Goal: Task Accomplishment & Management: Manage account settings

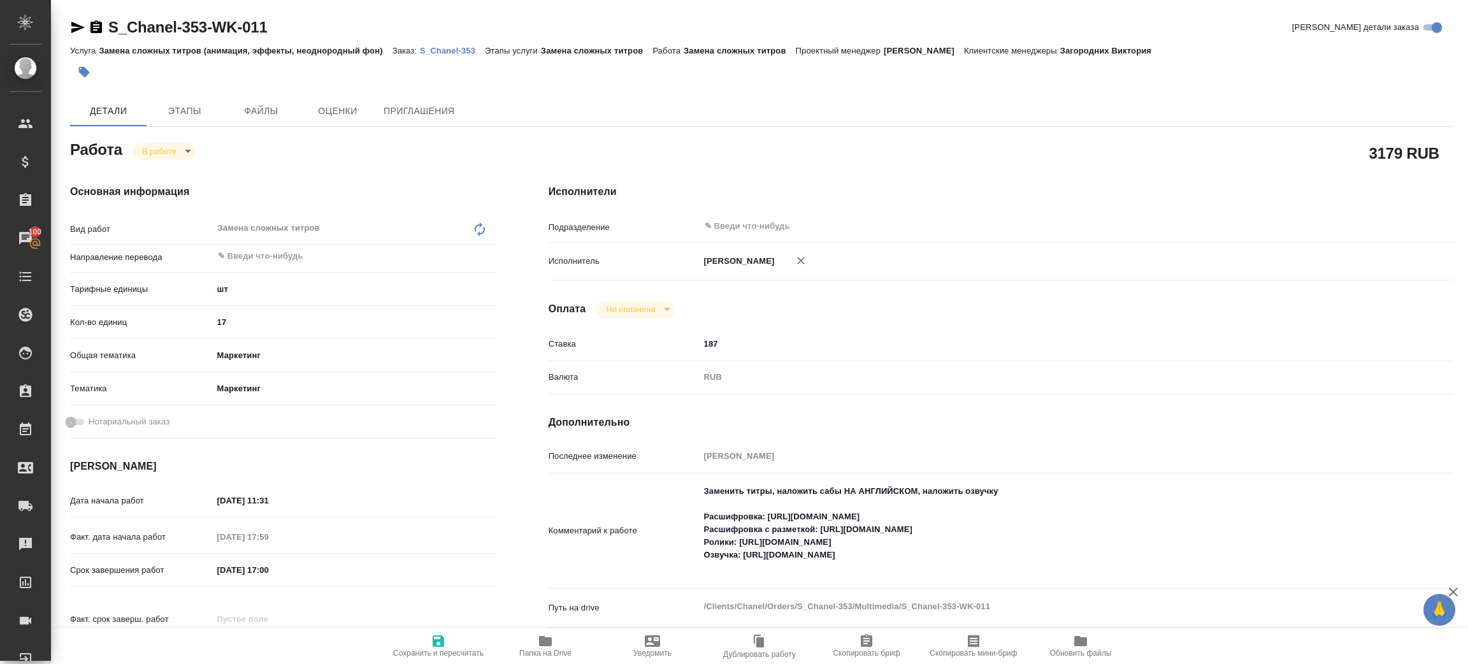
click at [445, 50] on p "S_Chanel-353" at bounding box center [452, 51] width 65 height 10
drag, startPoint x: 767, startPoint y: 515, endPoint x: 1029, endPoint y: 511, distance: 261.9
click at [1029, 511] on textarea "Заменить титры, наложить сабы НА АНГЛИЙСКОМ, наложить озвучку Расшифровка: http…" at bounding box center [1039, 530] width 678 height 98
drag, startPoint x: 740, startPoint y: 542, endPoint x: 963, endPoint y: 545, distance: 223.0
click at [963, 545] on textarea "Заменить титры, наложить сабы НА АНГЛИЙСКОМ, наложить озвучку Расшифровка: http…" at bounding box center [1039, 530] width 678 height 98
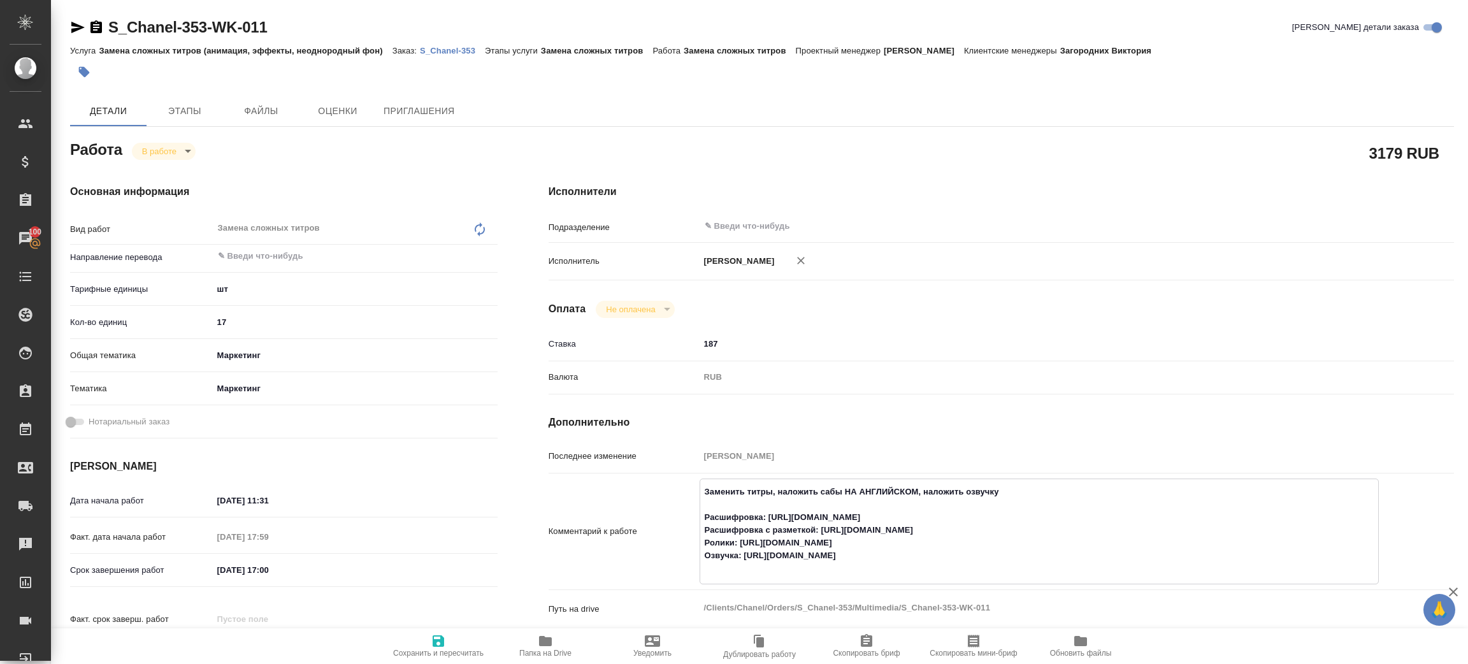
drag, startPoint x: 744, startPoint y: 554, endPoint x: 1013, endPoint y: 553, distance: 268.3
click at [1013, 553] on textarea "Заменить титры, наложить сабы НА АНГЛИЙСКОМ, наложить озвучку Расшифровка: http…" at bounding box center [1039, 530] width 678 height 98
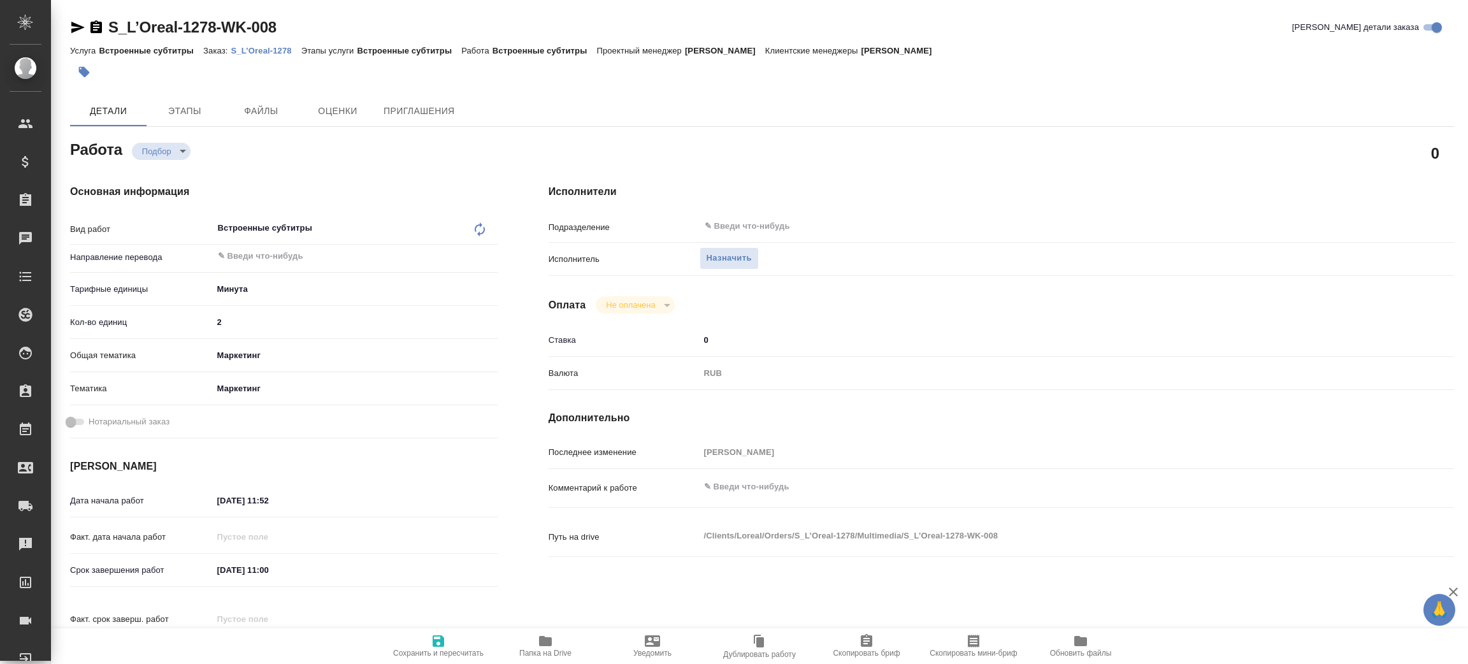
type textarea "x"
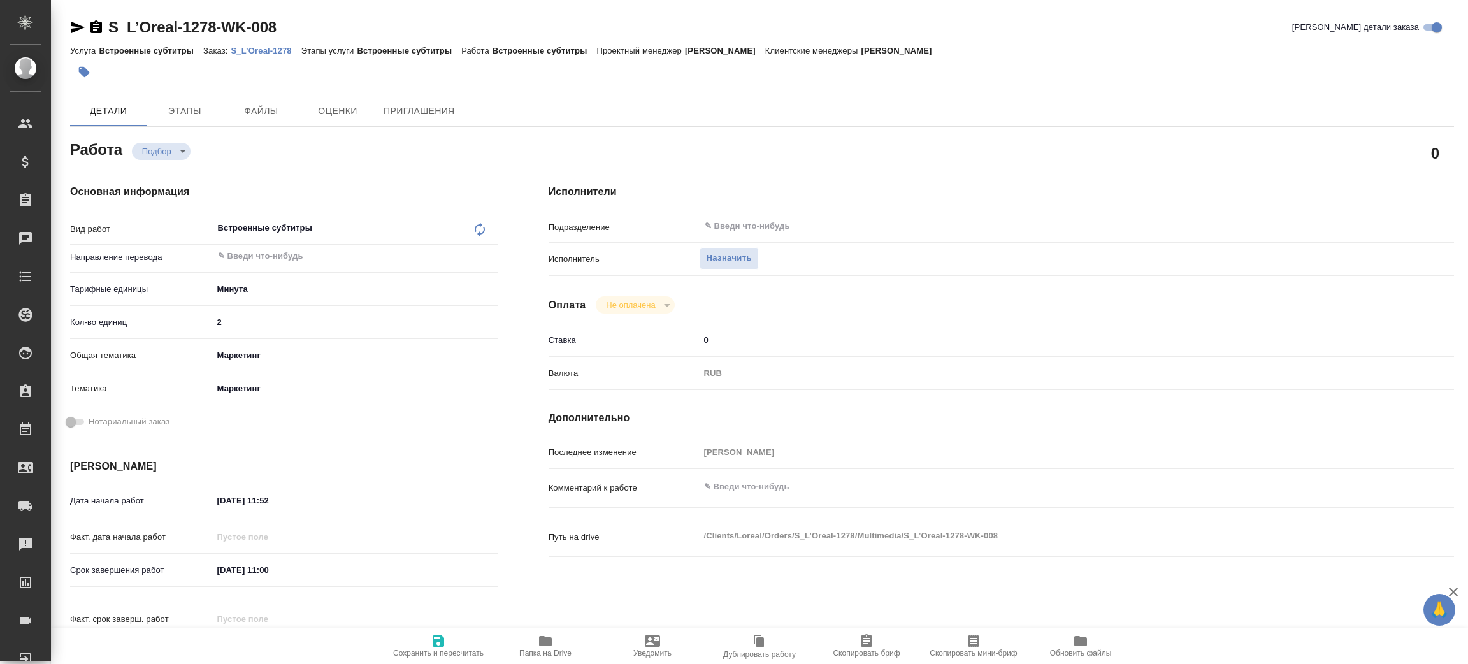
type textarea "x"
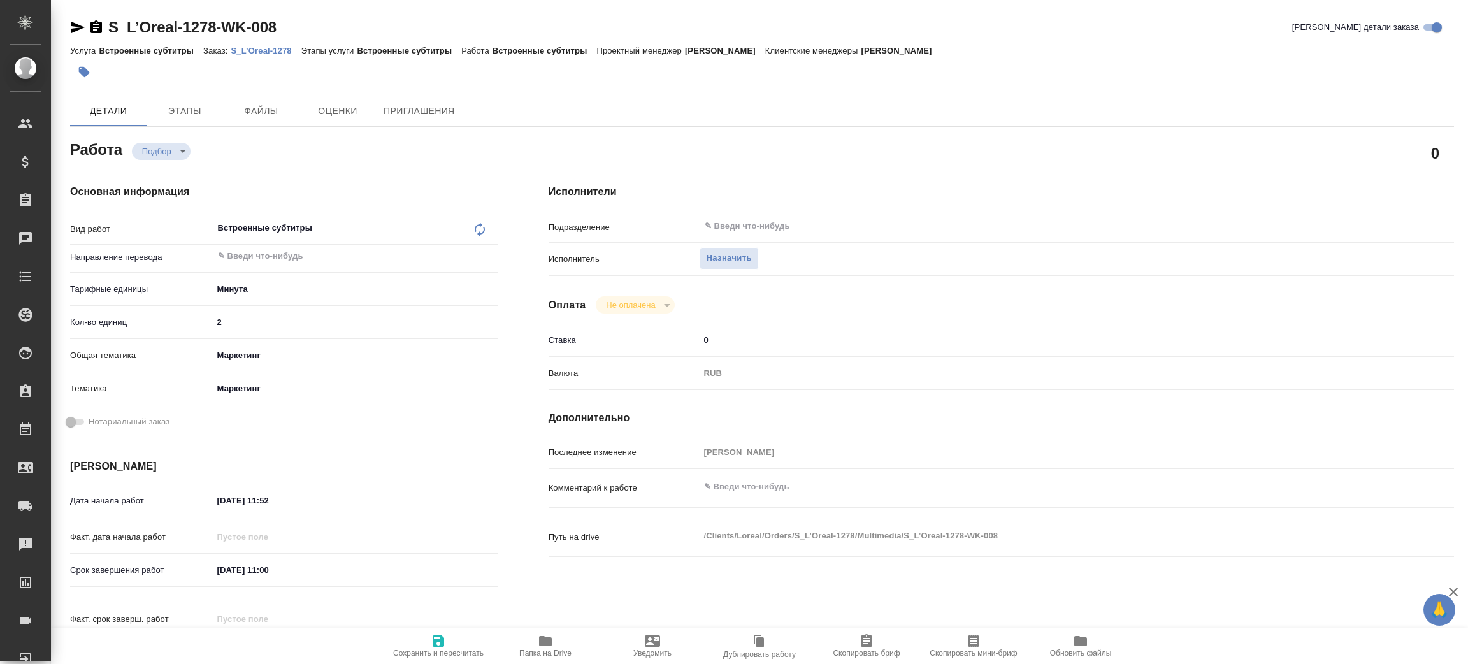
click at [247, 45] on link "S_L’Oreal-1278" at bounding box center [266, 50] width 70 height 11
type textarea "x"
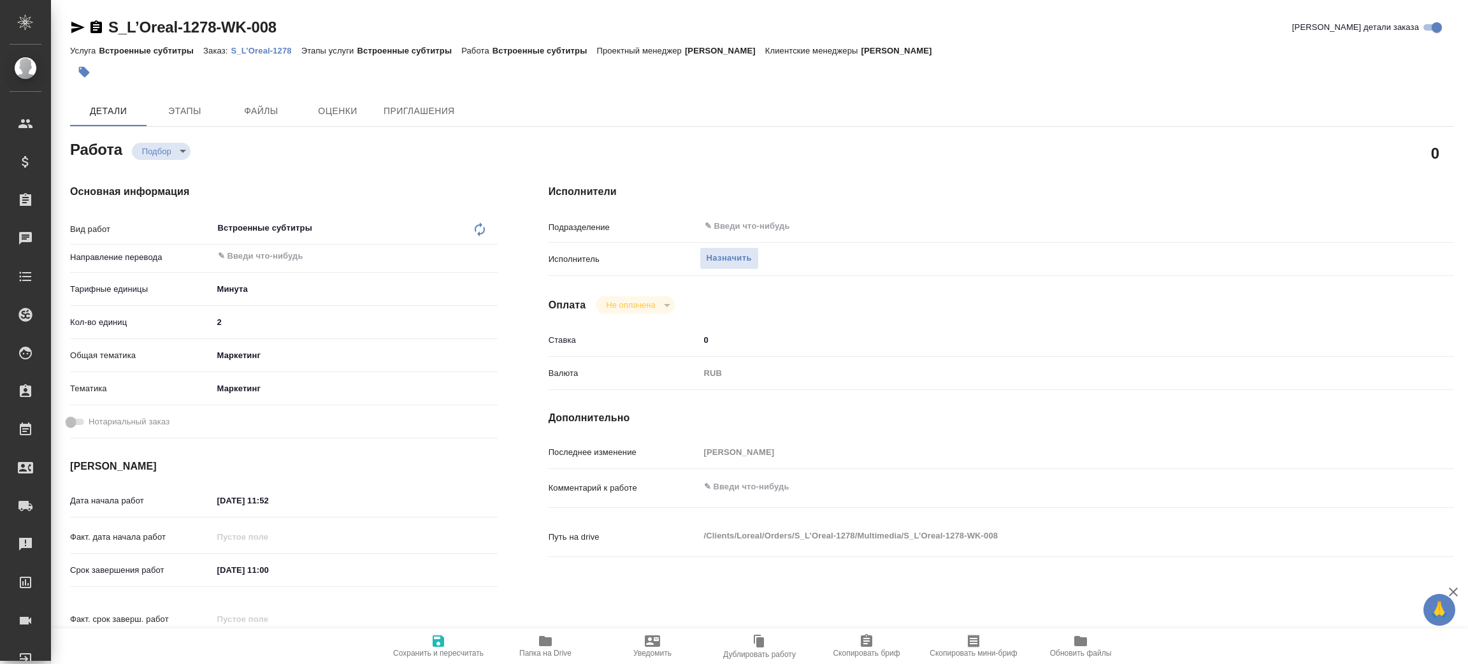
type textarea "x"
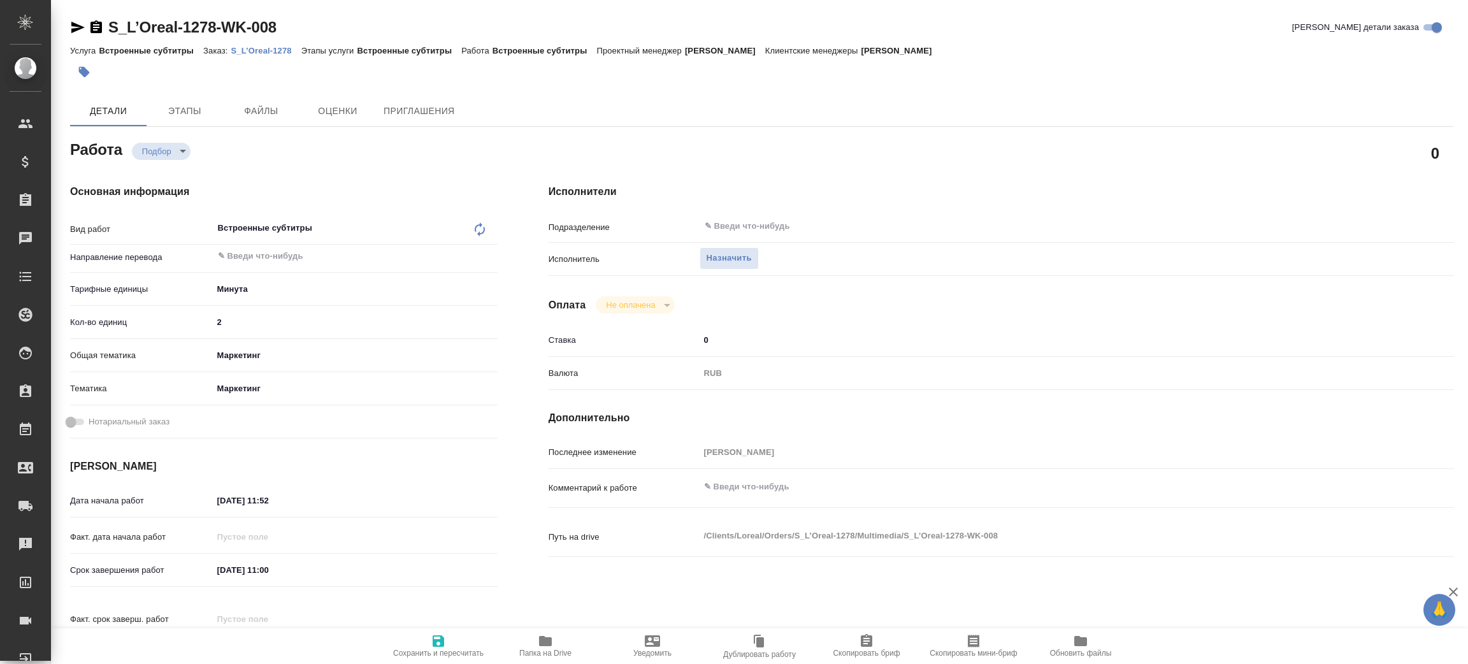
type textarea "x"
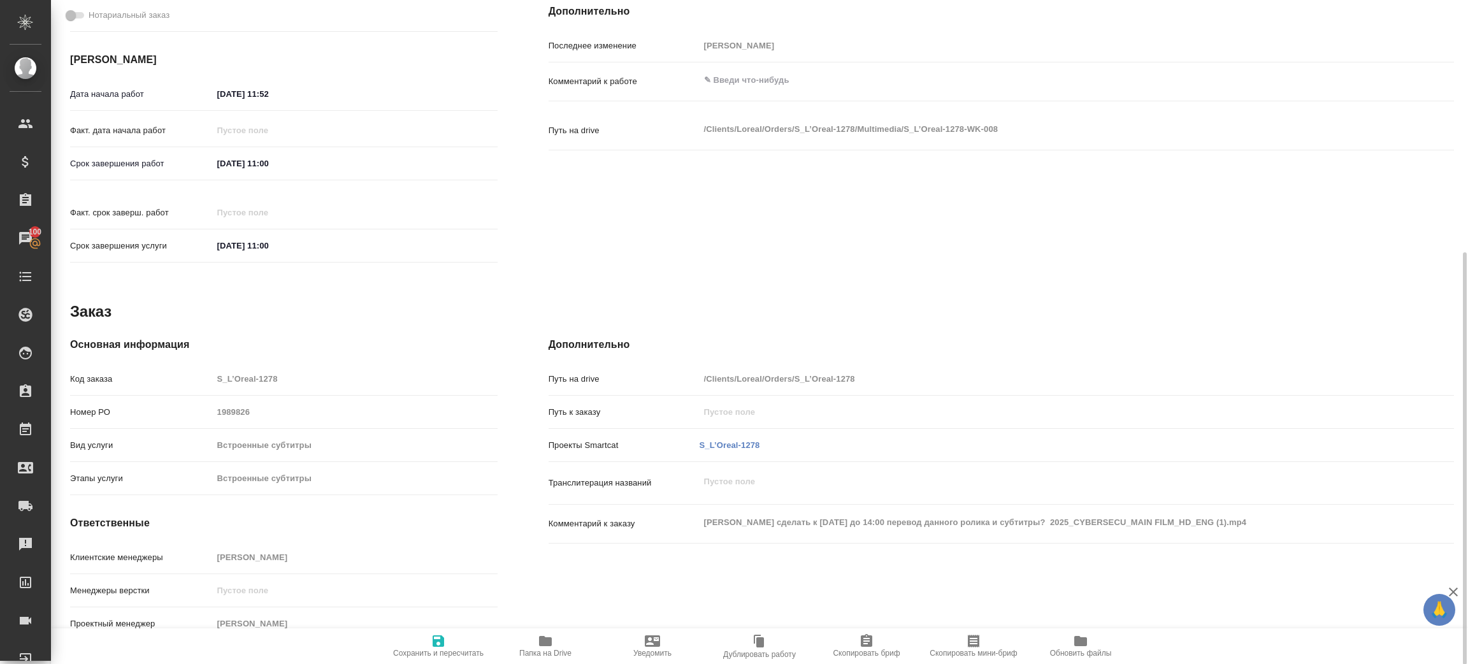
scroll to position [24, 0]
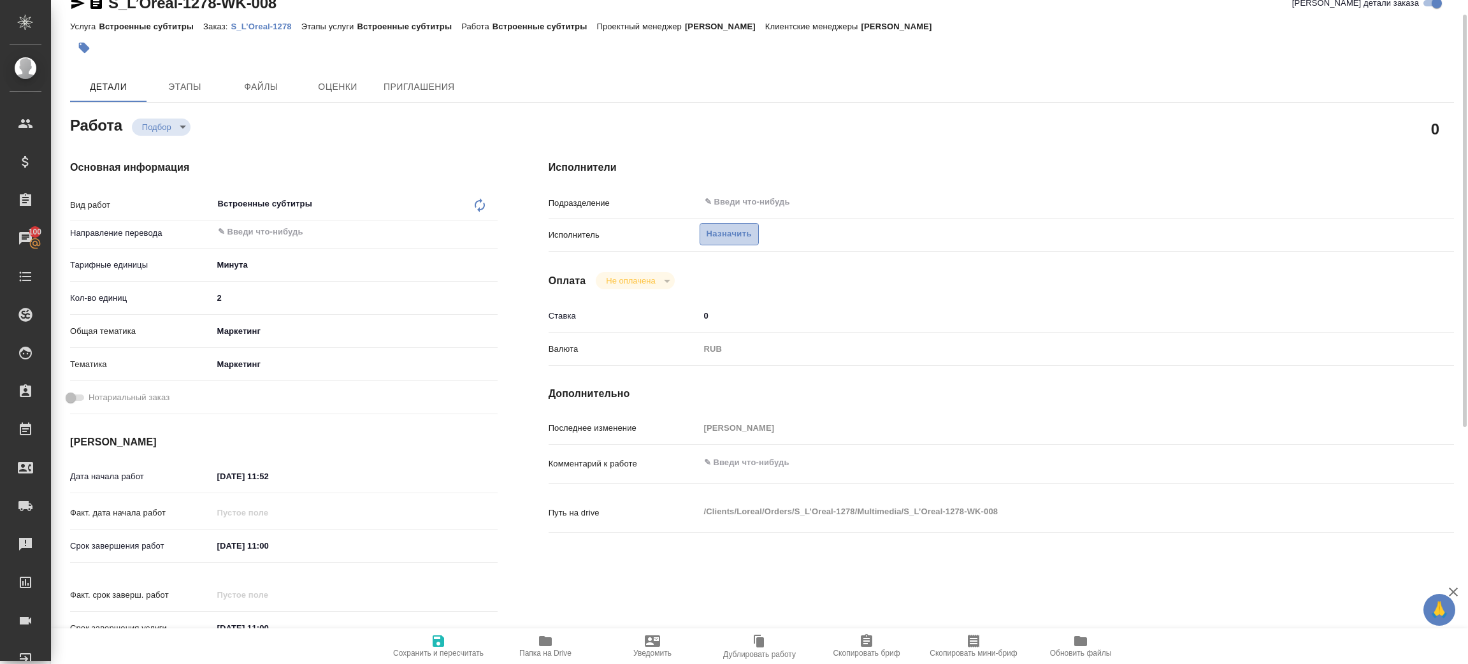
click at [742, 227] on span "Назначить" at bounding box center [729, 234] width 45 height 15
type textarea "x"
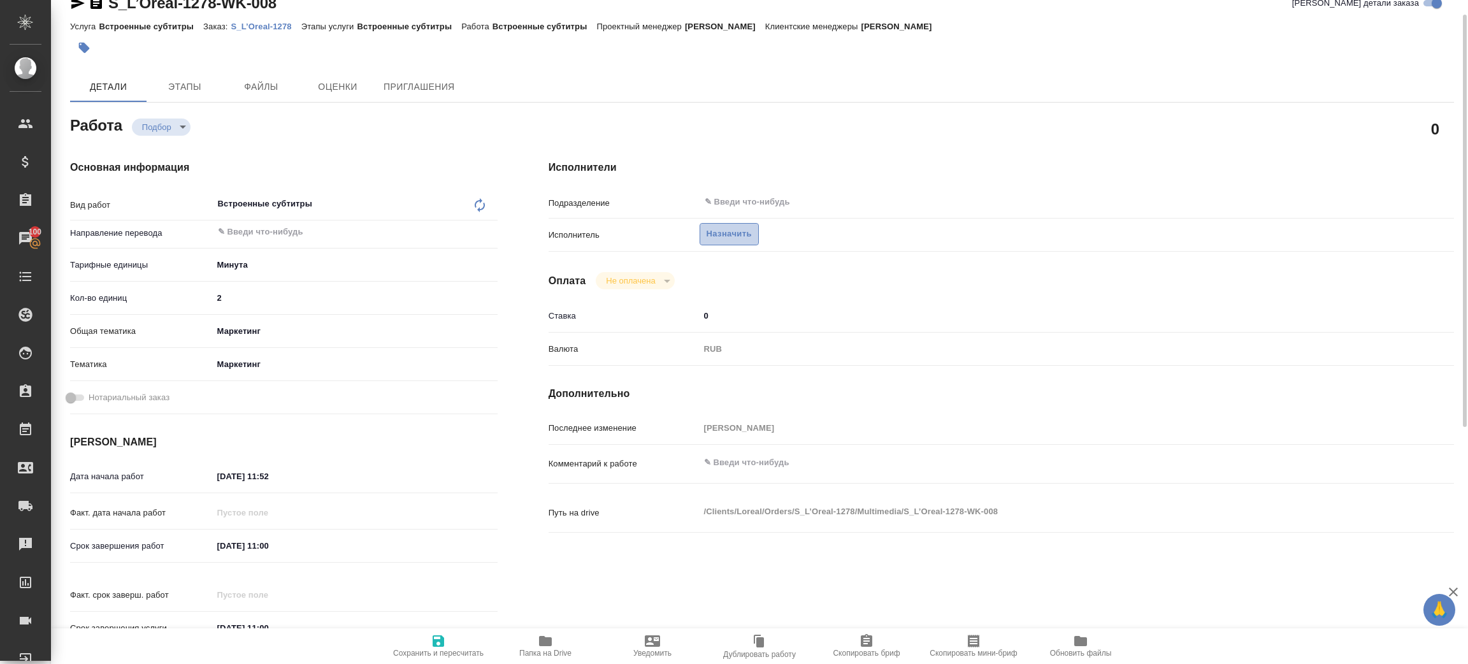
type textarea "x"
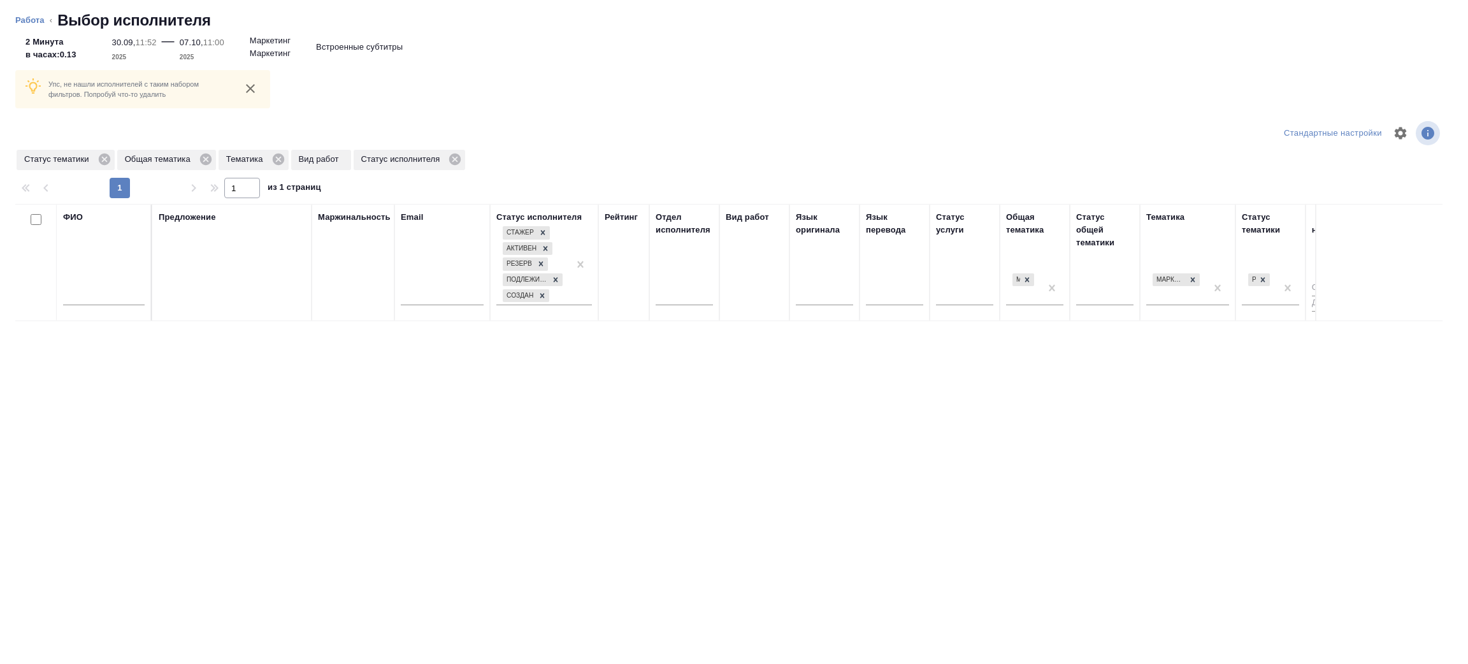
click at [98, 300] on input "text" at bounding box center [104, 297] width 82 height 16
click at [86, 300] on input "text" at bounding box center [104, 297] width 82 height 16
type input "зенков"
click at [199, 155] on icon at bounding box center [206, 159] width 14 height 14
click at [101, 157] on icon at bounding box center [104, 159] width 14 height 14
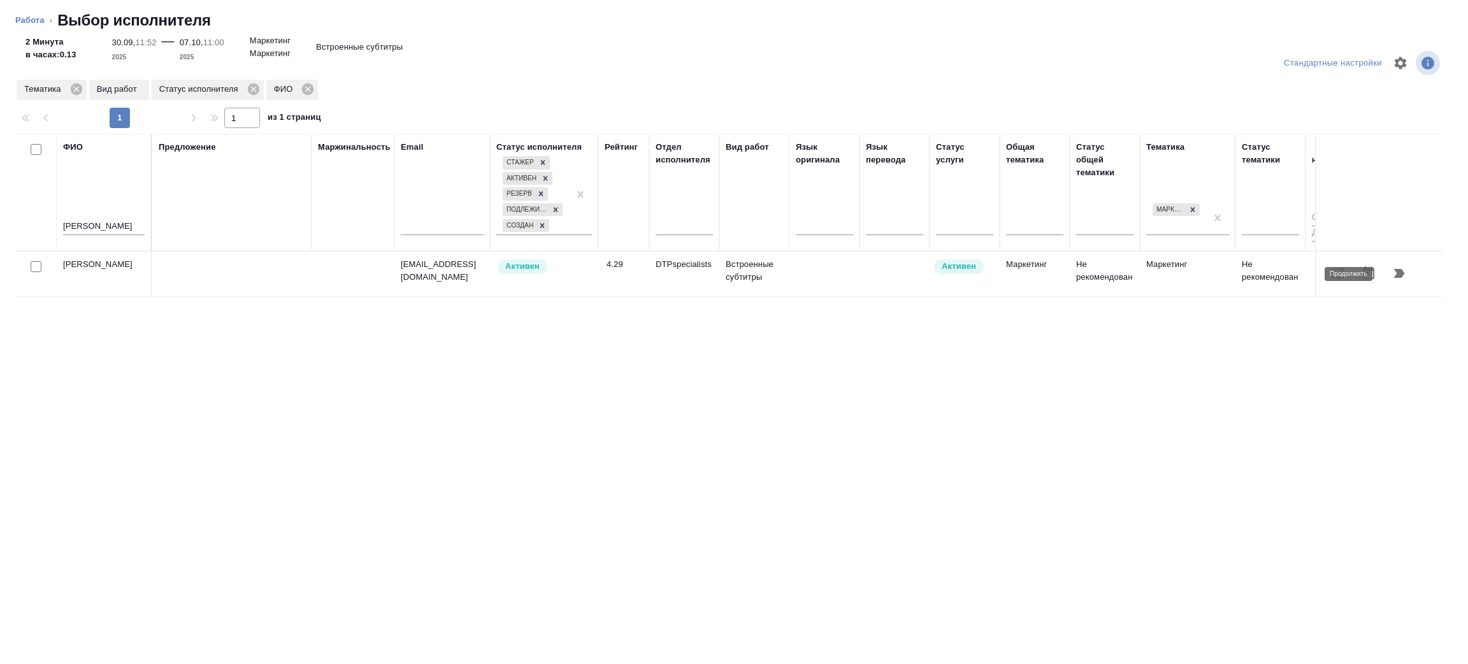
click at [1410, 275] on button "button" at bounding box center [1399, 273] width 31 height 31
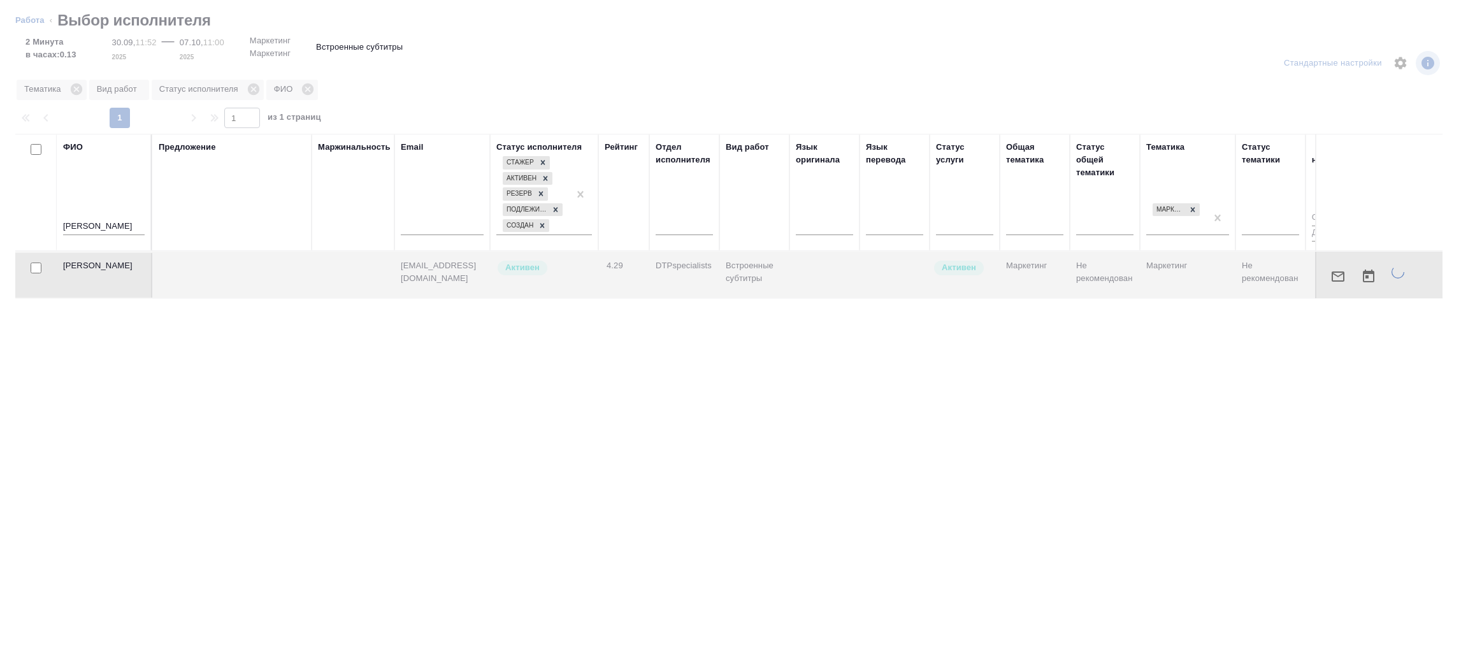
type textarea "x"
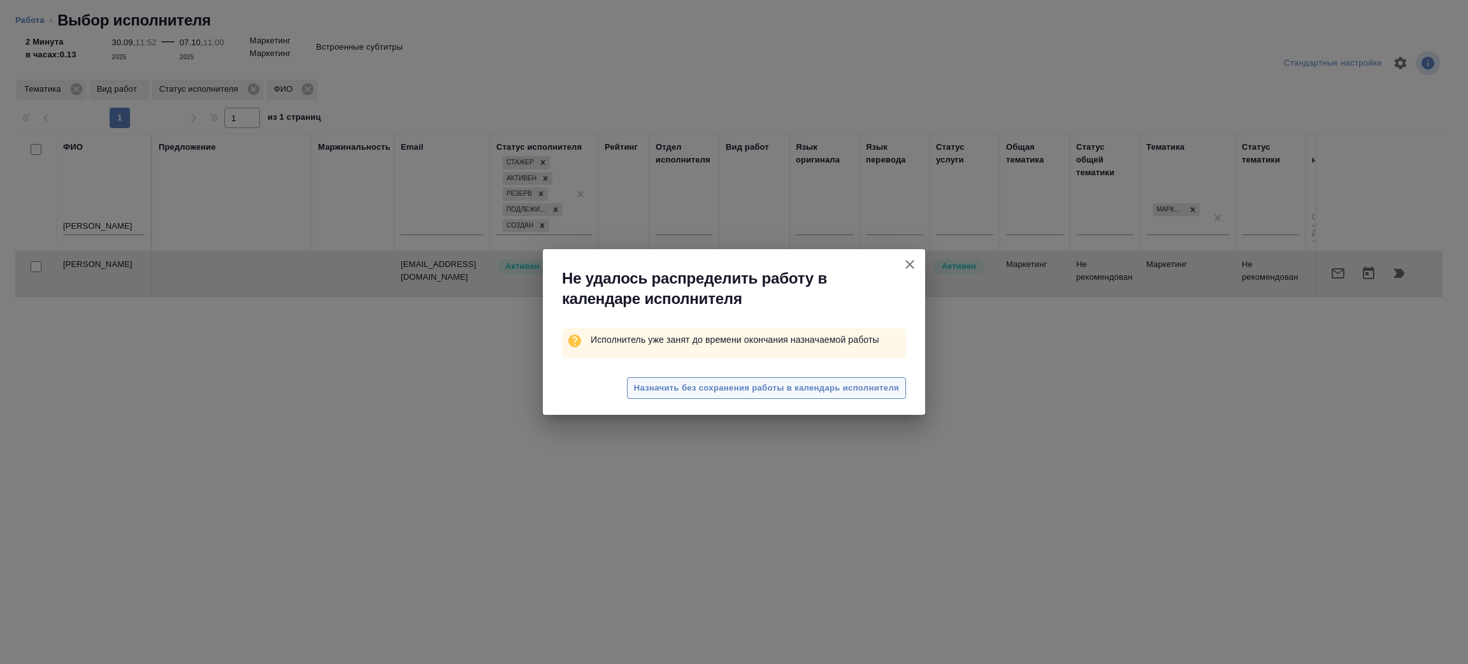
click at [811, 388] on span "Назначить без сохранения работы в календарь исполнителя" at bounding box center [766, 388] width 265 height 15
type textarea "x"
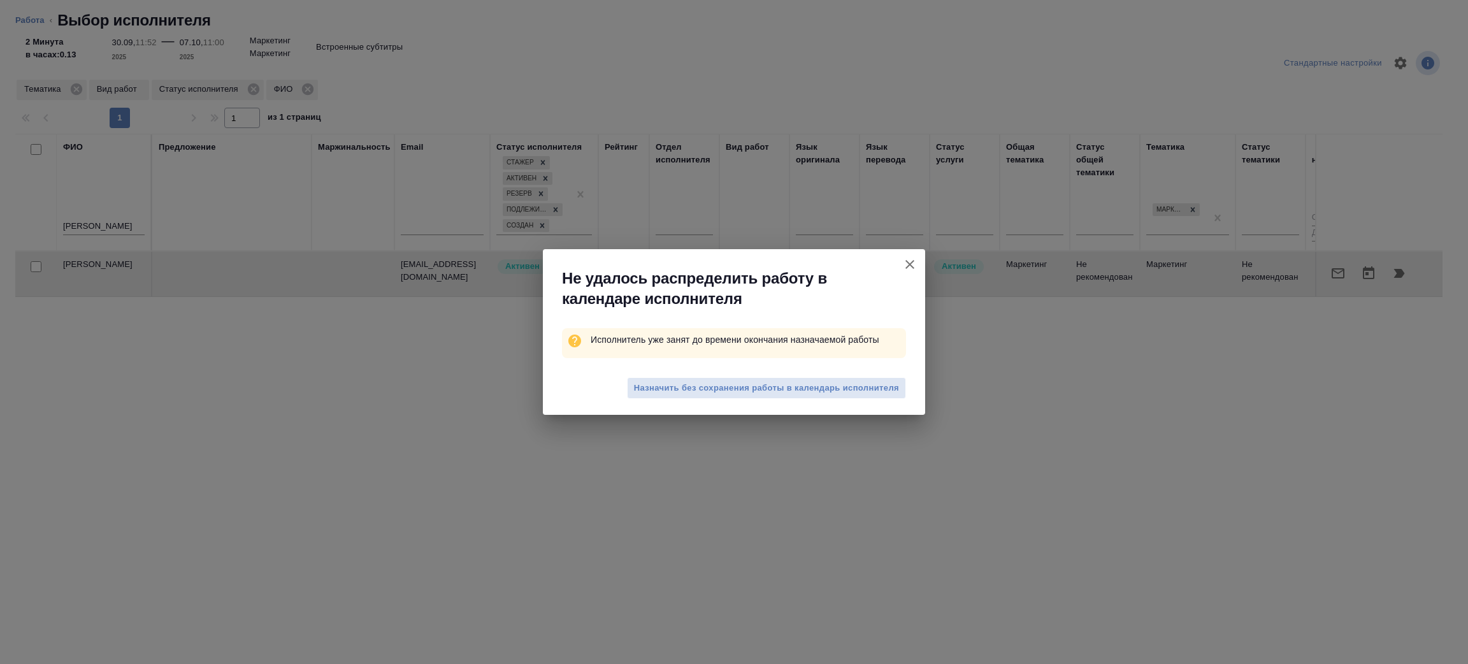
type textarea "x"
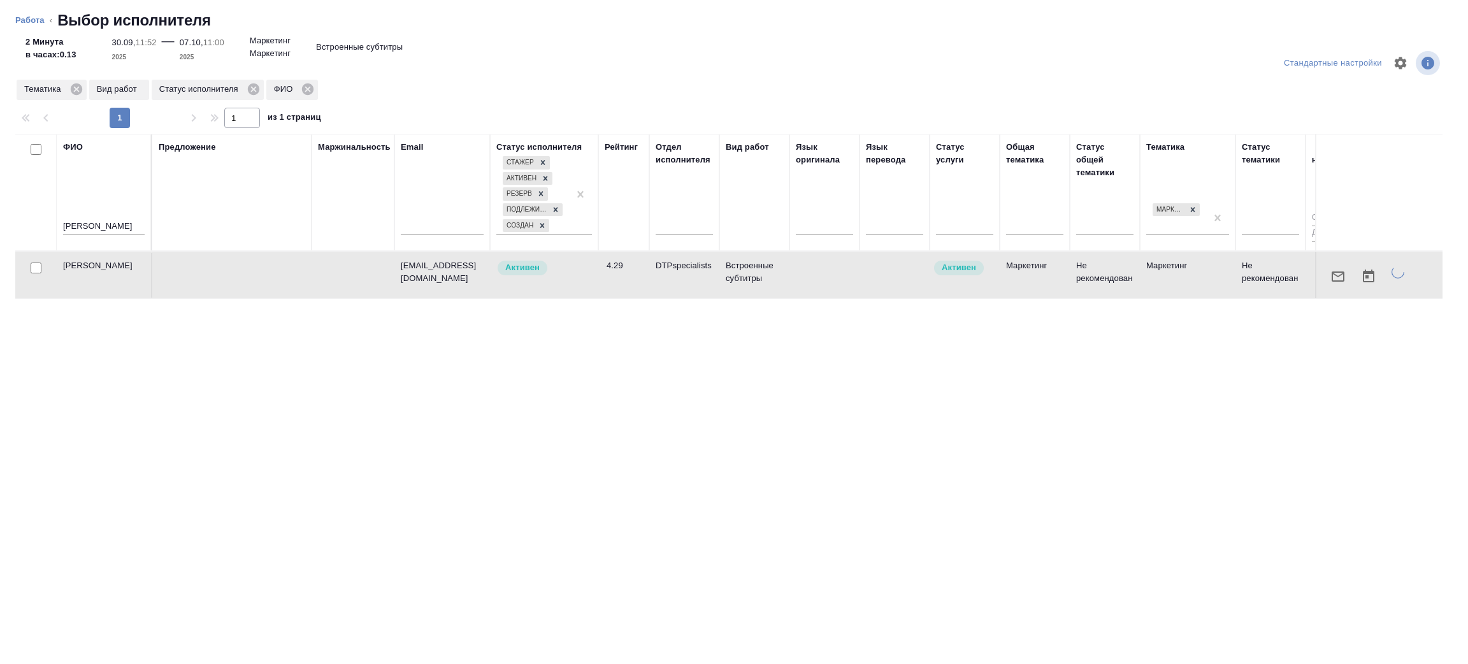
type textarea "x"
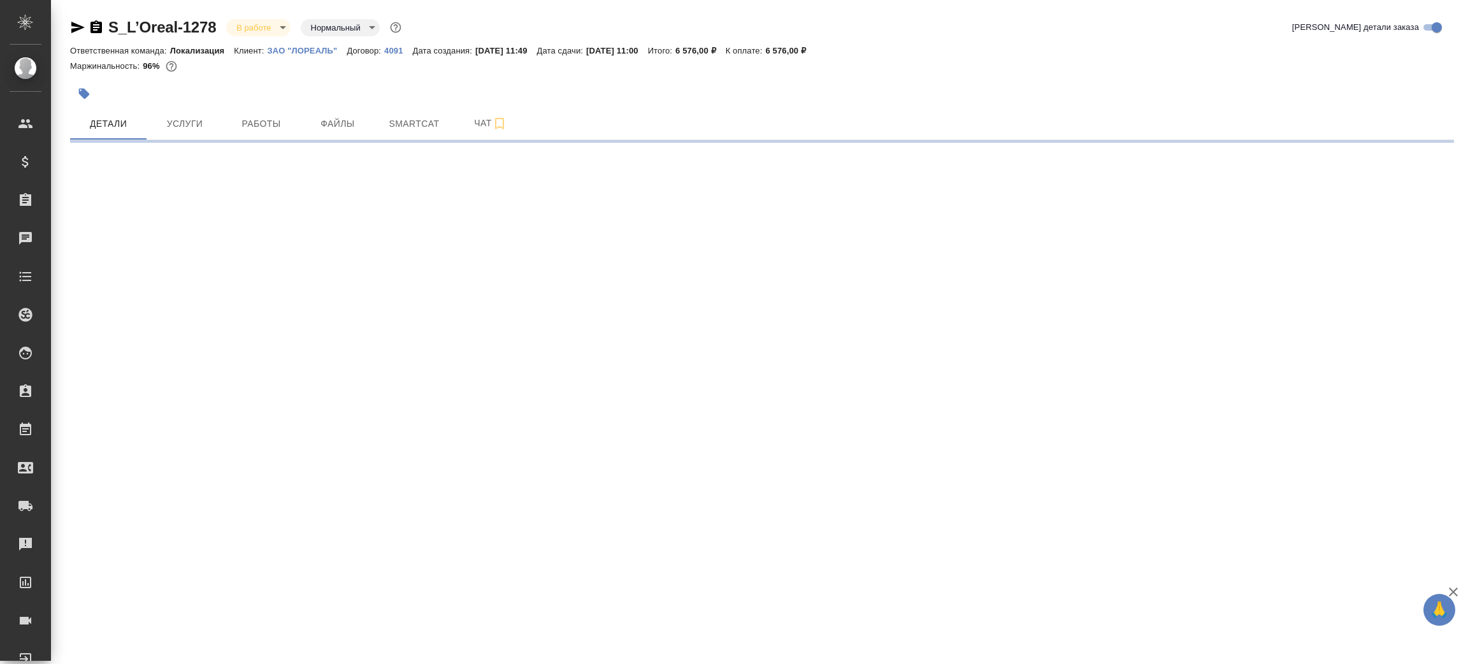
select select "RU"
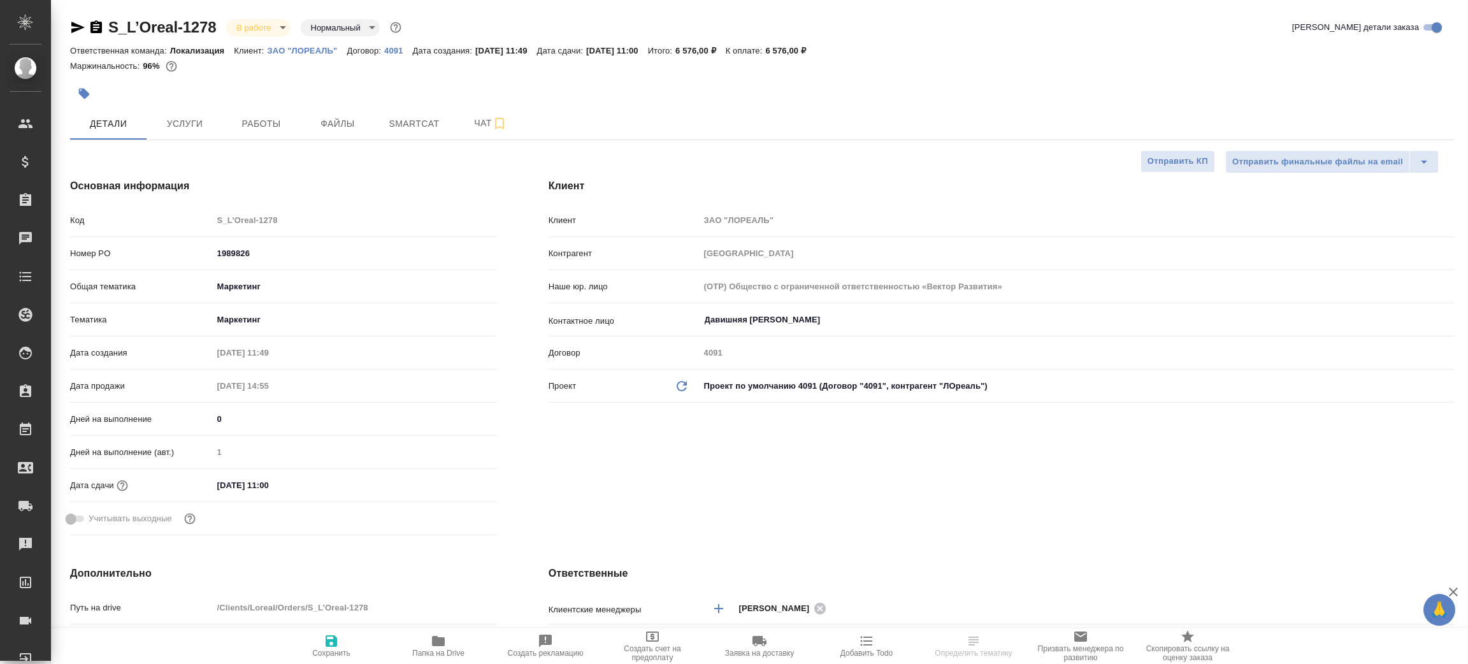
type textarea "x"
type input "[PERSON_NAME]"
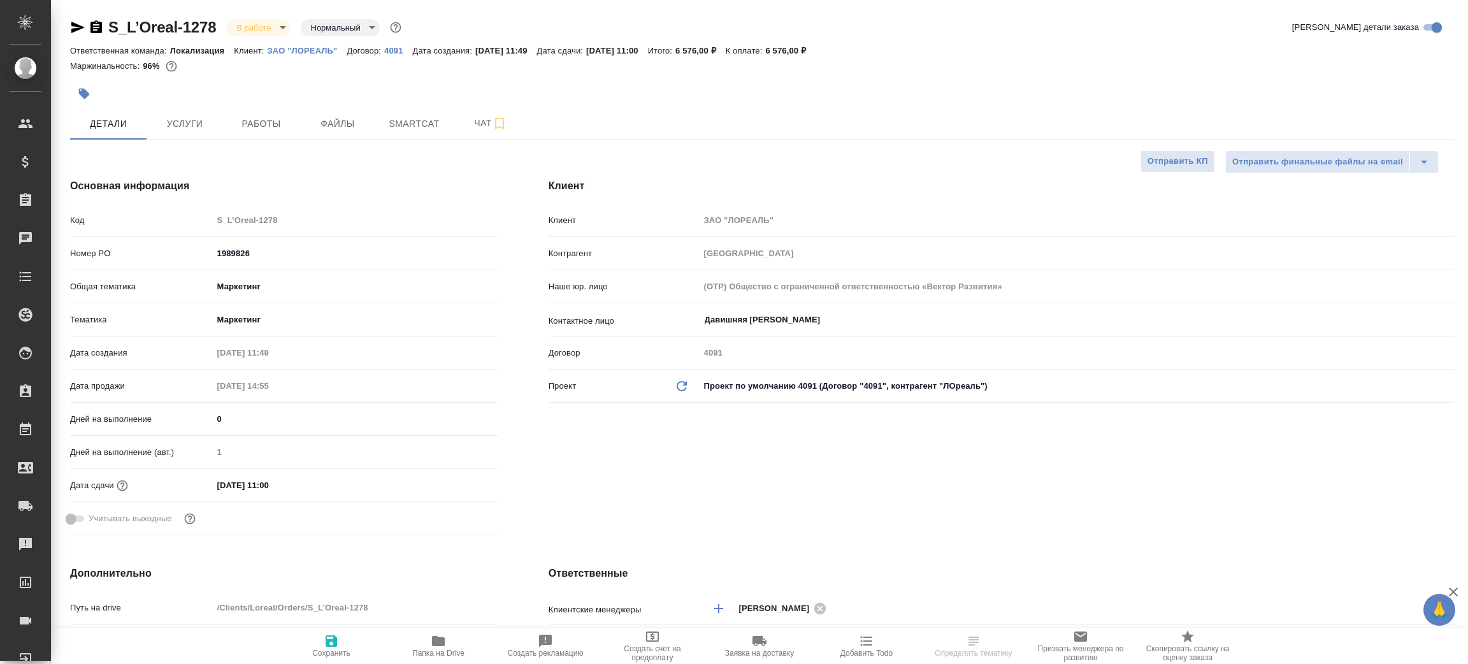
type textarea "x"
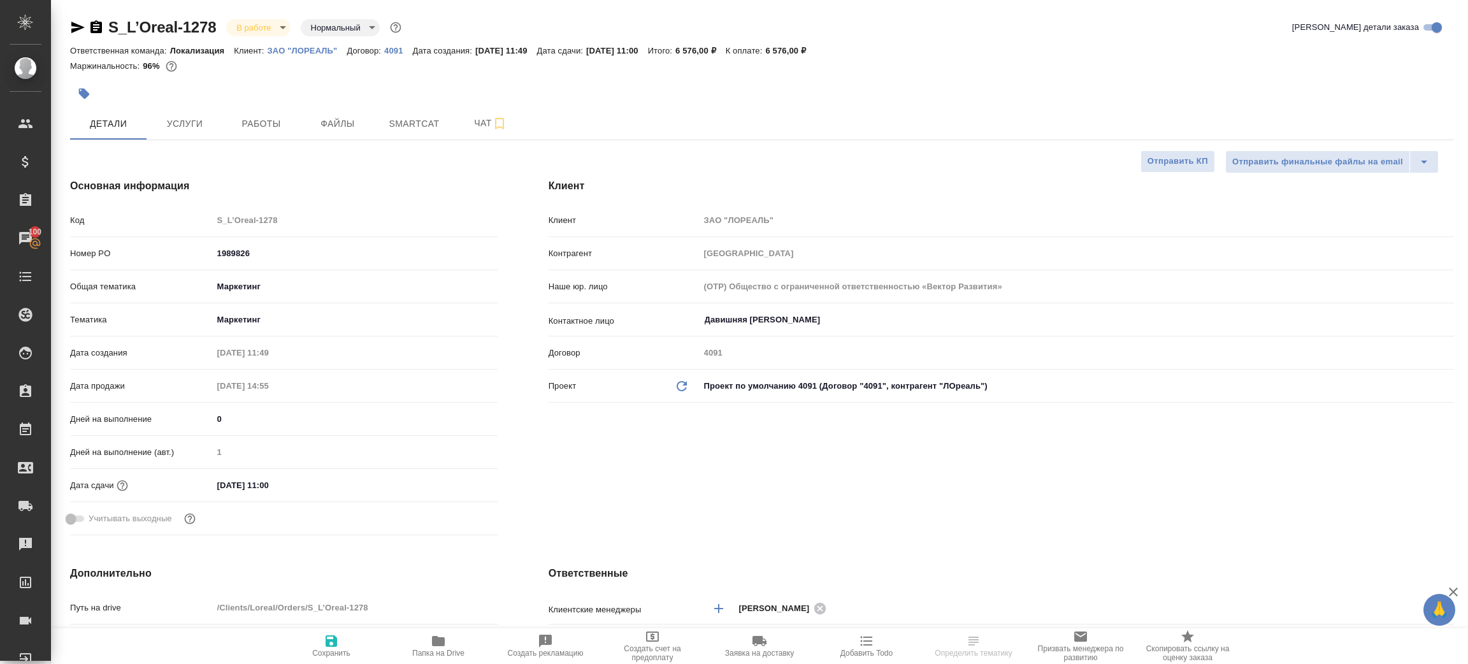
type textarea "x"
select select "RU"
type textarea "x"
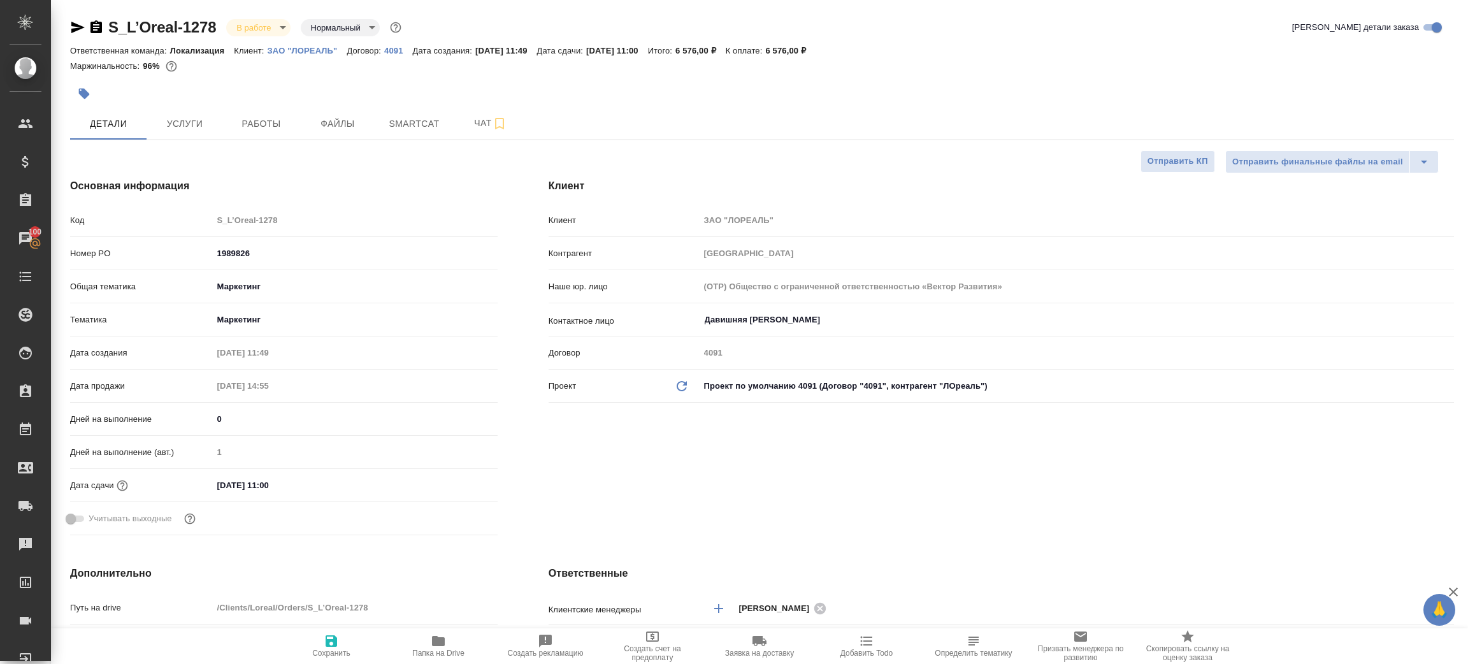
type textarea "x"
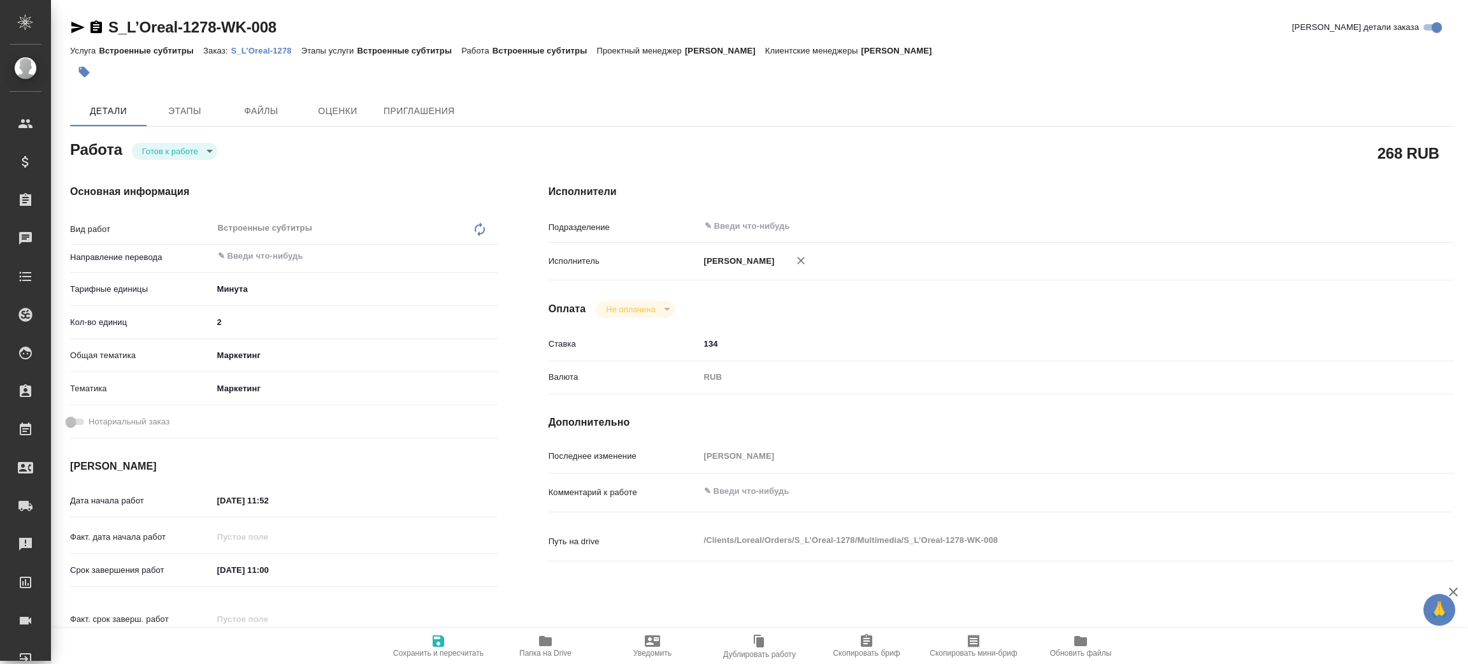
type textarea "x"
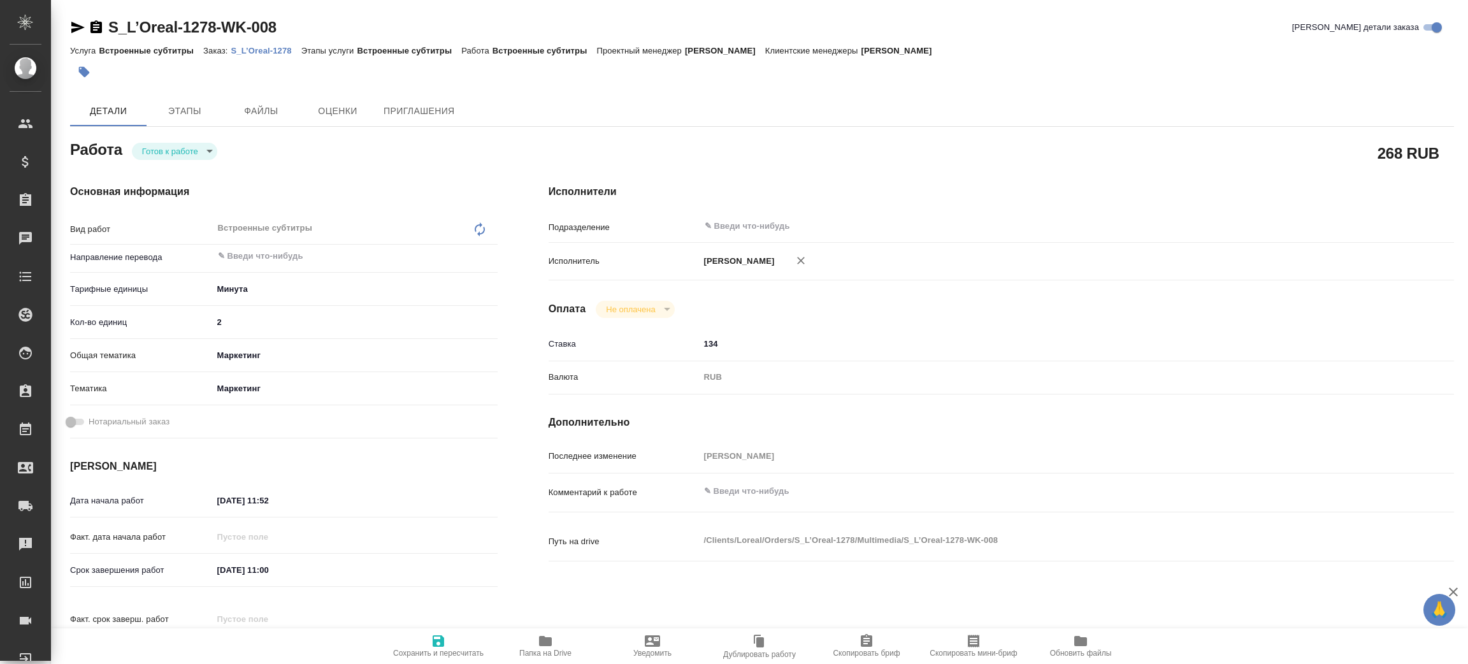
type textarea "x"
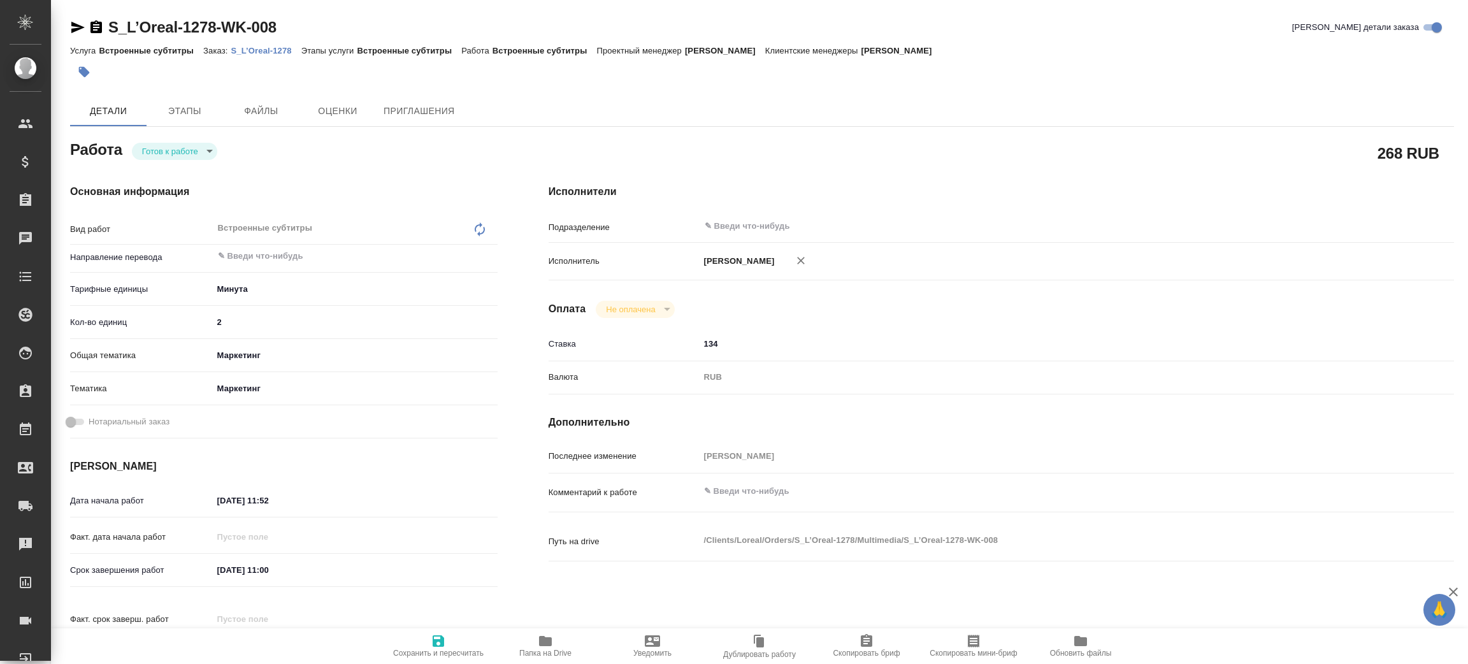
type textarea "x"
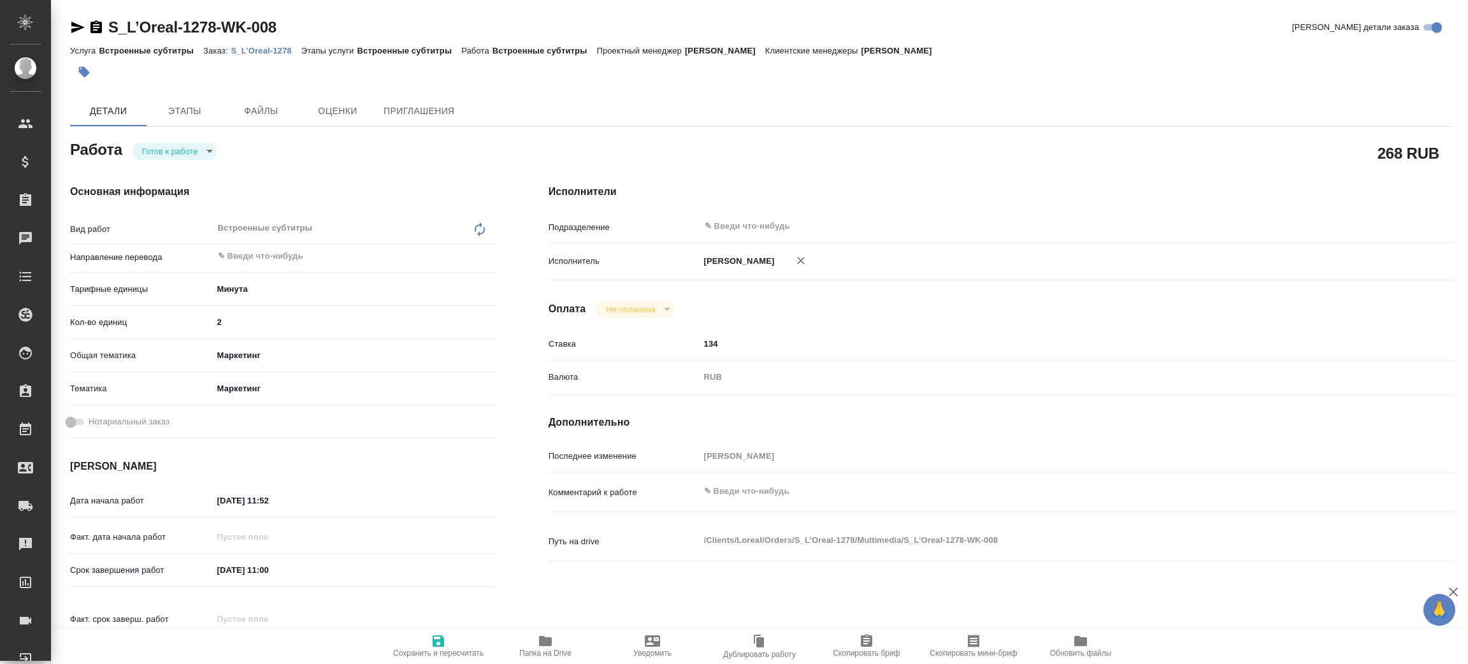
type textarea "x"
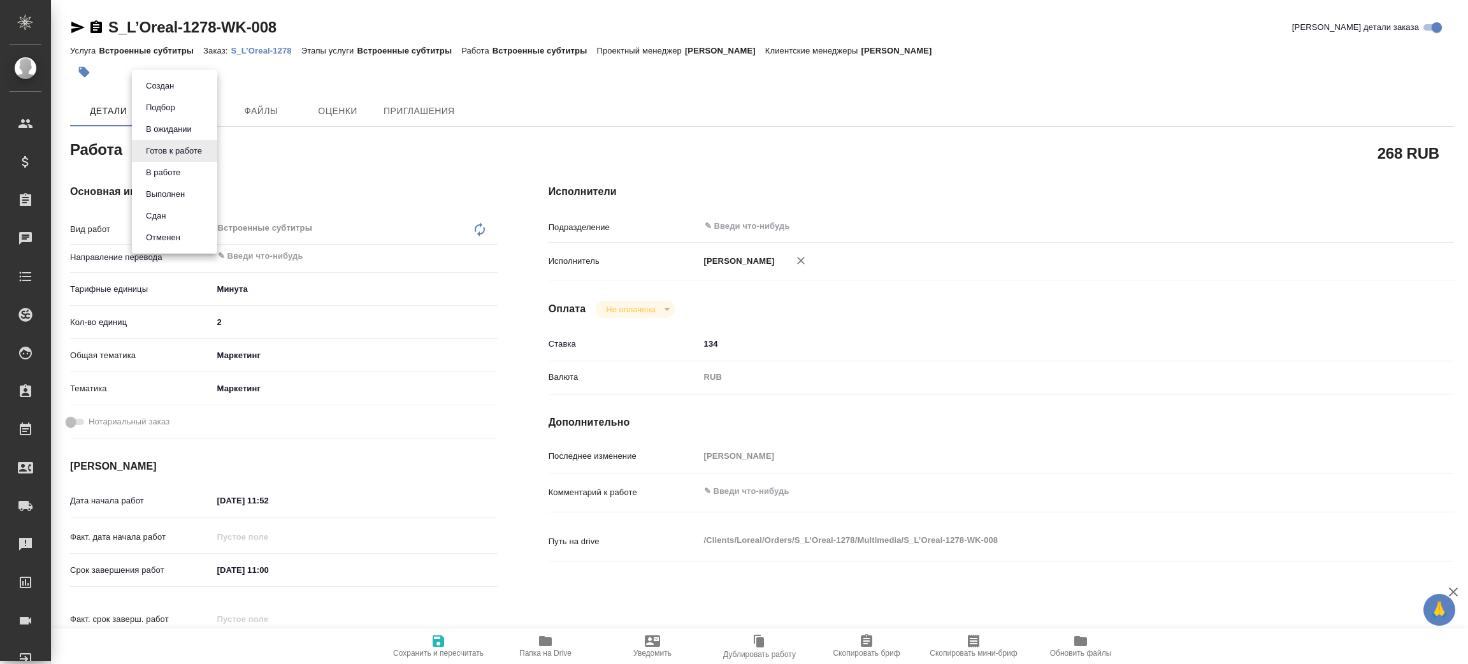
click at [183, 150] on body "🙏 .cls-1 fill:#fff; AWATERA Zenkov Aleksei Клиенты Спецификации Заказы Чаты Tod…" at bounding box center [734, 332] width 1468 height 664
click at [181, 179] on button "В работе" at bounding box center [163, 173] width 42 height 14
type textarea "x"
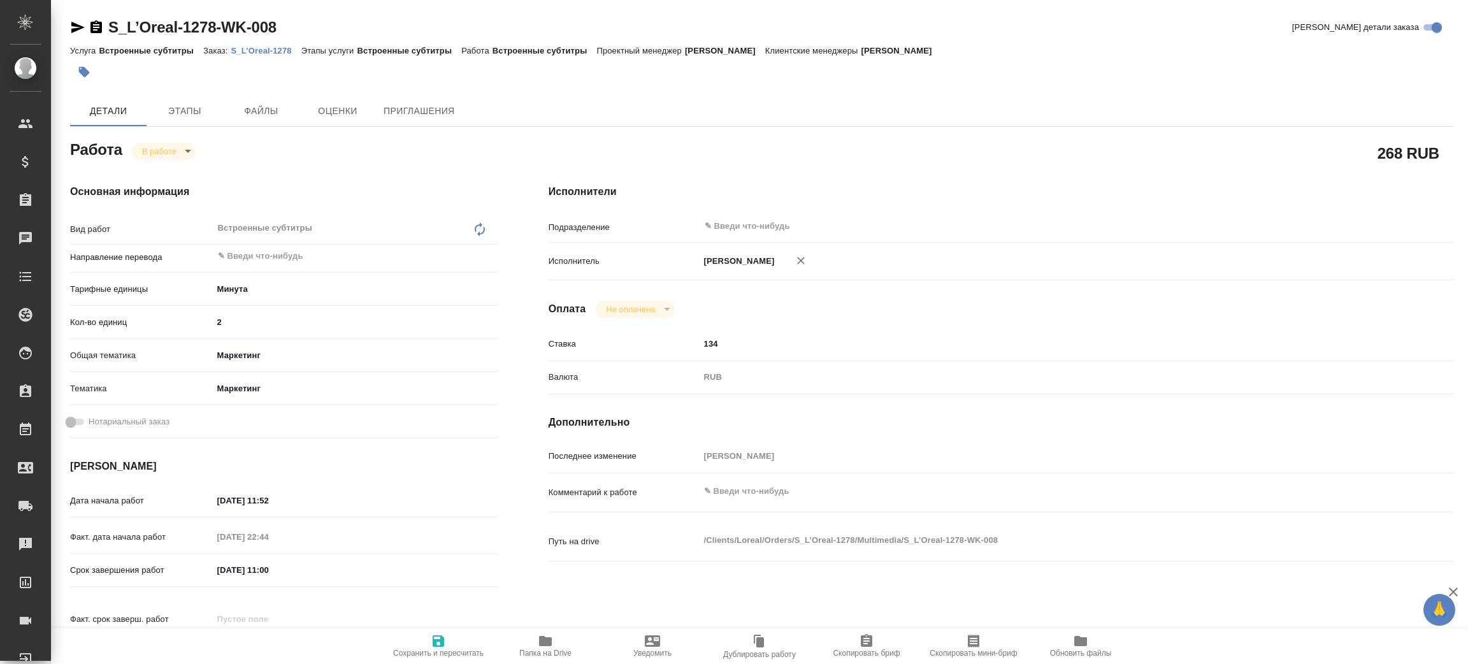
type textarea "x"
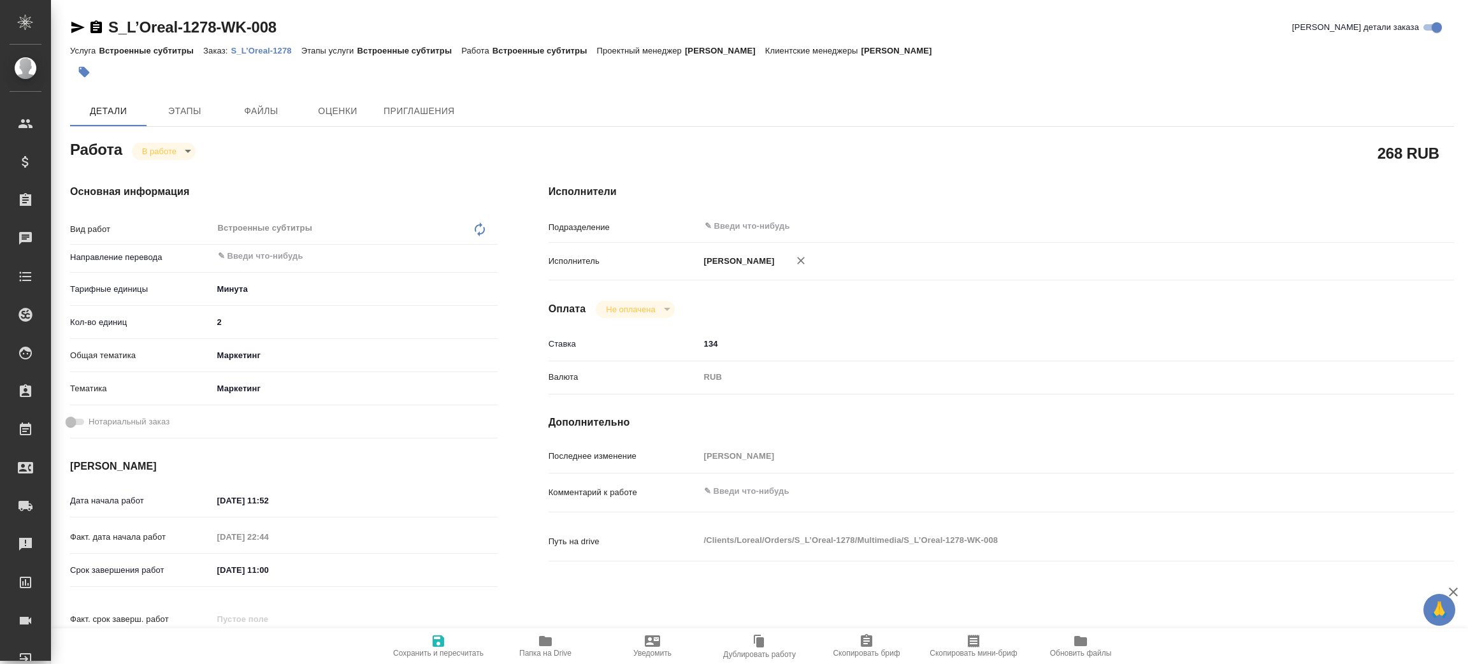
type textarea "x"
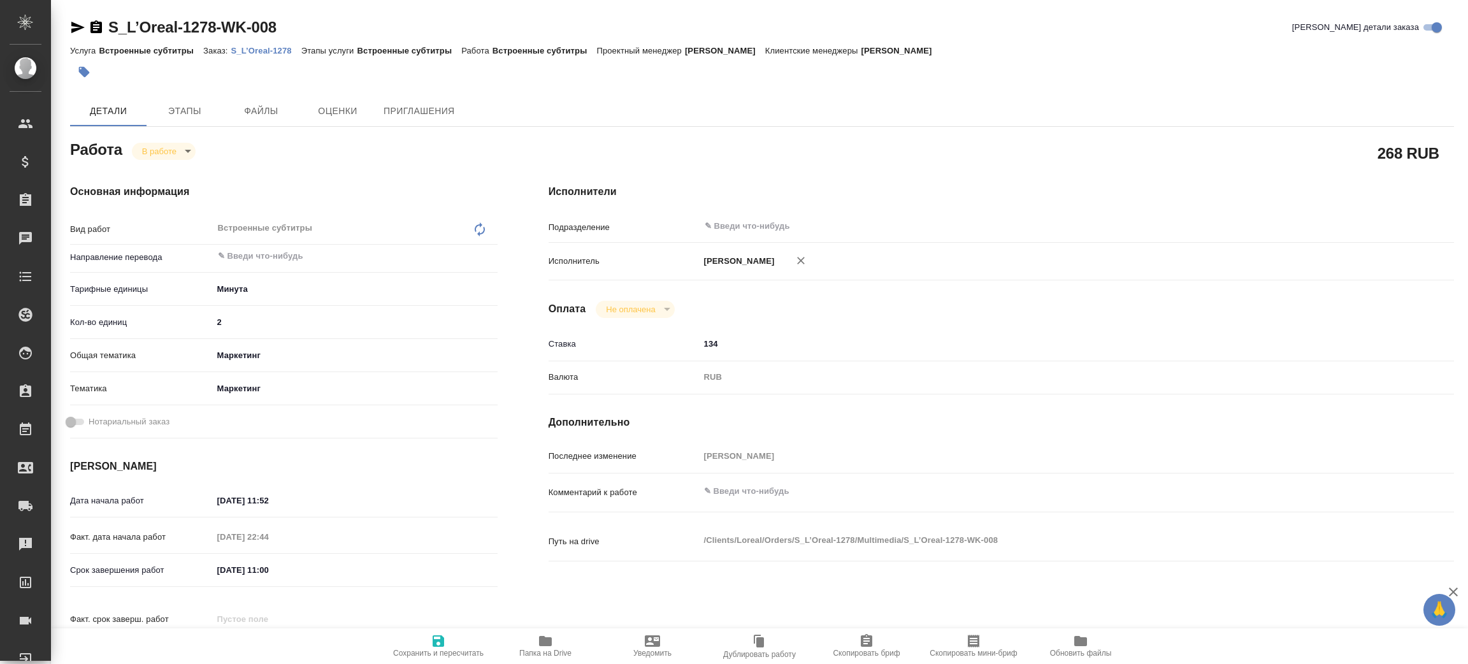
type textarea "x"
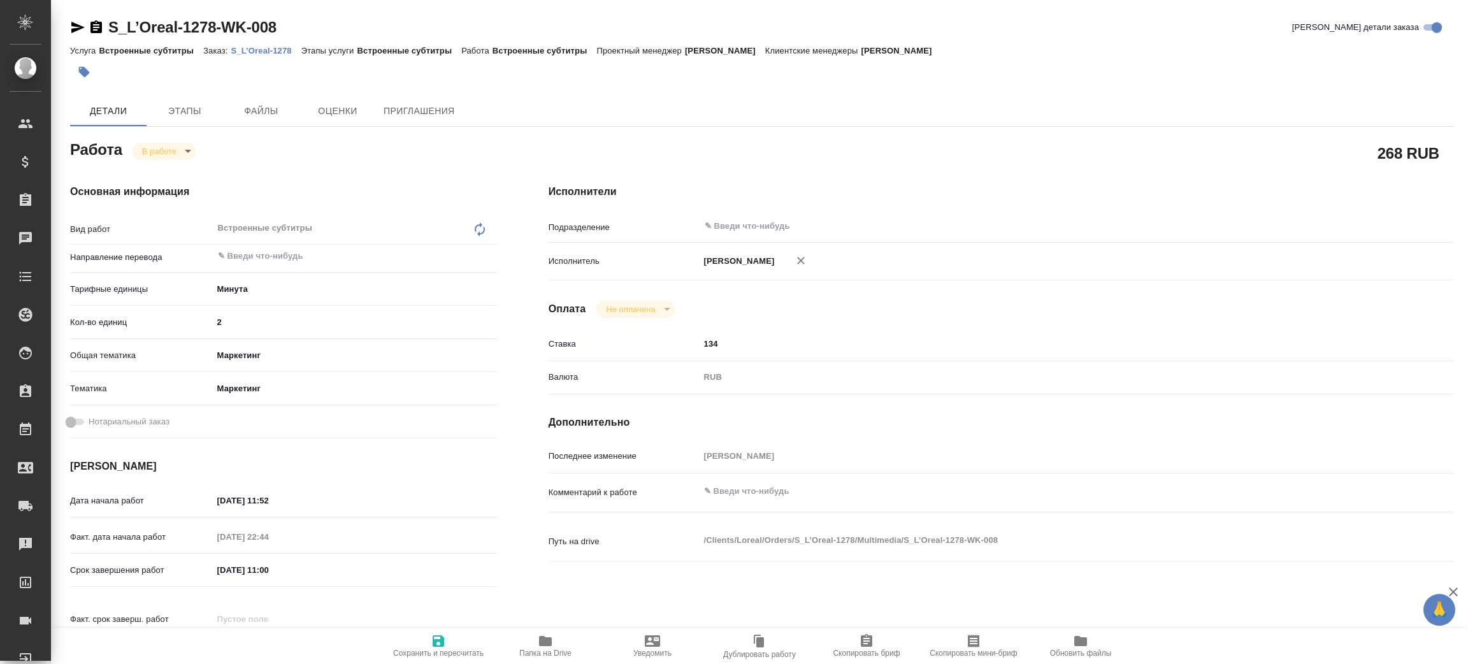
type textarea "x"
click at [535, 653] on span "Папка на Drive" at bounding box center [545, 653] width 52 height 9
click at [178, 153] on body "🙏 .cls-1 fill:#fff; AWATERA Zenkov Aleksei Клиенты Спецификации Заказы 100 Чаты…" at bounding box center [734, 332] width 1468 height 664
click at [171, 192] on li "Сдан" at bounding box center [174, 195] width 84 height 22
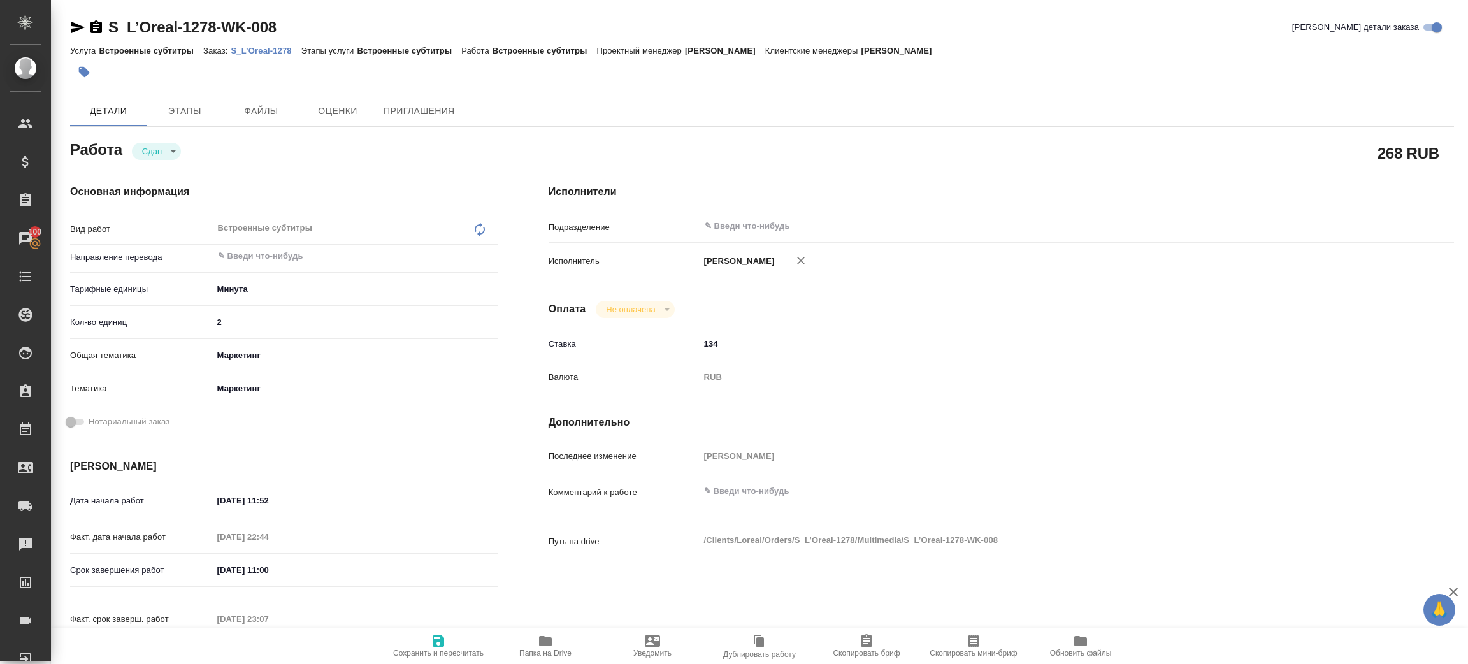
type textarea "x"
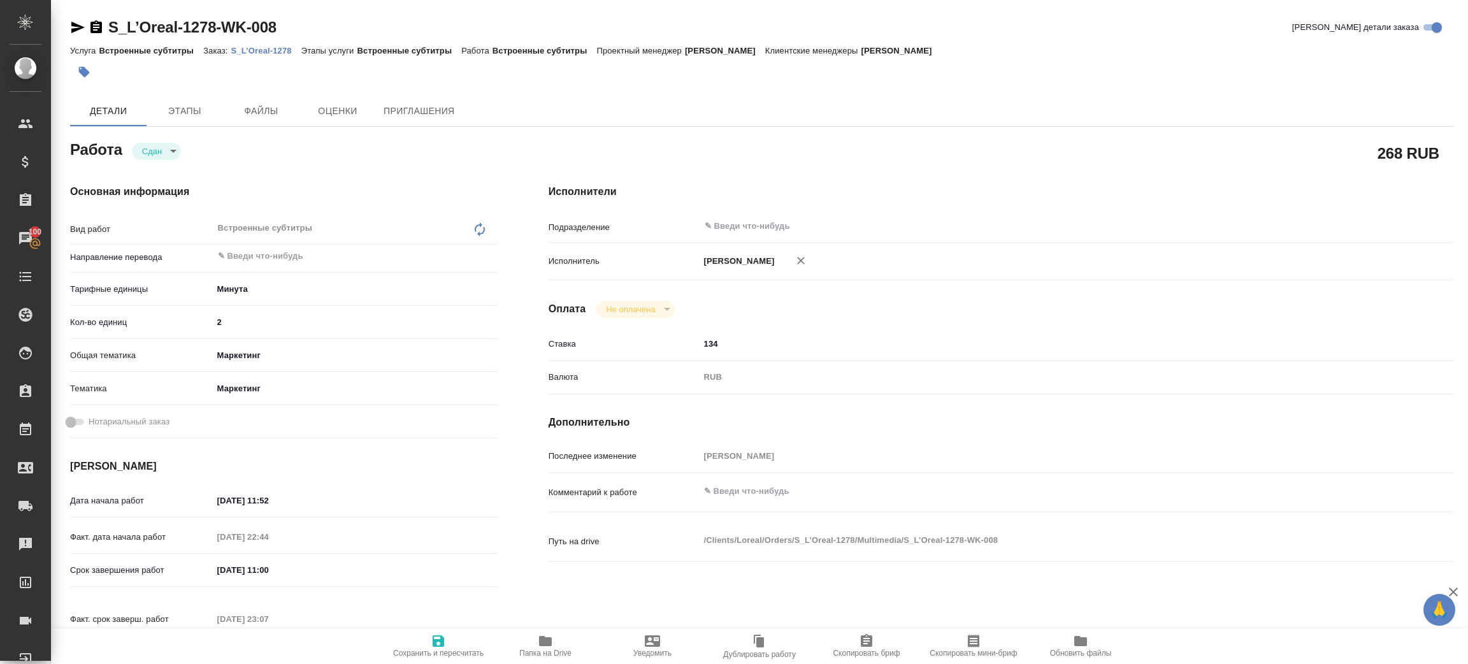
click at [277, 46] on p "S_L’Oreal-1278" at bounding box center [266, 51] width 70 height 10
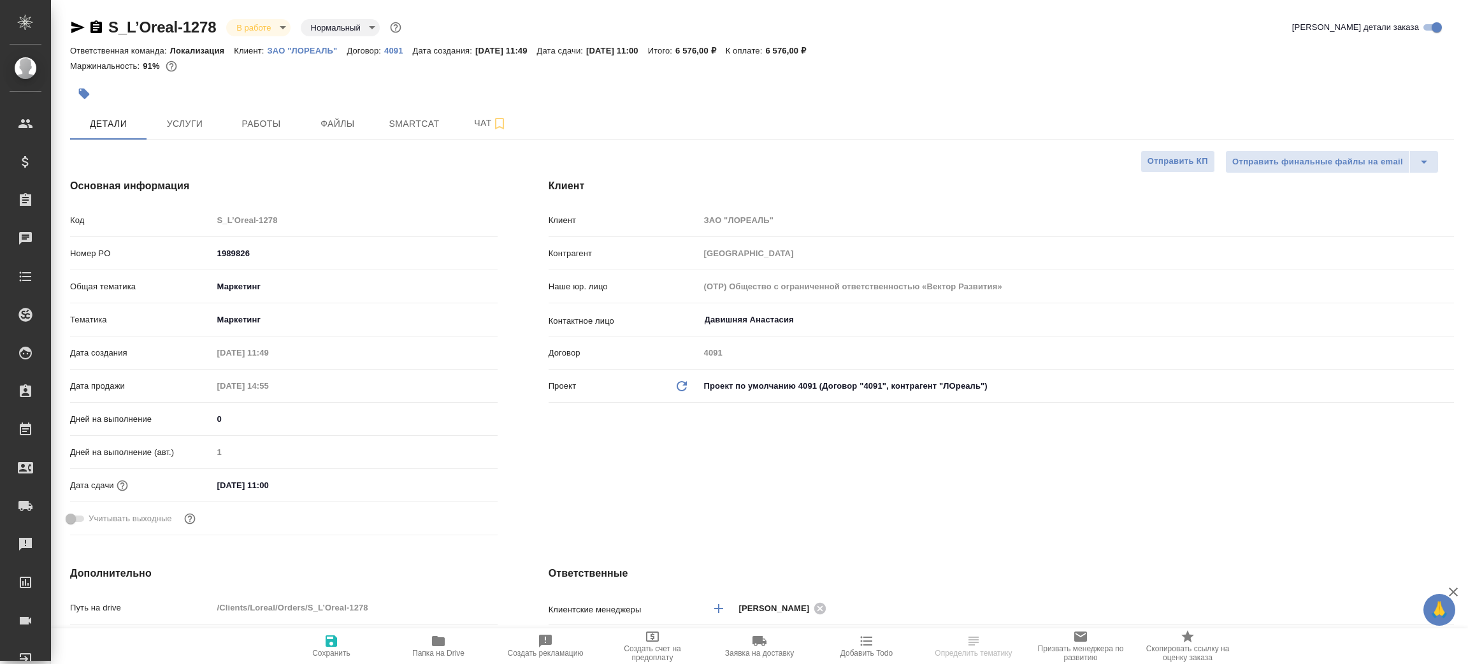
select select "RU"
type textarea "x"
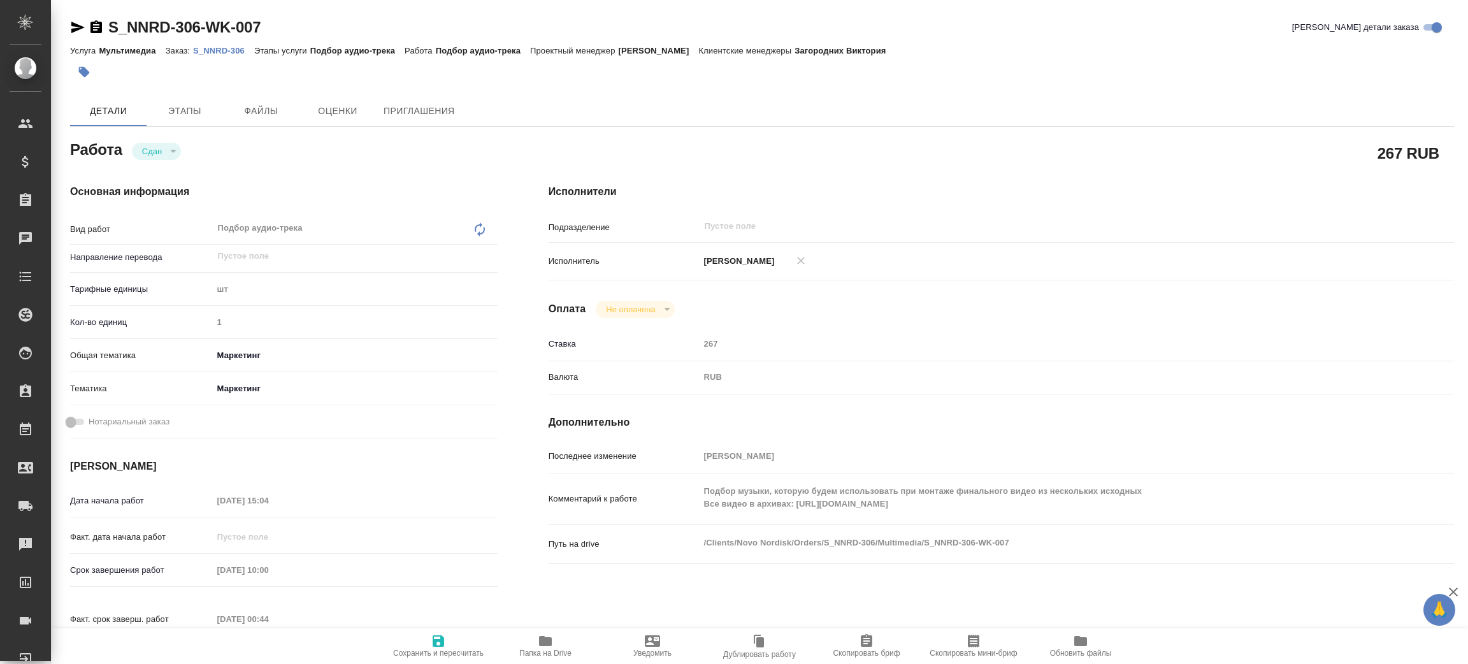
type textarea "x"
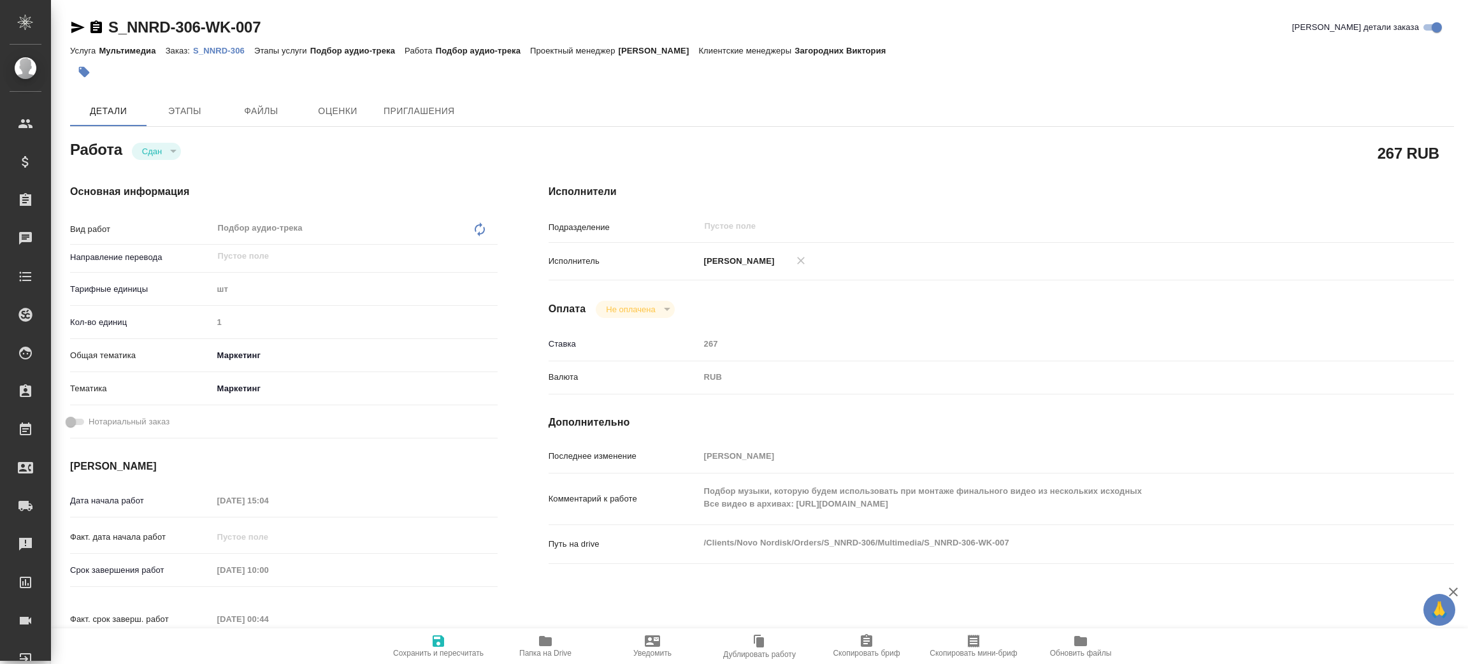
type textarea "x"
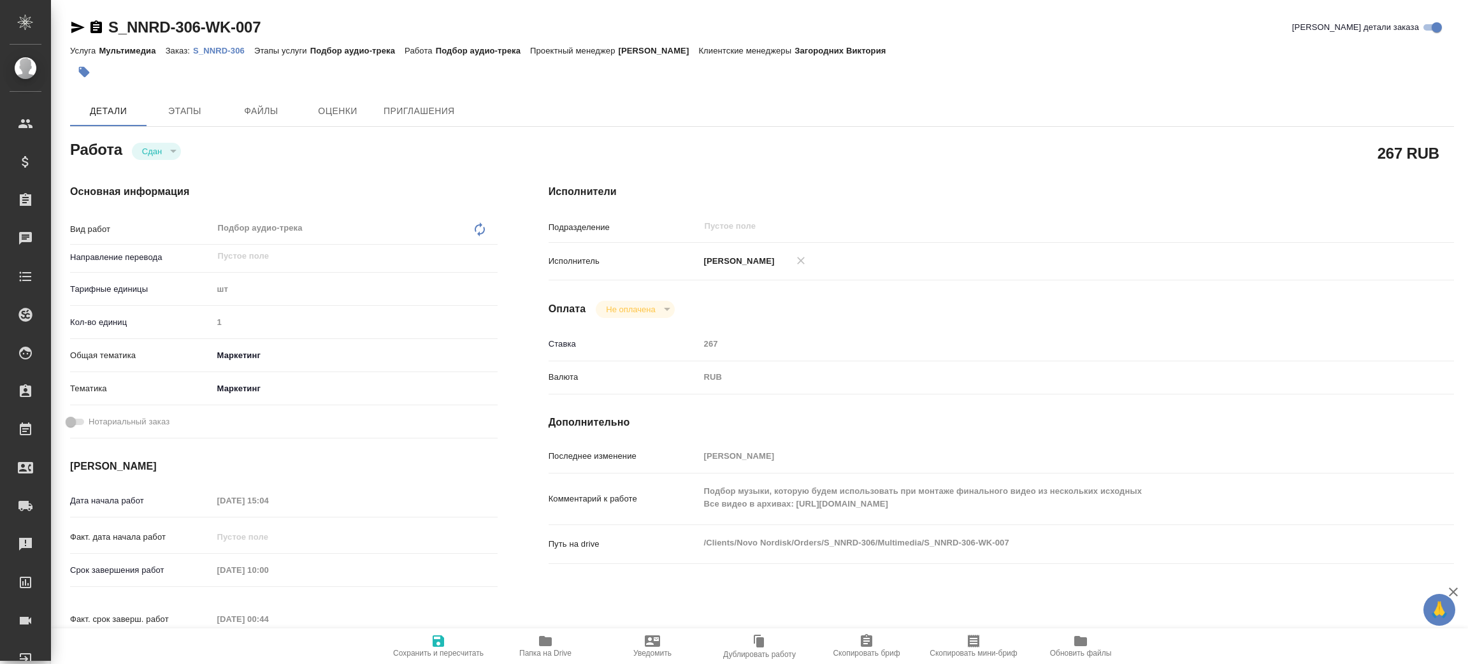
type textarea "x"
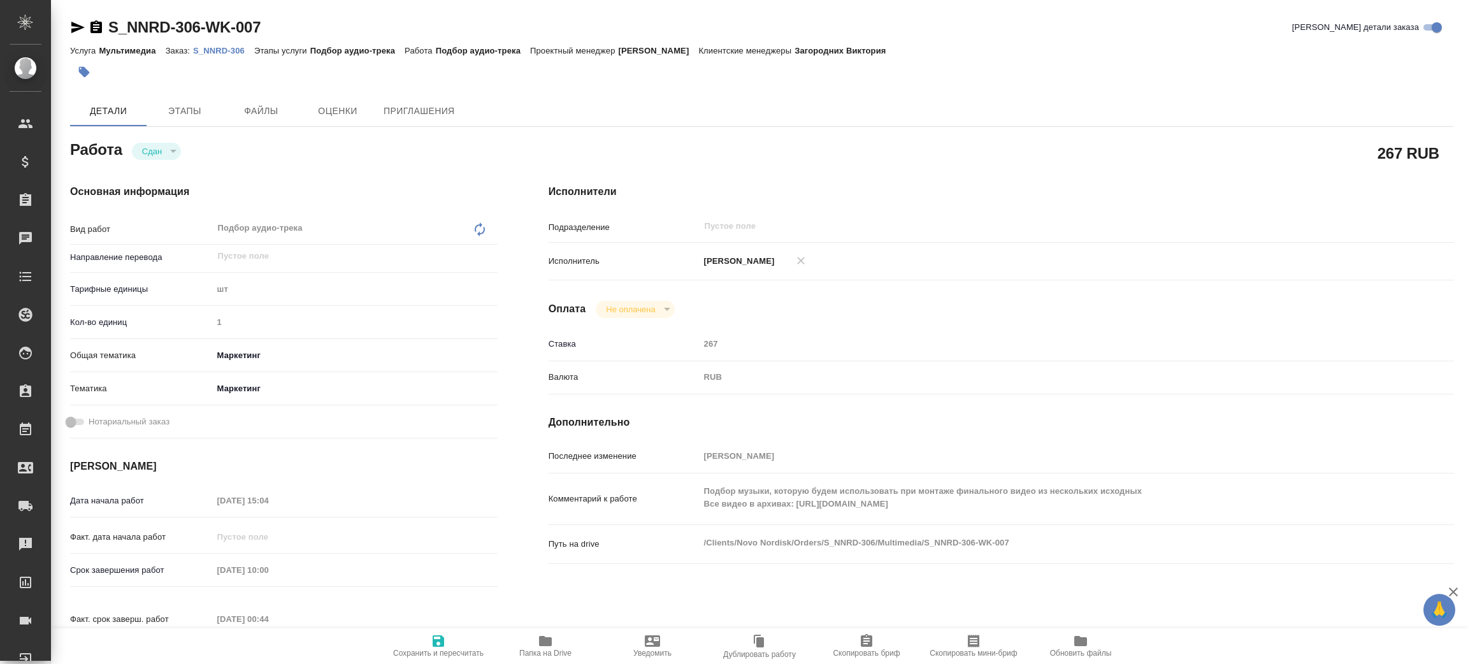
click at [226, 46] on p "S_NNRD-306" at bounding box center [223, 51] width 61 height 10
type textarea "x"
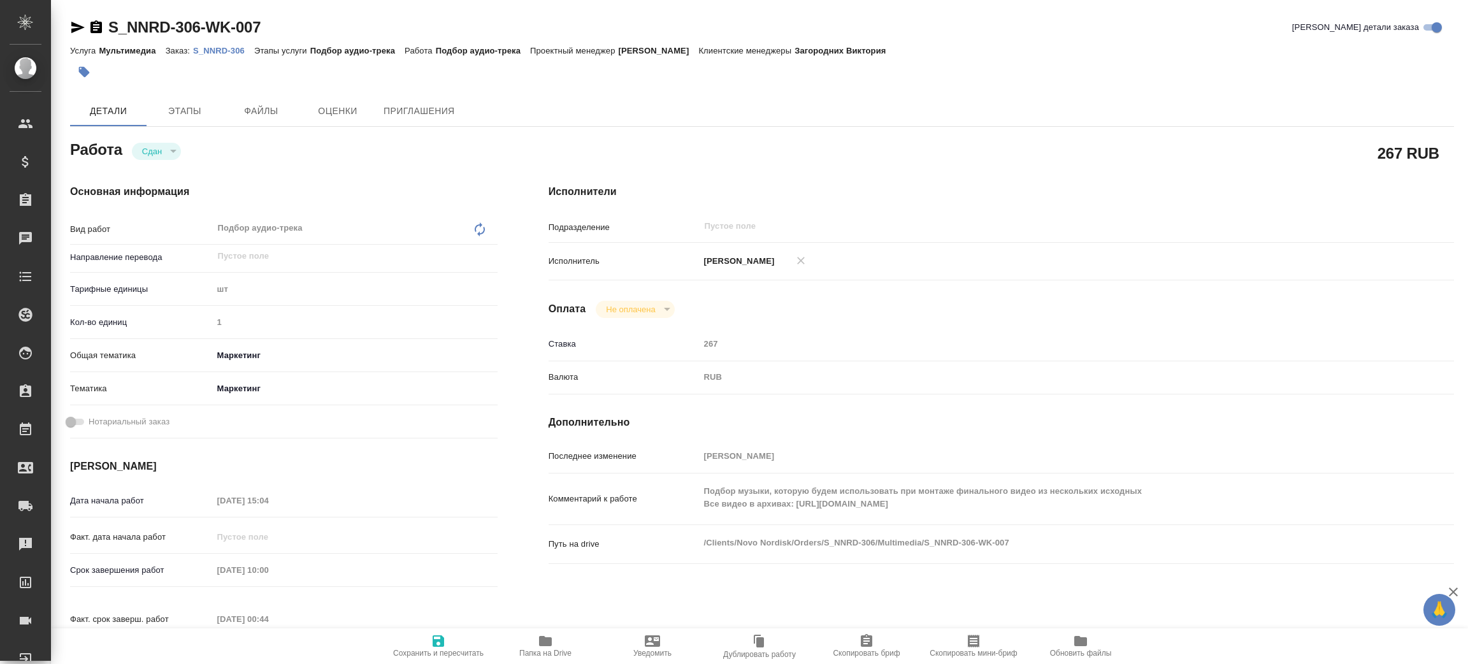
type textarea "x"
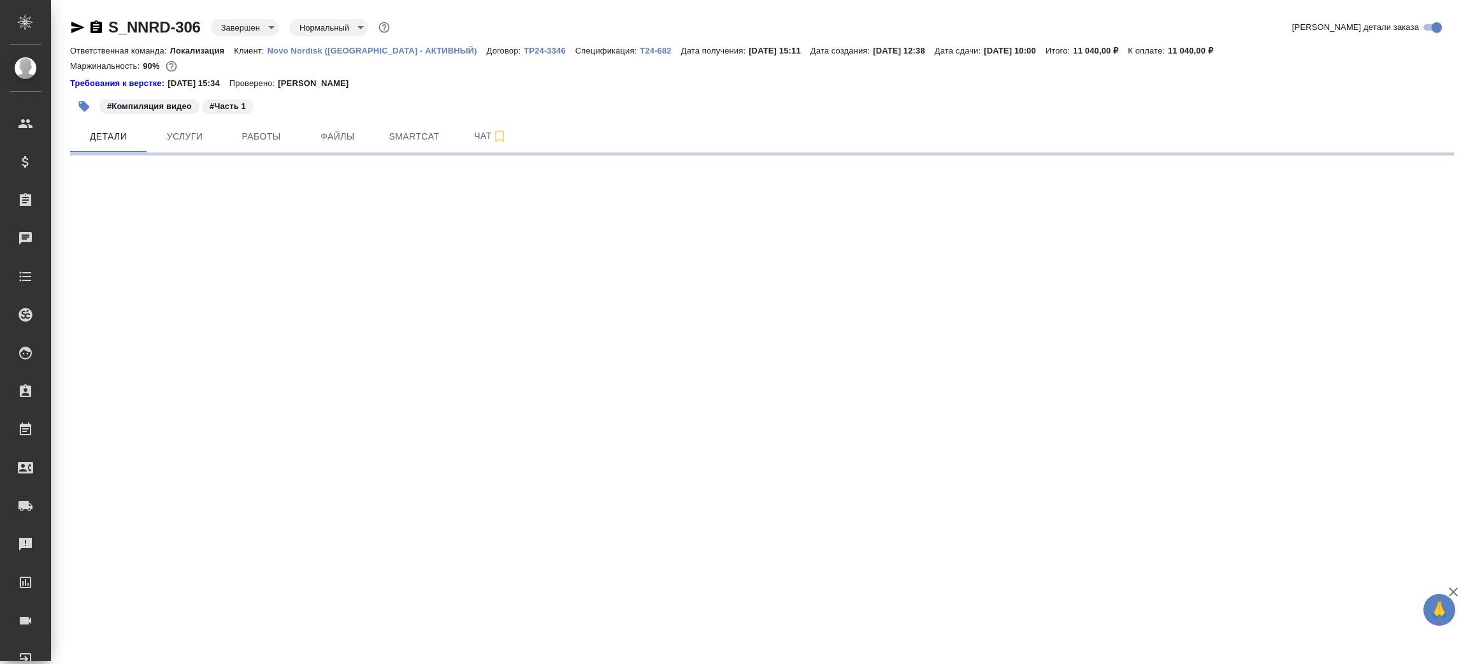
select select "RU"
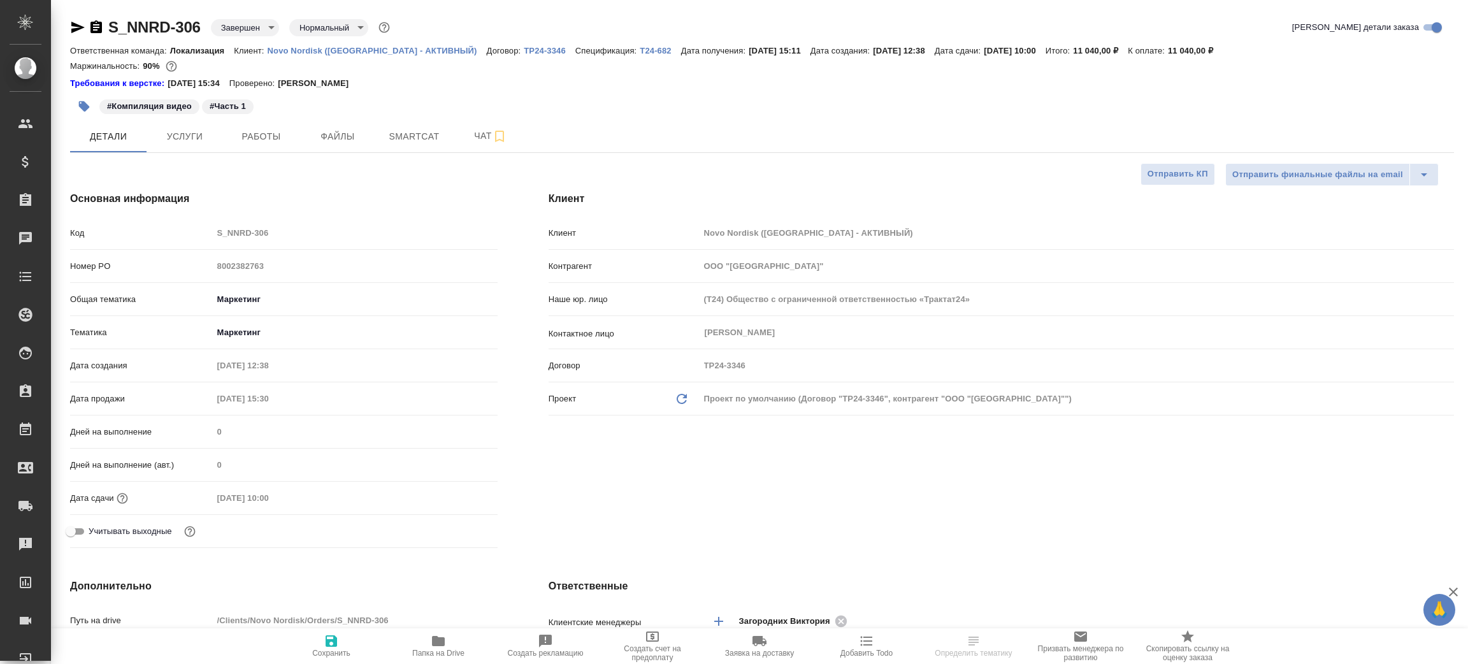
type textarea "x"
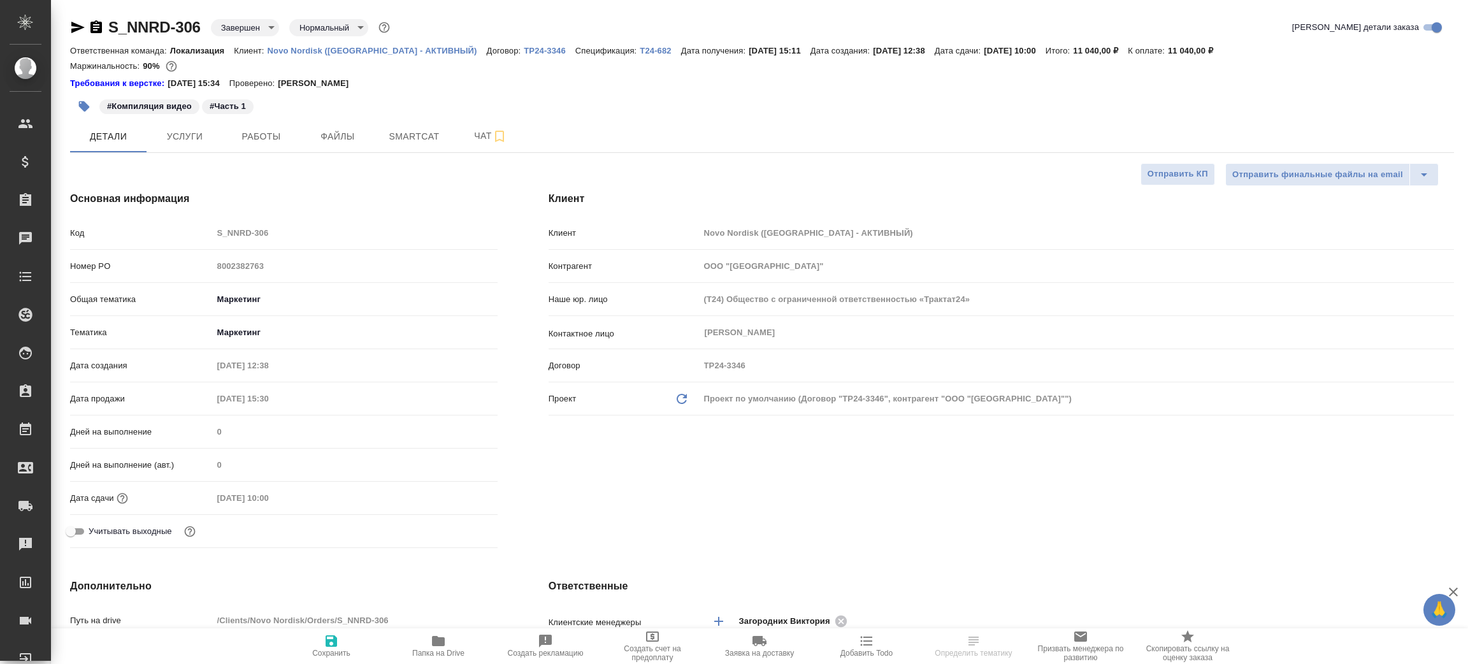
type textarea "x"
select select "RU"
type textarea "x"
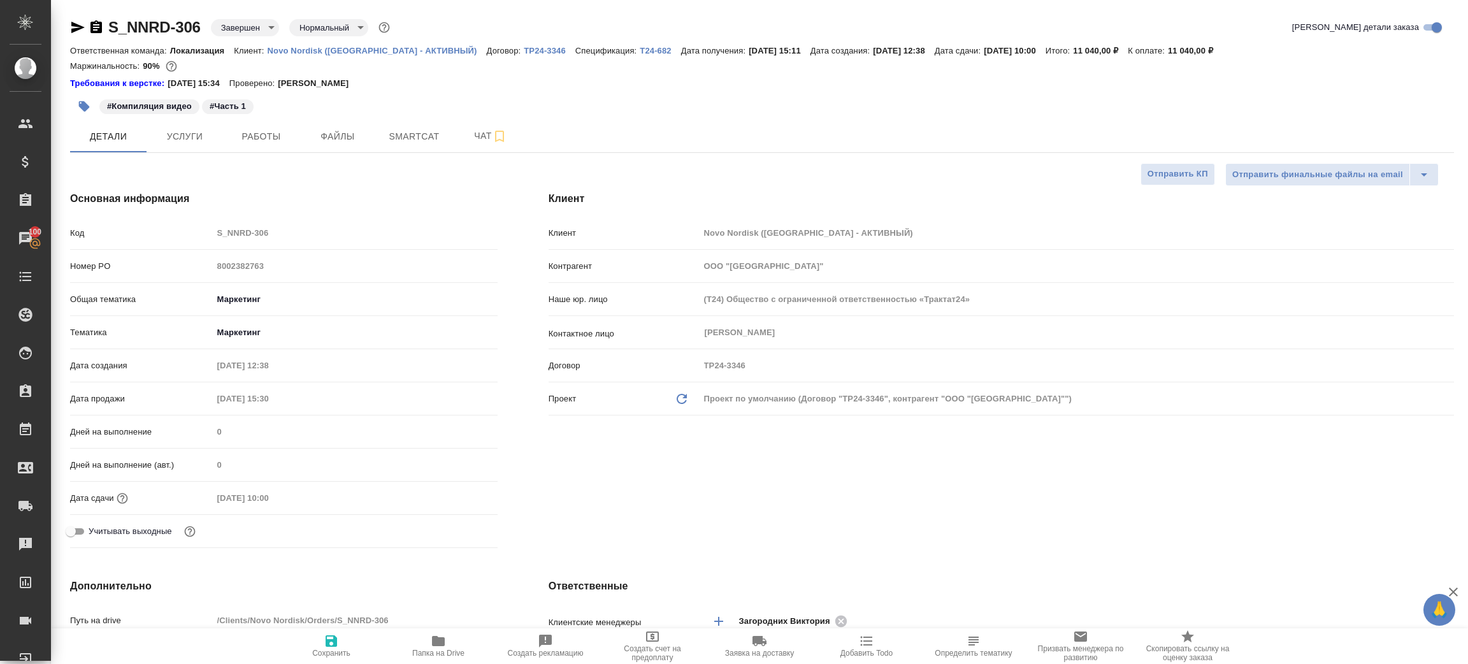
type textarea "x"
drag, startPoint x: 94, startPoint y: 25, endPoint x: 93, endPoint y: 1, distance: 23.6
click at [94, 25] on icon "button" at bounding box center [96, 27] width 15 height 15
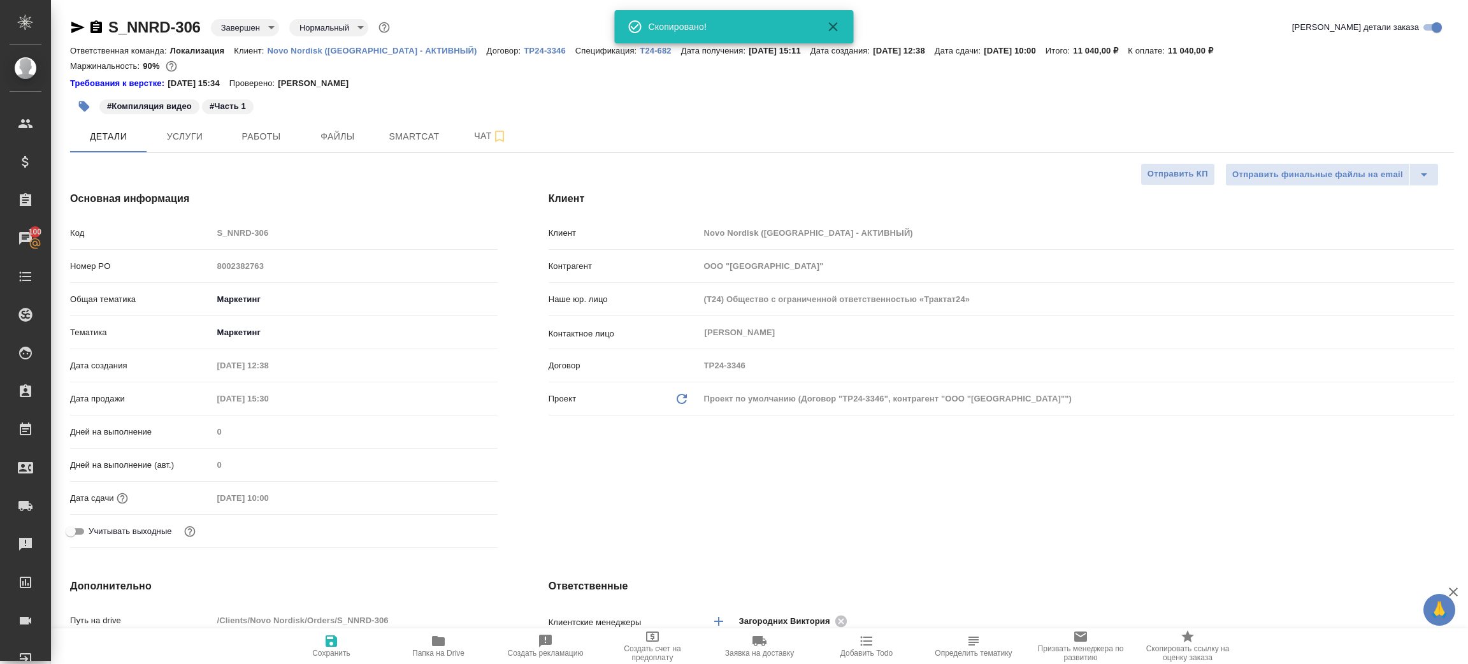
type textarea "x"
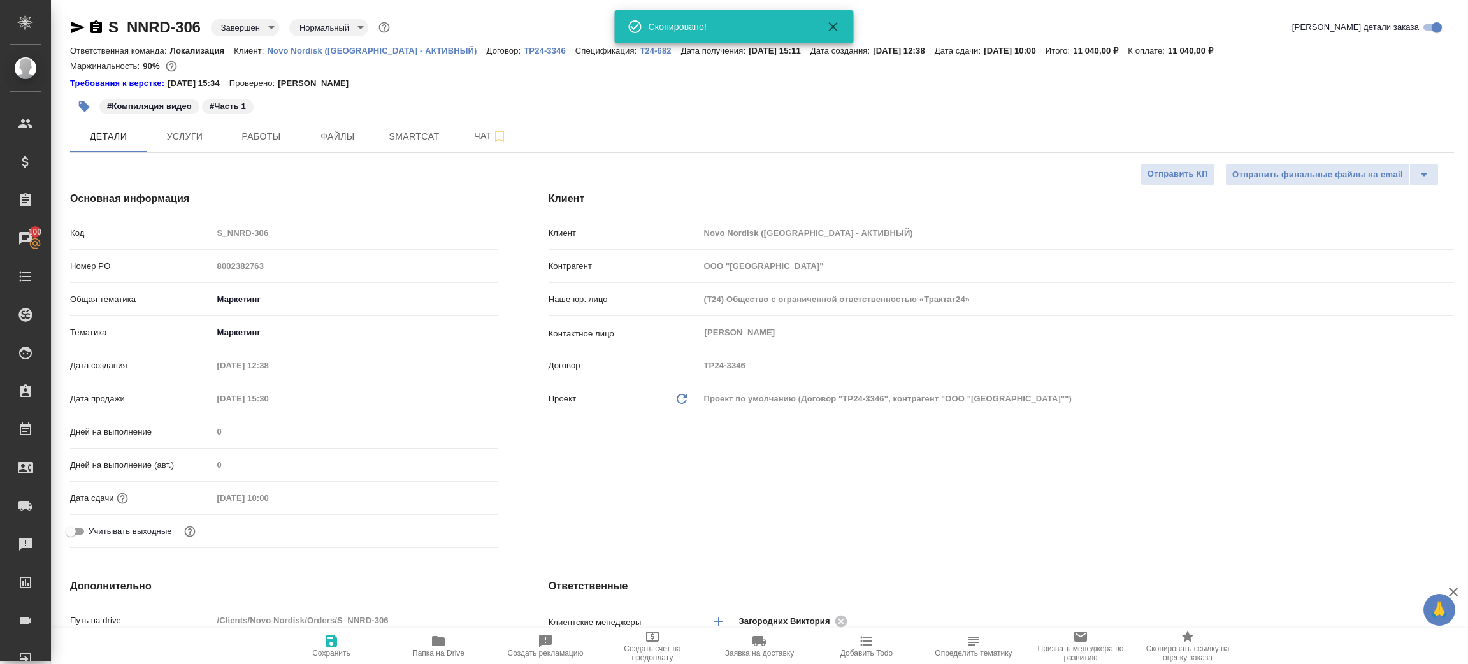
type textarea "x"
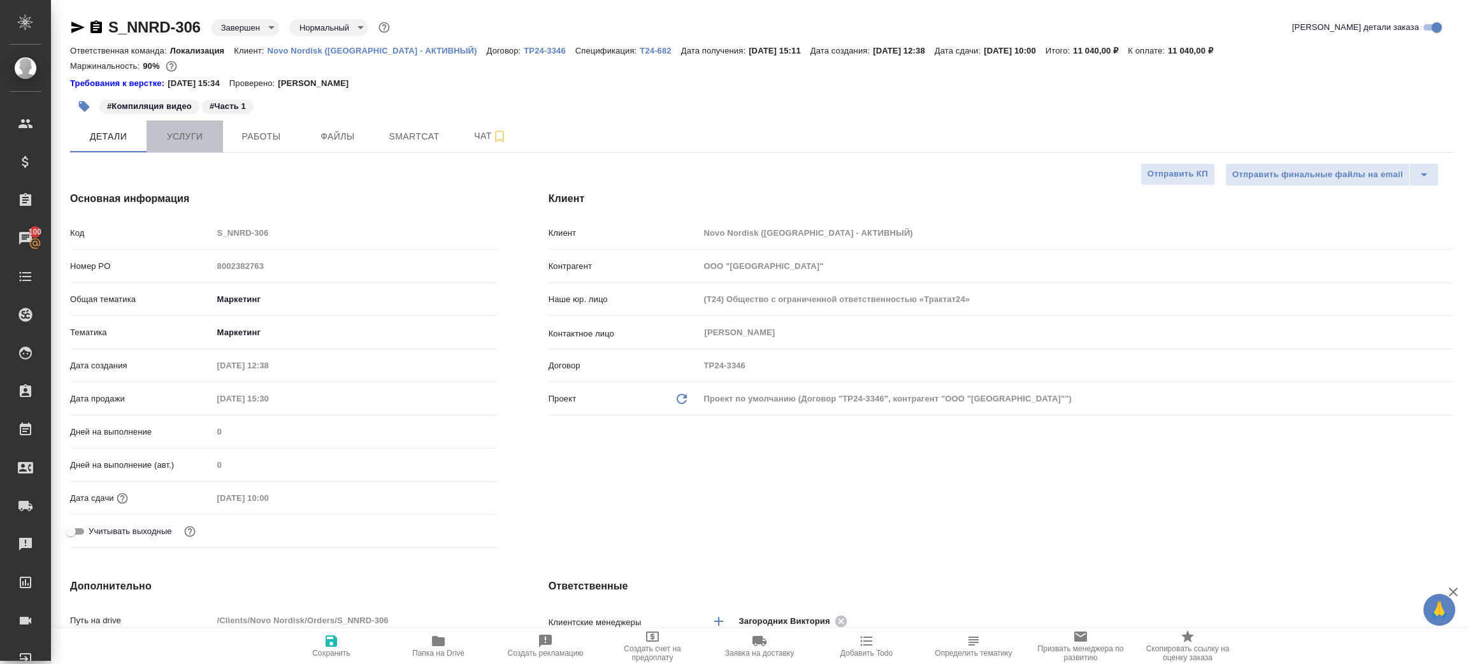
click at [171, 136] on span "Услуги" at bounding box center [184, 137] width 61 height 16
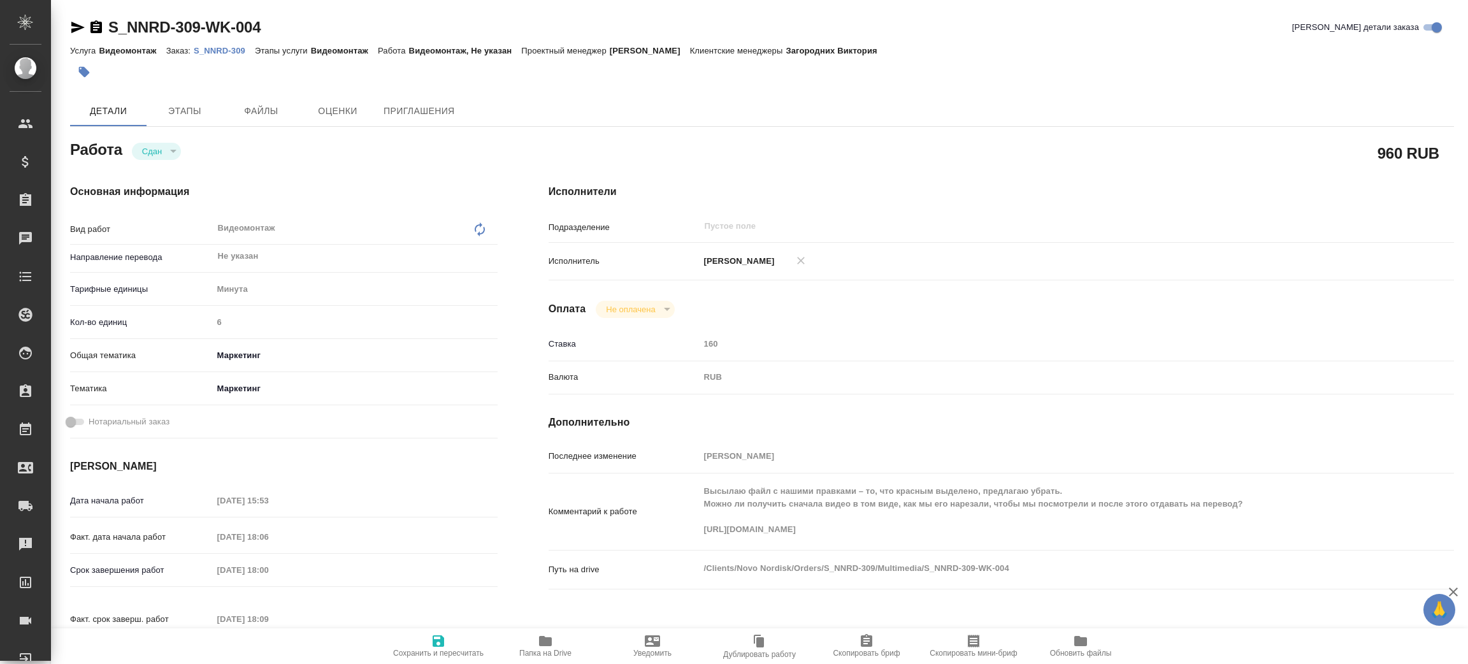
type textarea "x"
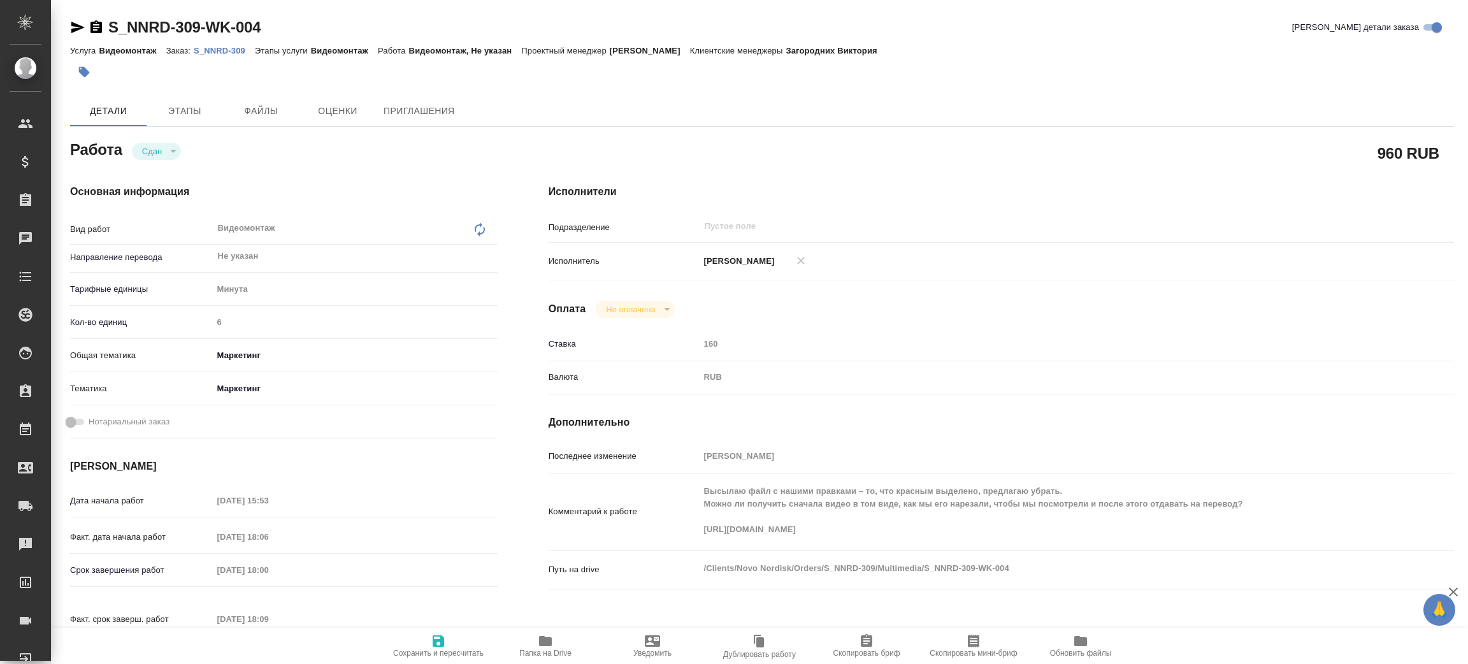
type textarea "x"
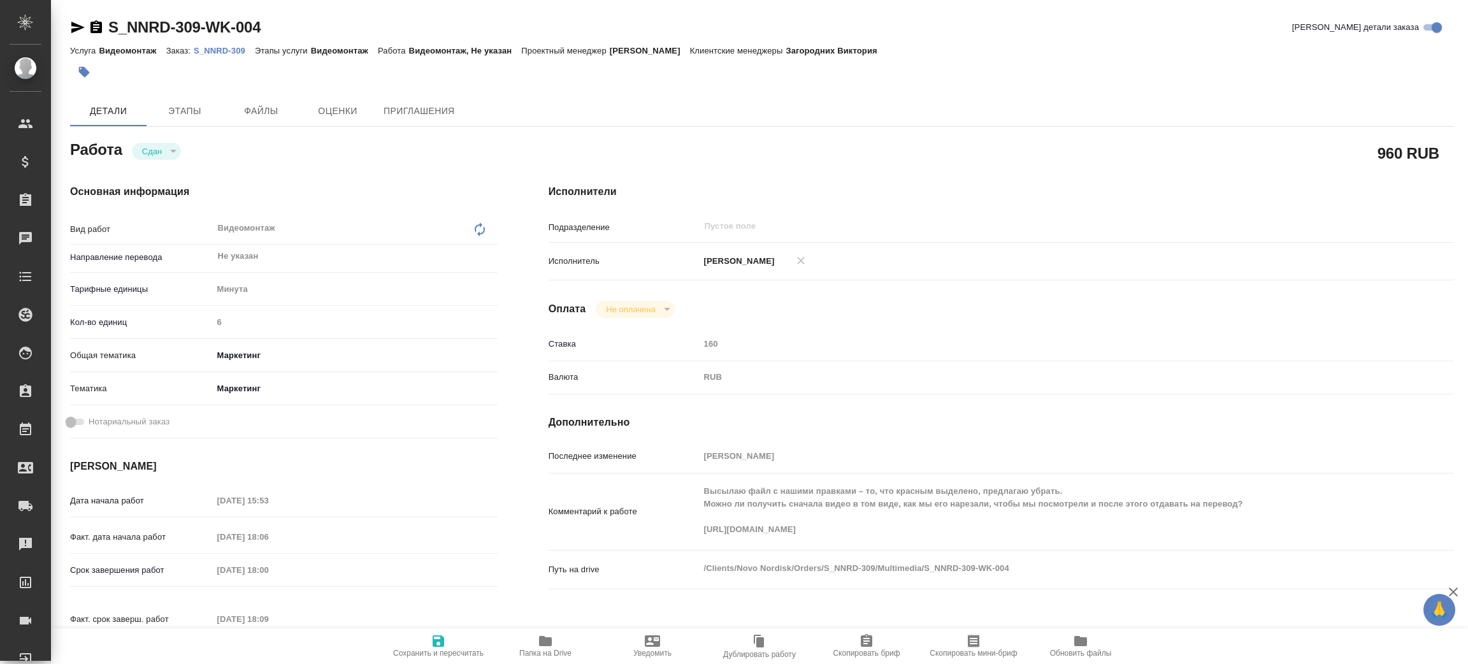
click at [231, 54] on p "S_NNRD-309" at bounding box center [224, 51] width 61 height 10
type textarea "x"
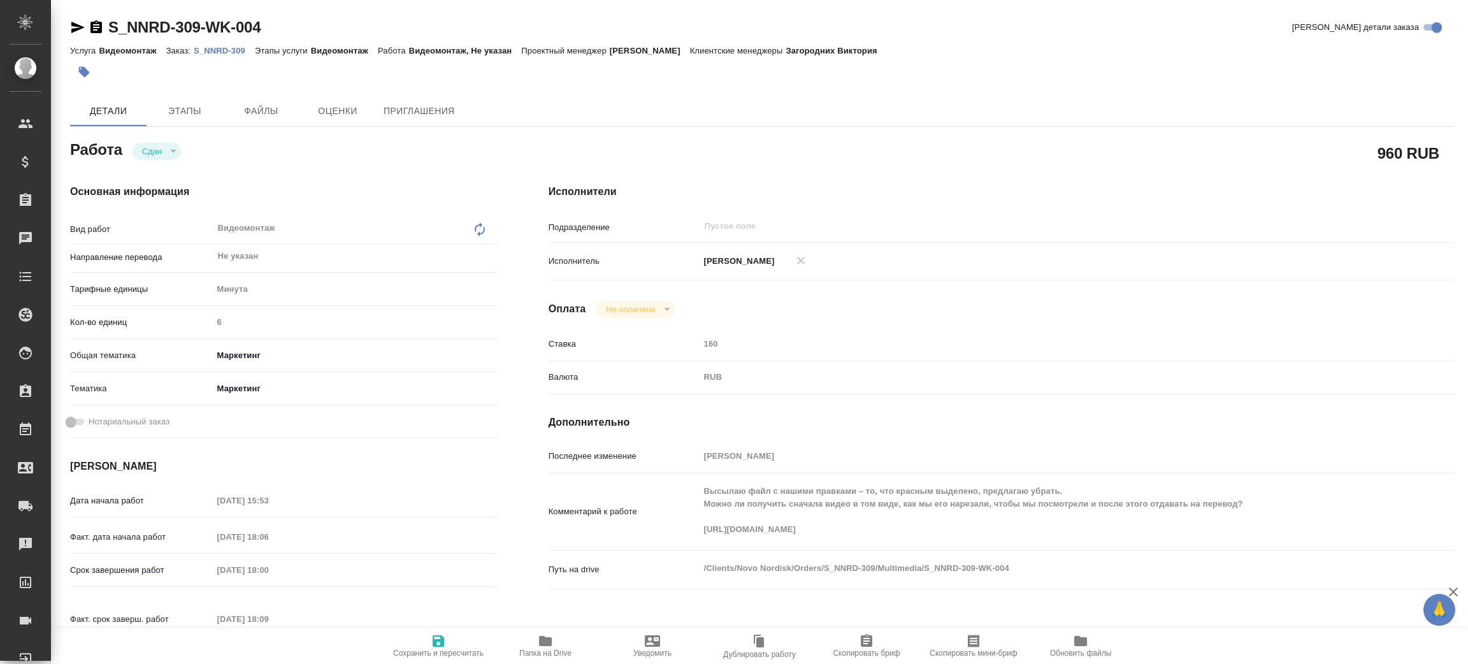
type textarea "x"
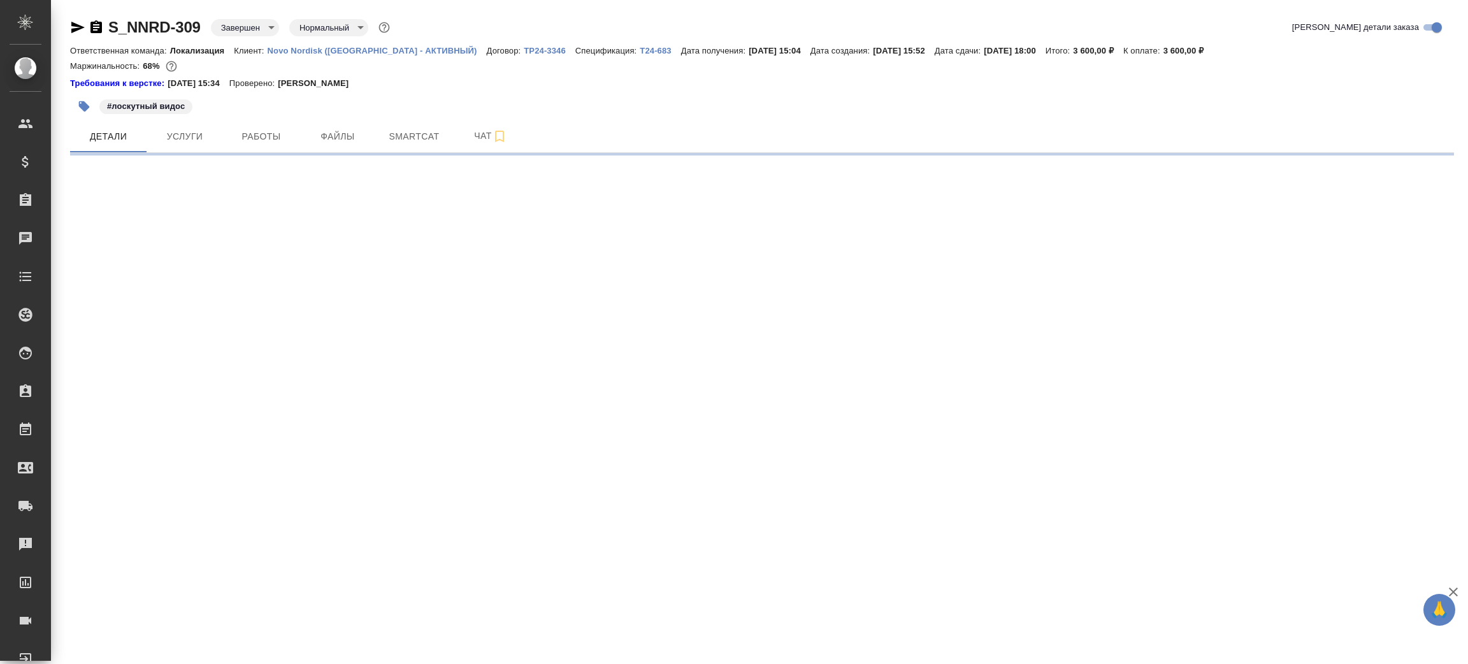
select select "RU"
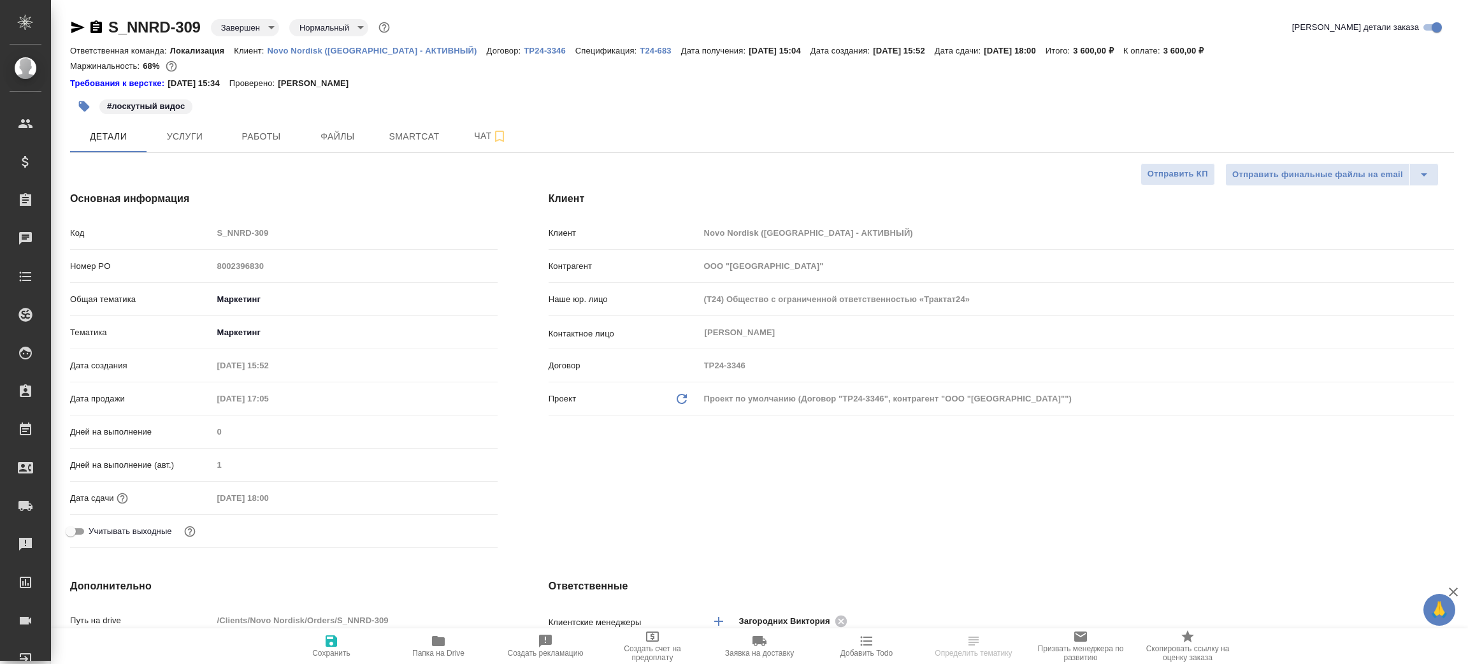
type textarea "x"
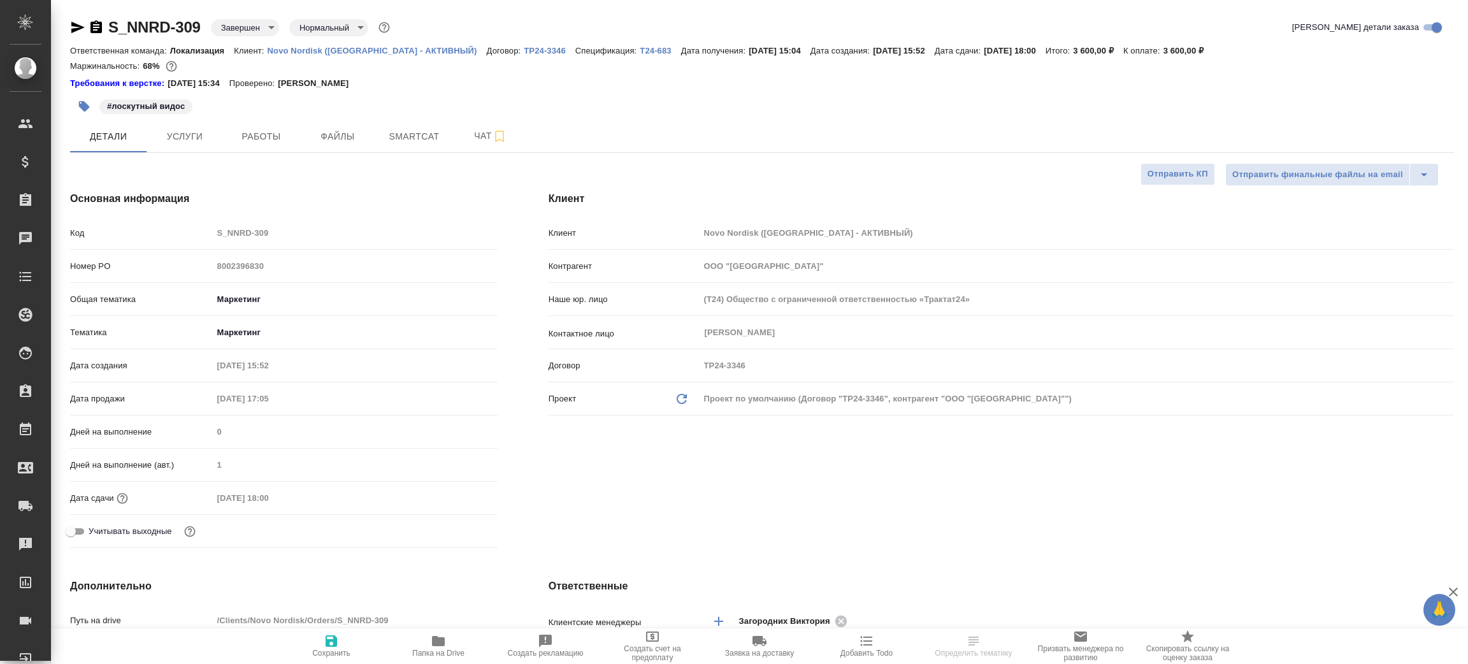
type textarea "x"
click at [90, 28] on icon "button" at bounding box center [96, 27] width 15 height 15
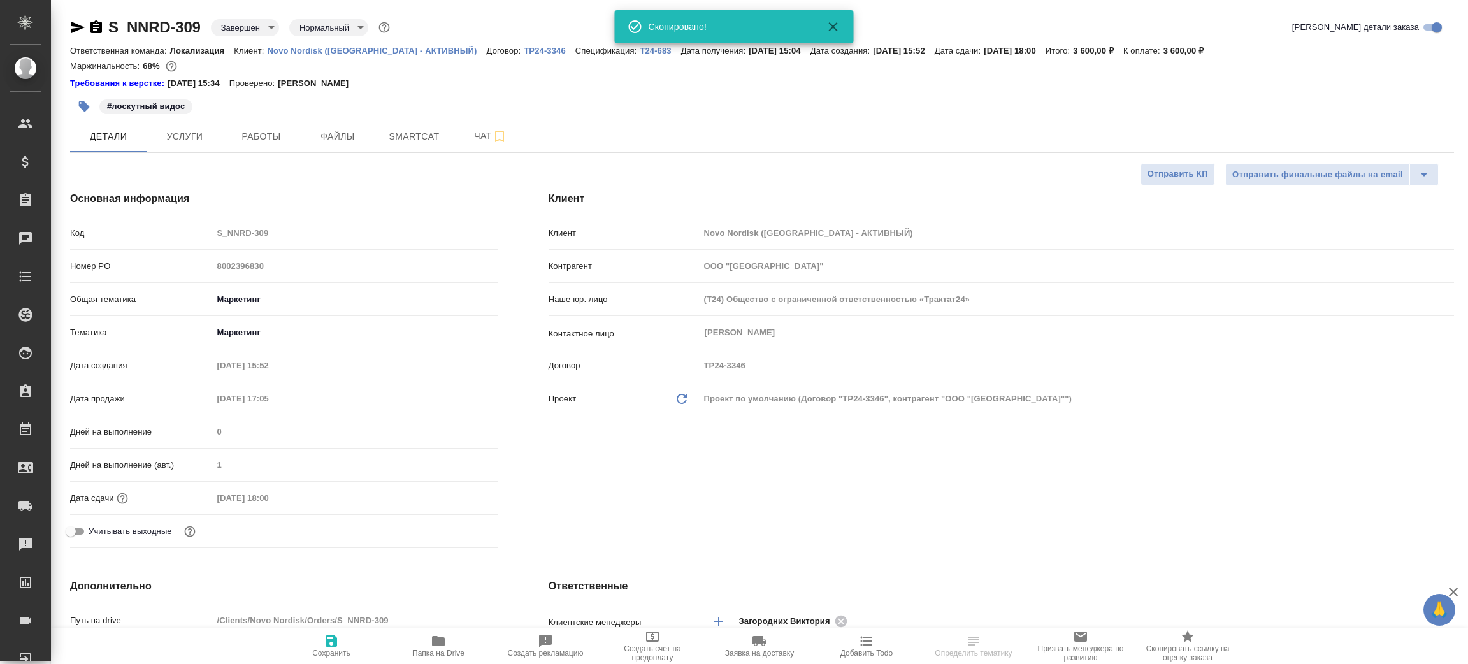
type textarea "x"
select select "RU"
type textarea "x"
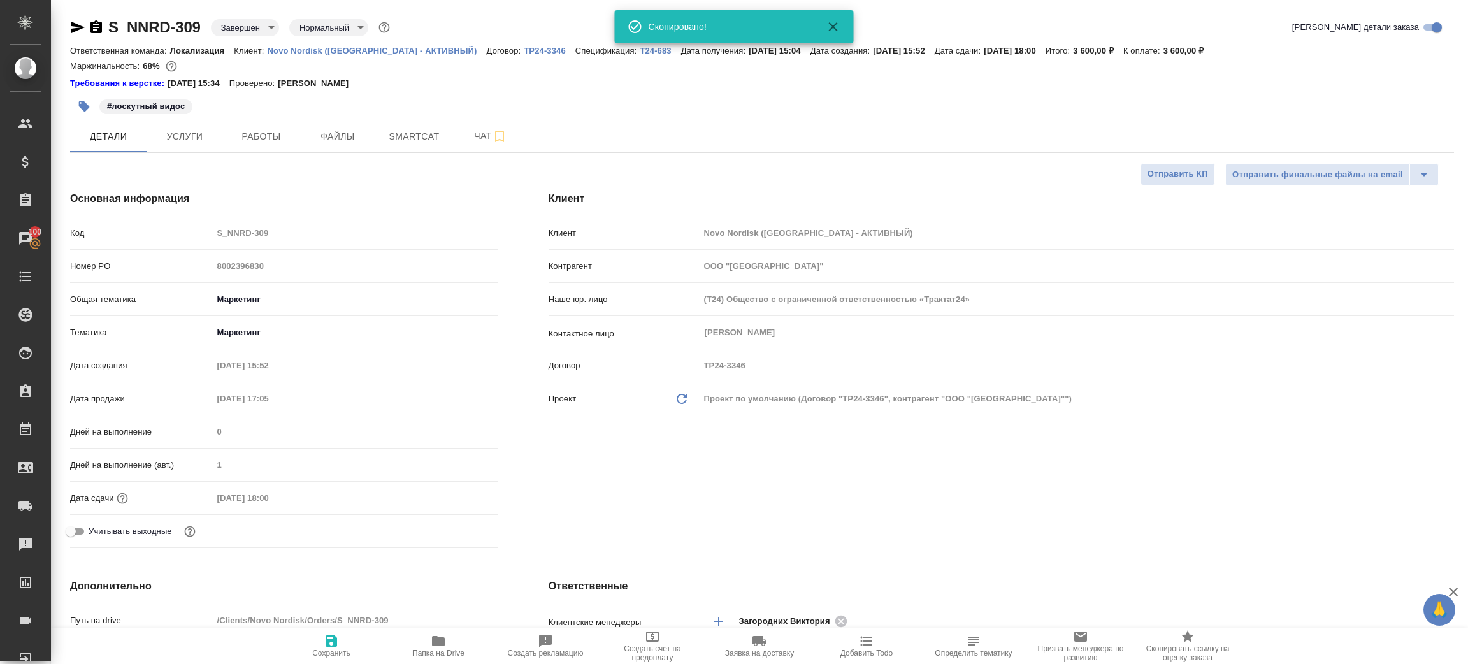
type textarea "x"
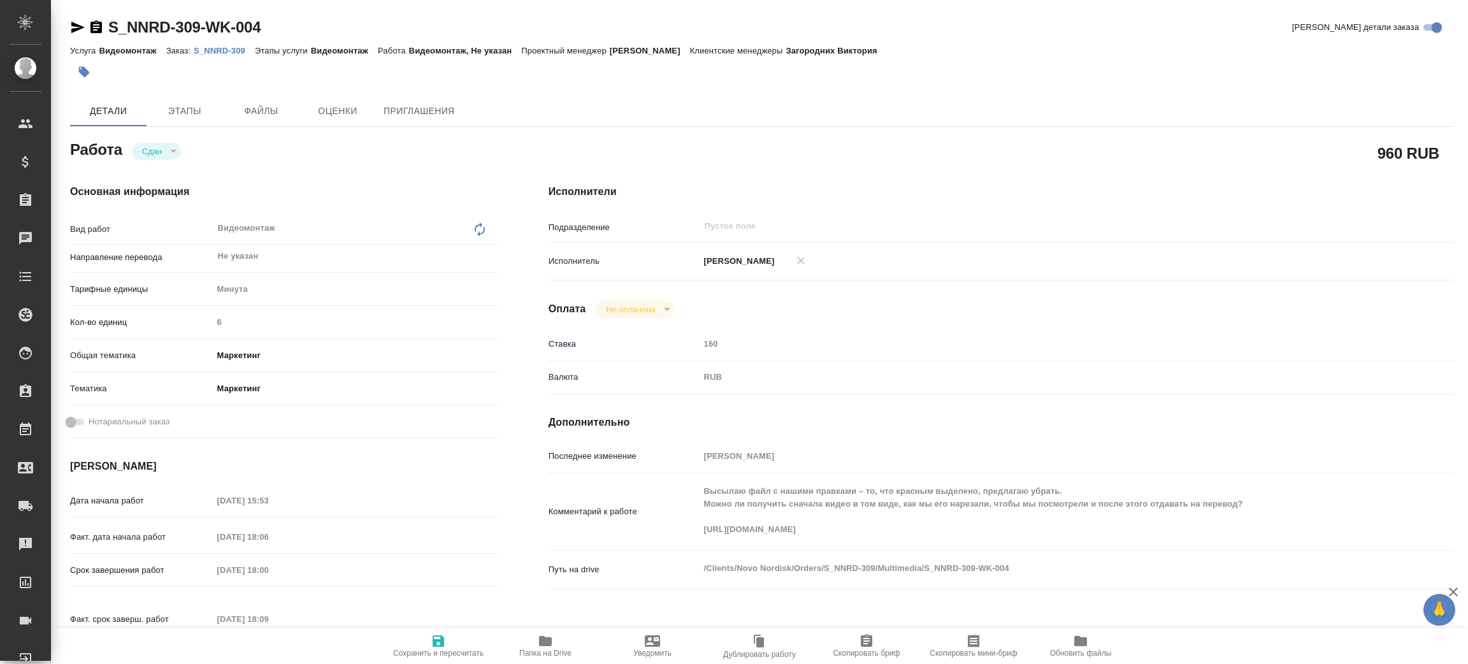
type textarea "x"
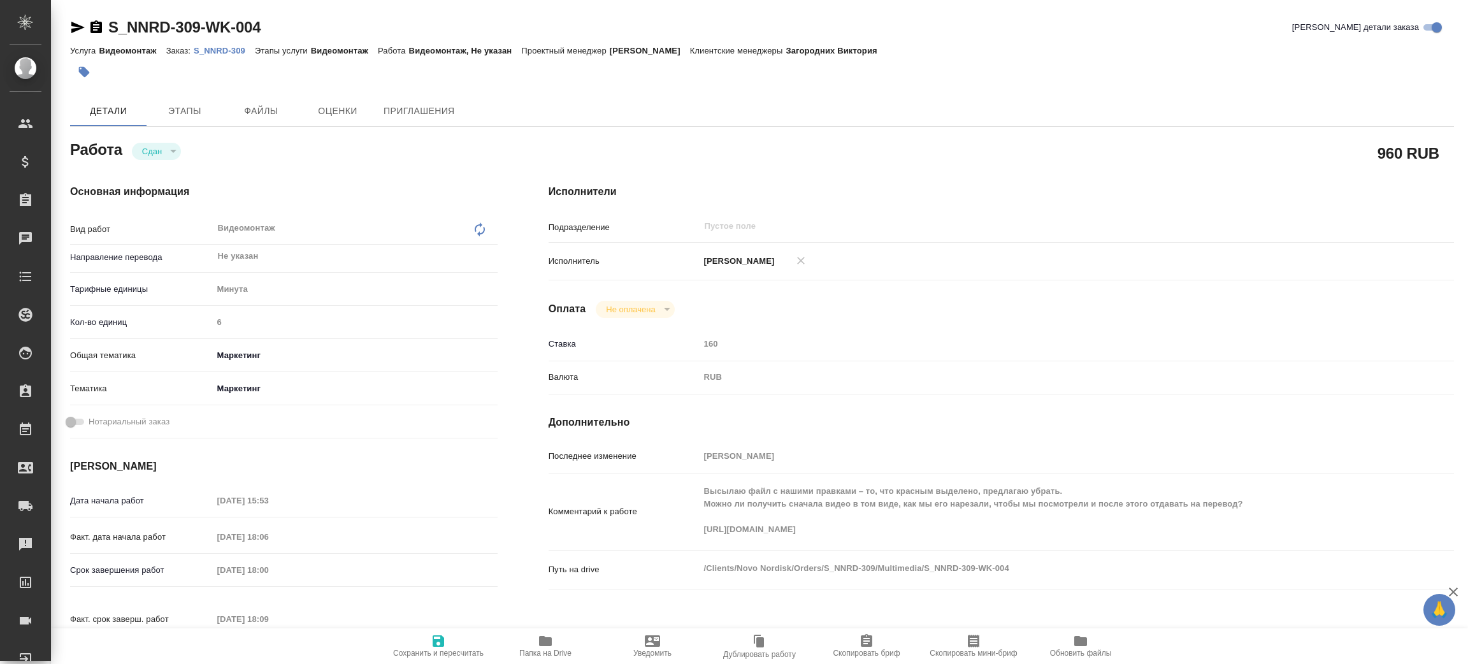
type textarea "x"
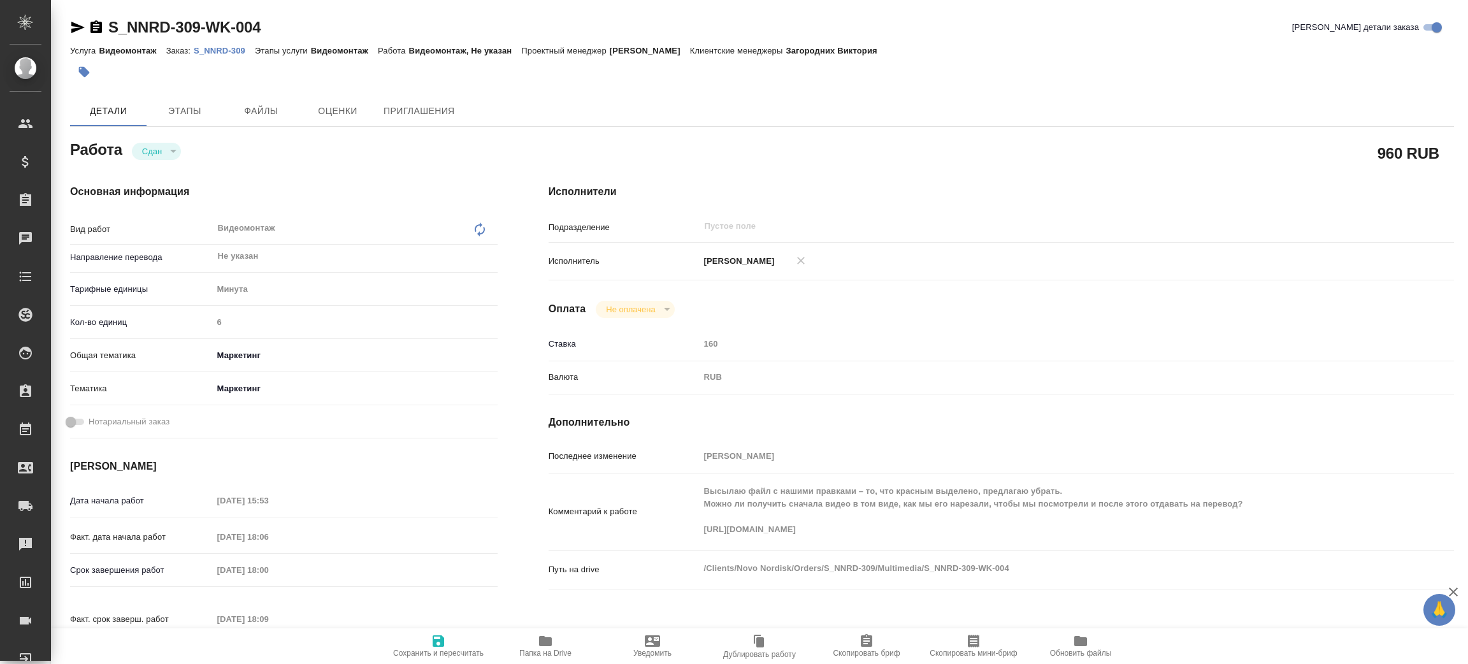
type textarea "x"
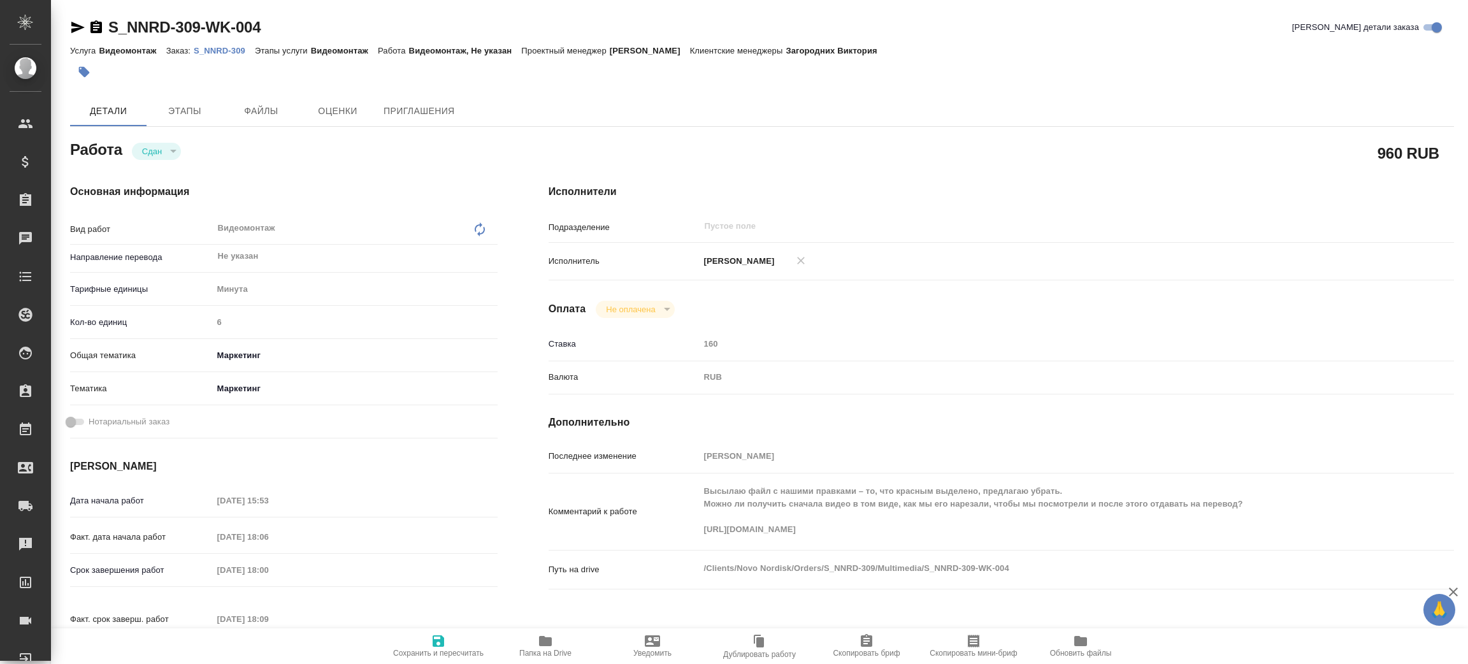
type textarea "x"
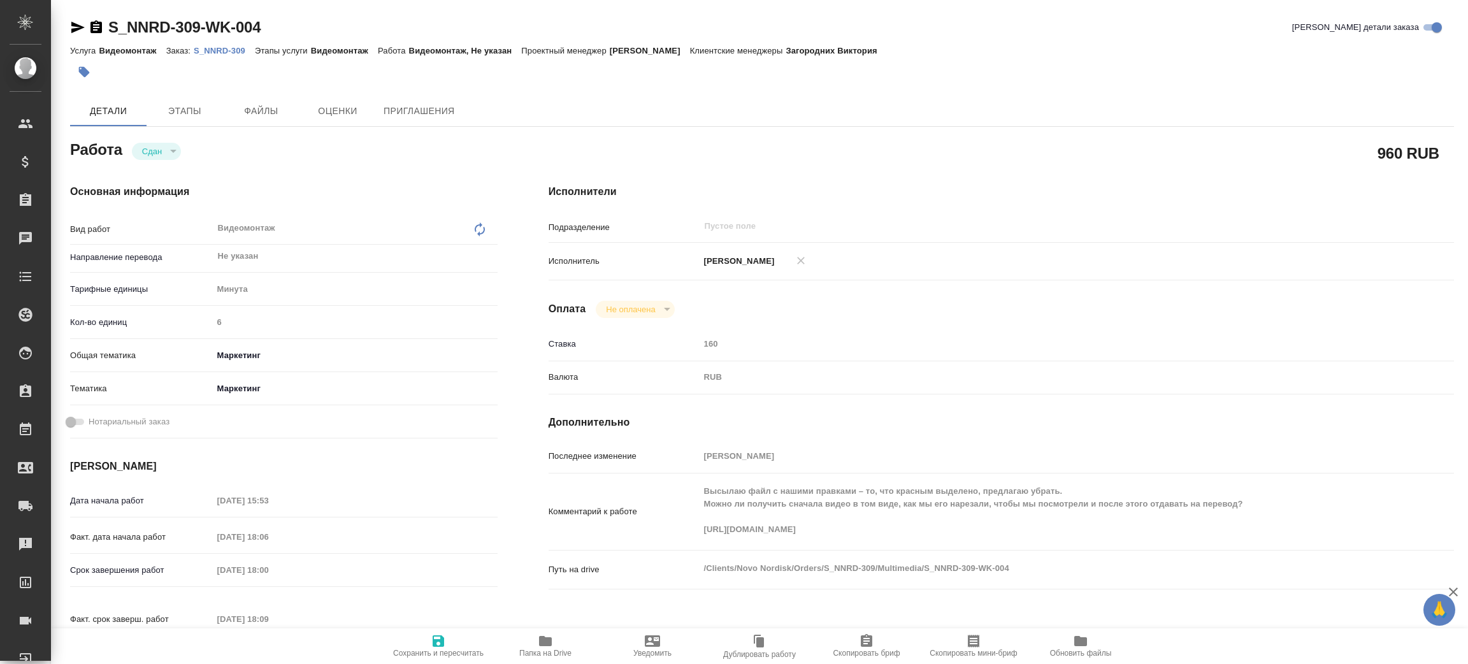
type textarea "x"
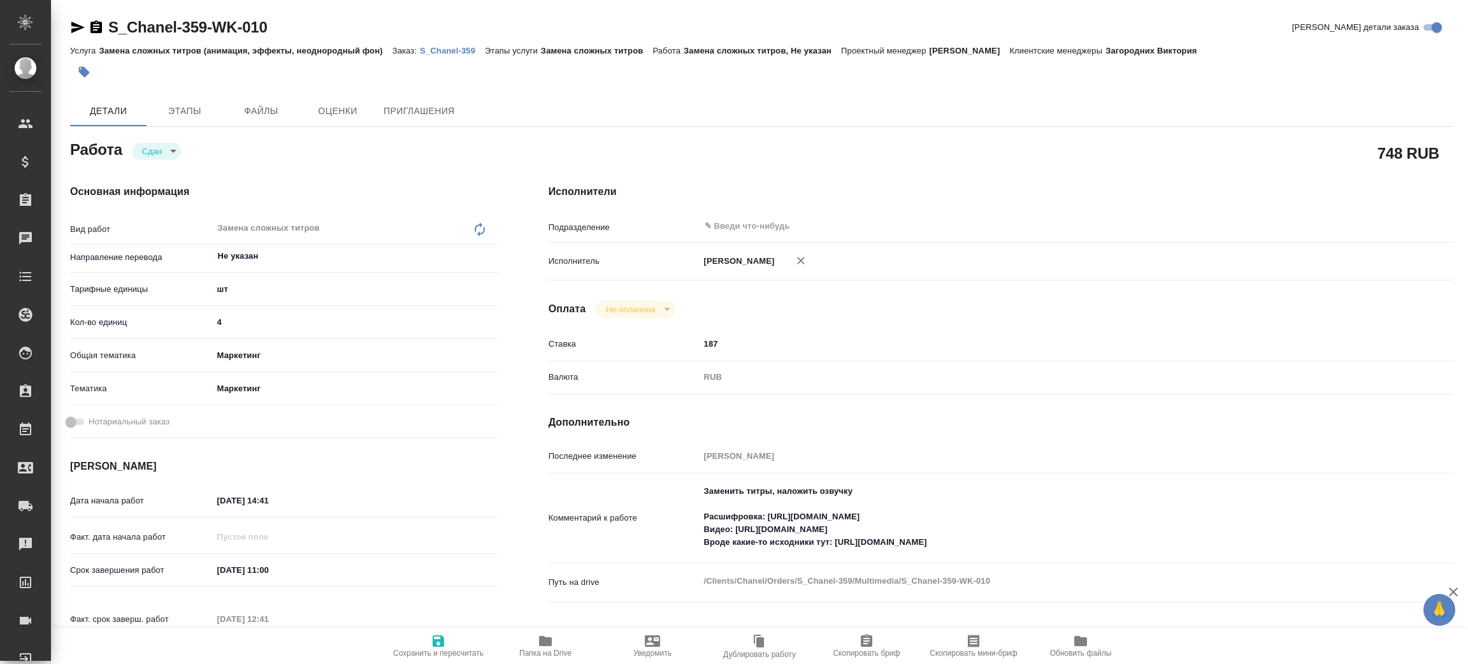
type textarea "x"
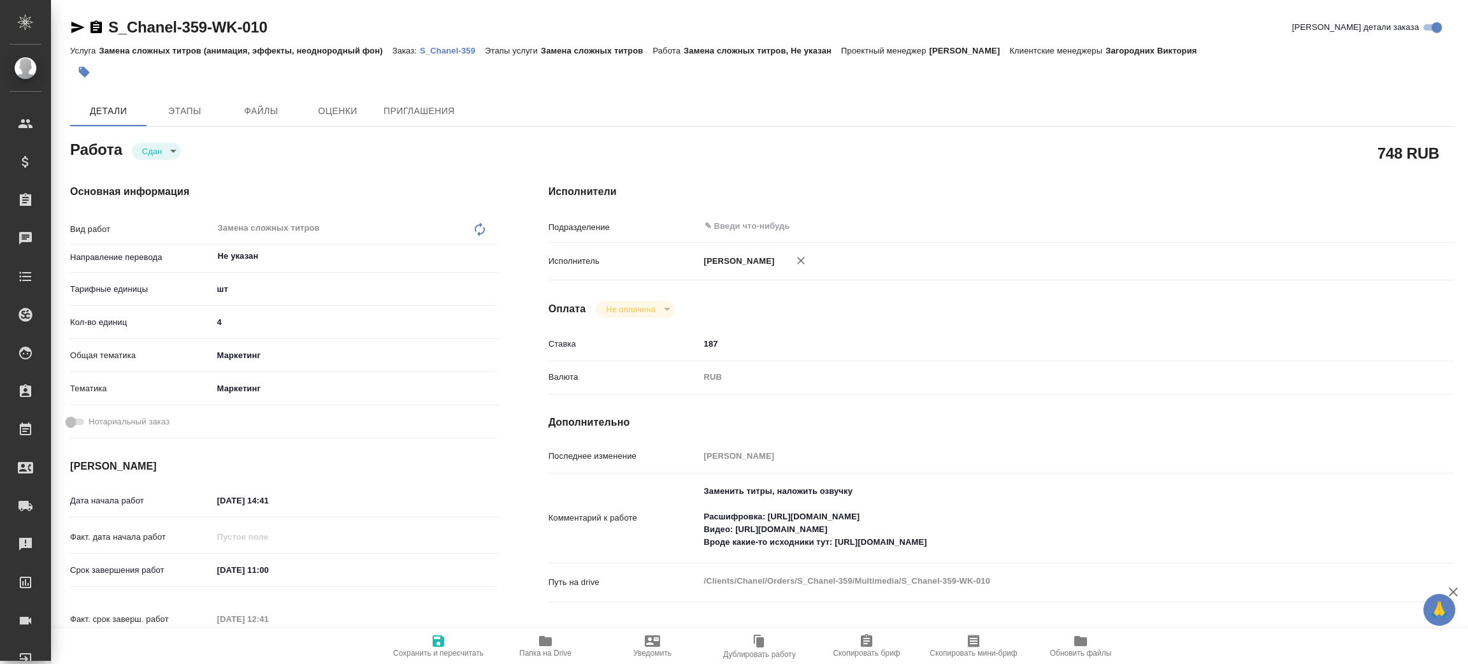
type textarea "x"
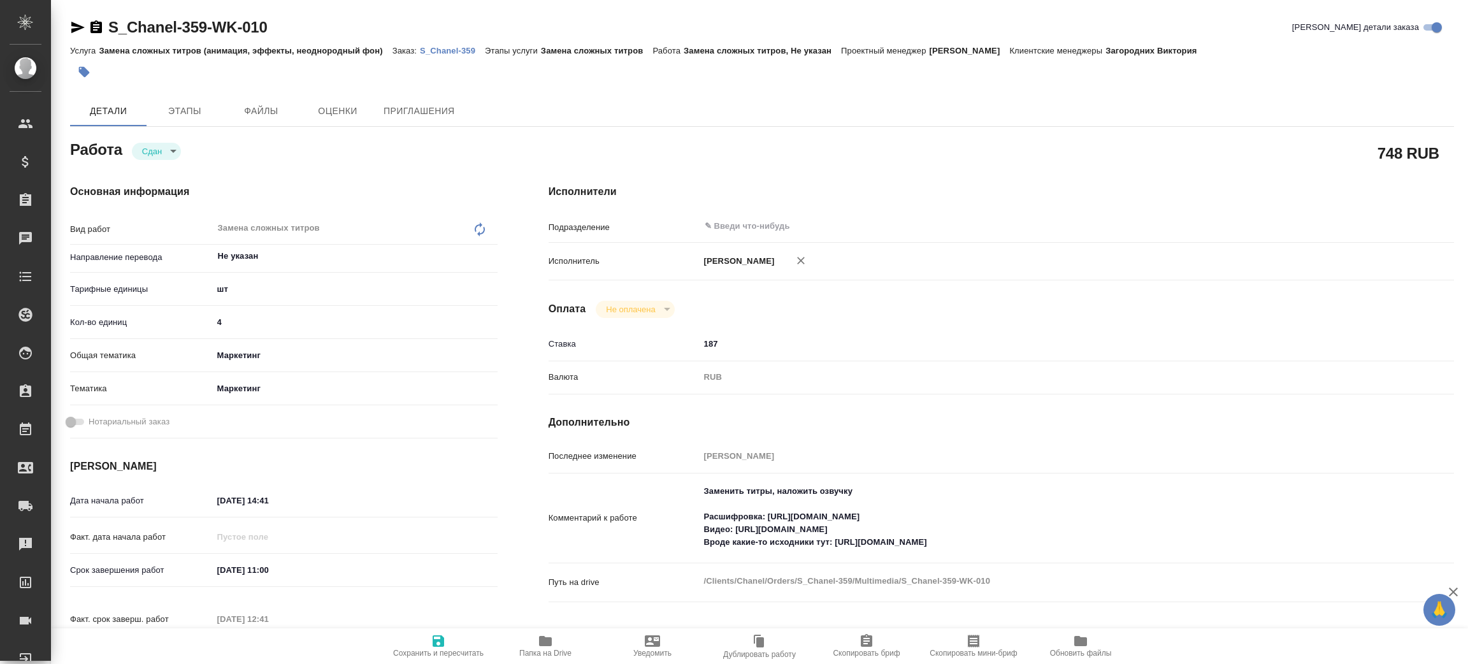
type textarea "x"
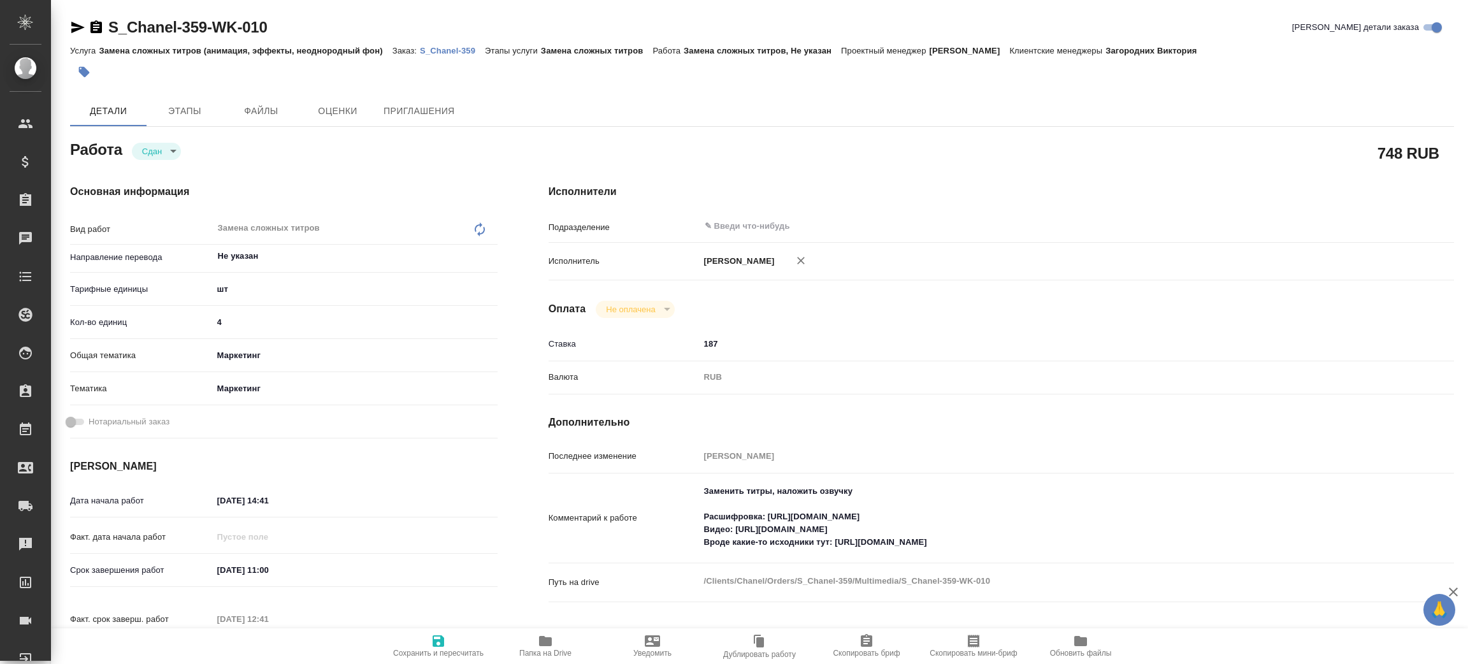
click at [452, 49] on p "S_Chanel-359" at bounding box center [452, 51] width 65 height 10
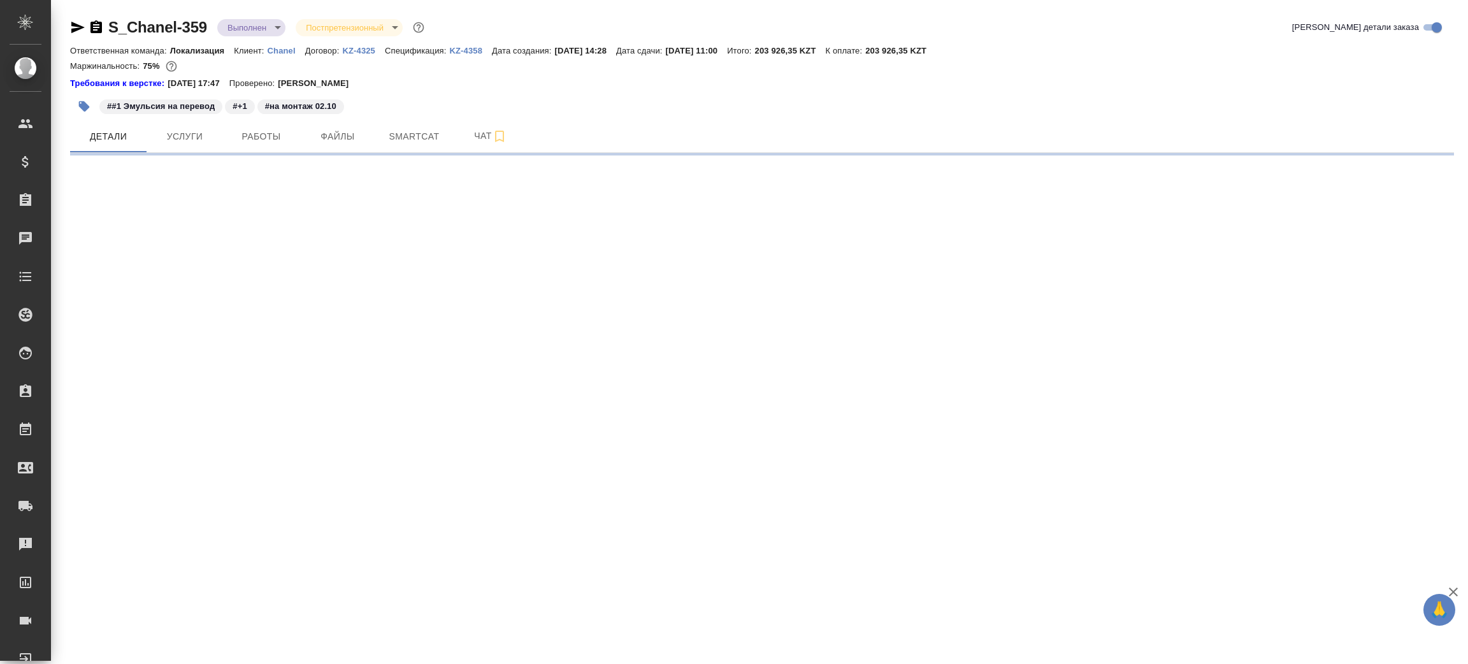
select select "RU"
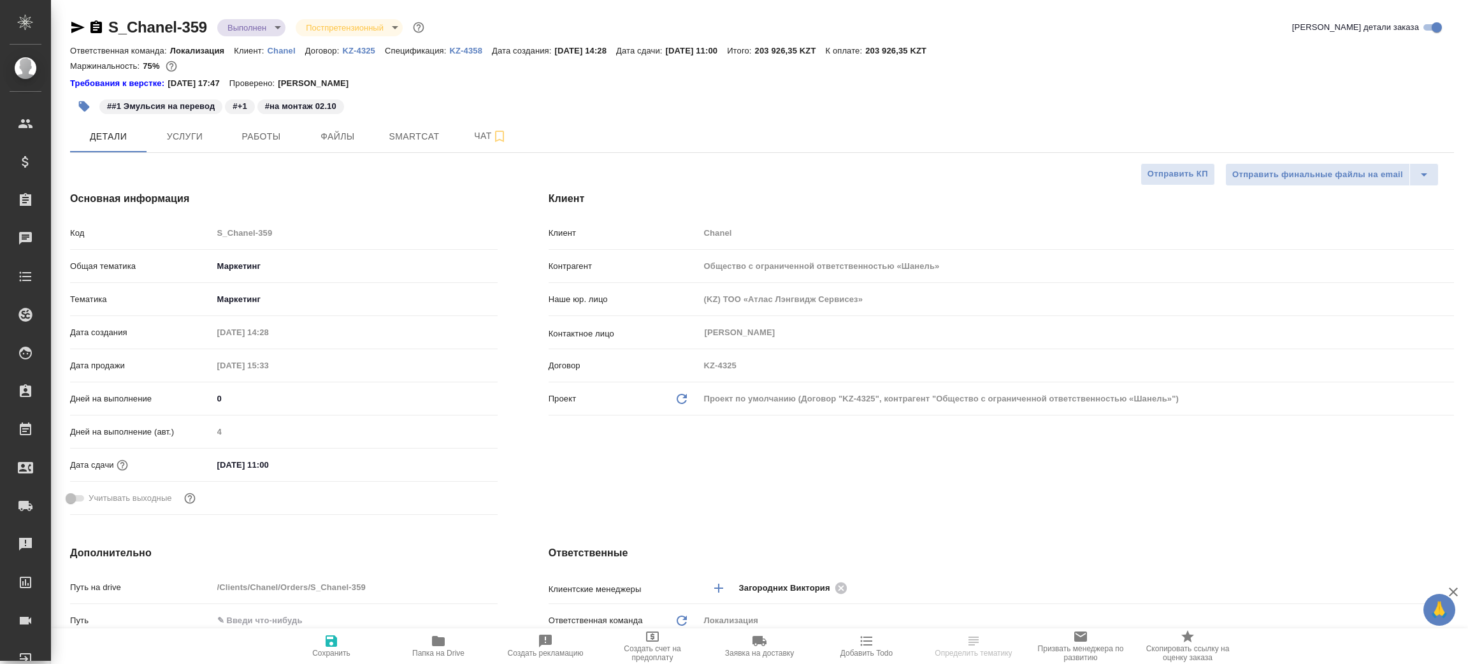
type textarea "x"
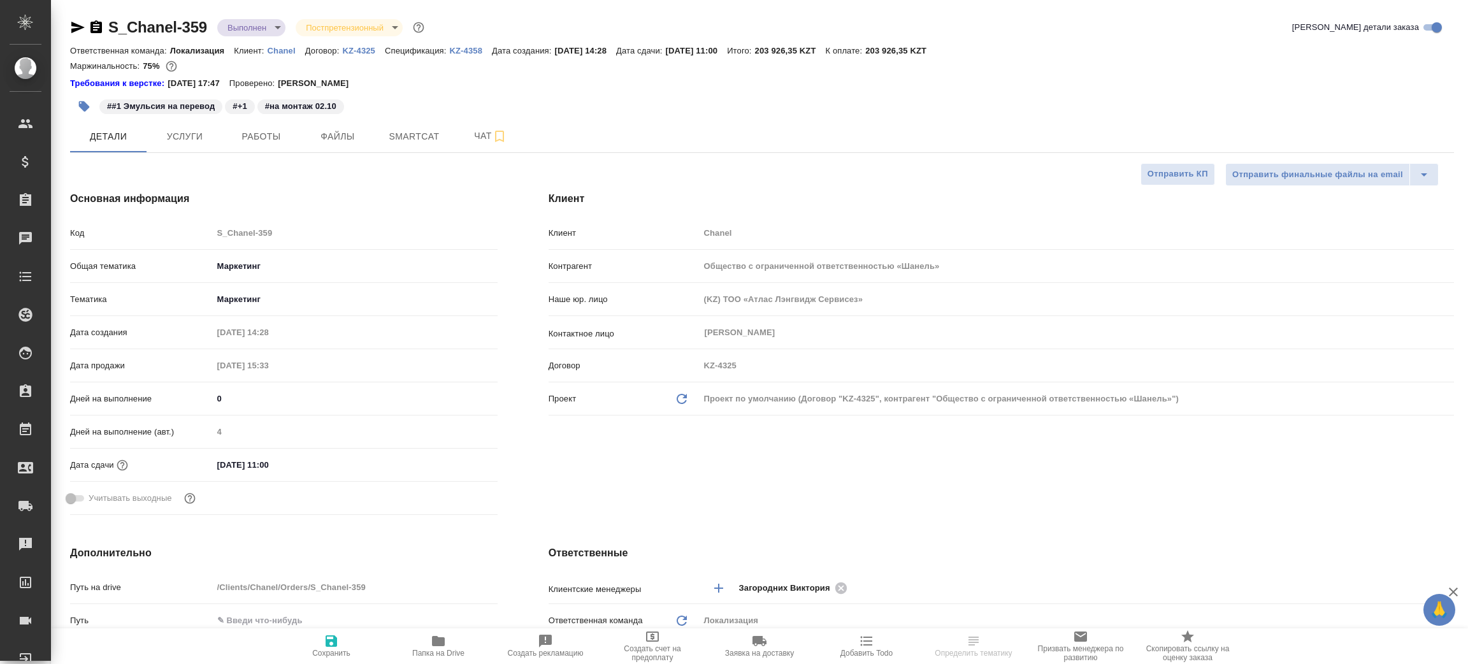
type textarea "x"
drag, startPoint x: 89, startPoint y: 30, endPoint x: 90, endPoint y: 1, distance: 28.7
click at [90, 29] on icon "button" at bounding box center [96, 27] width 15 height 15
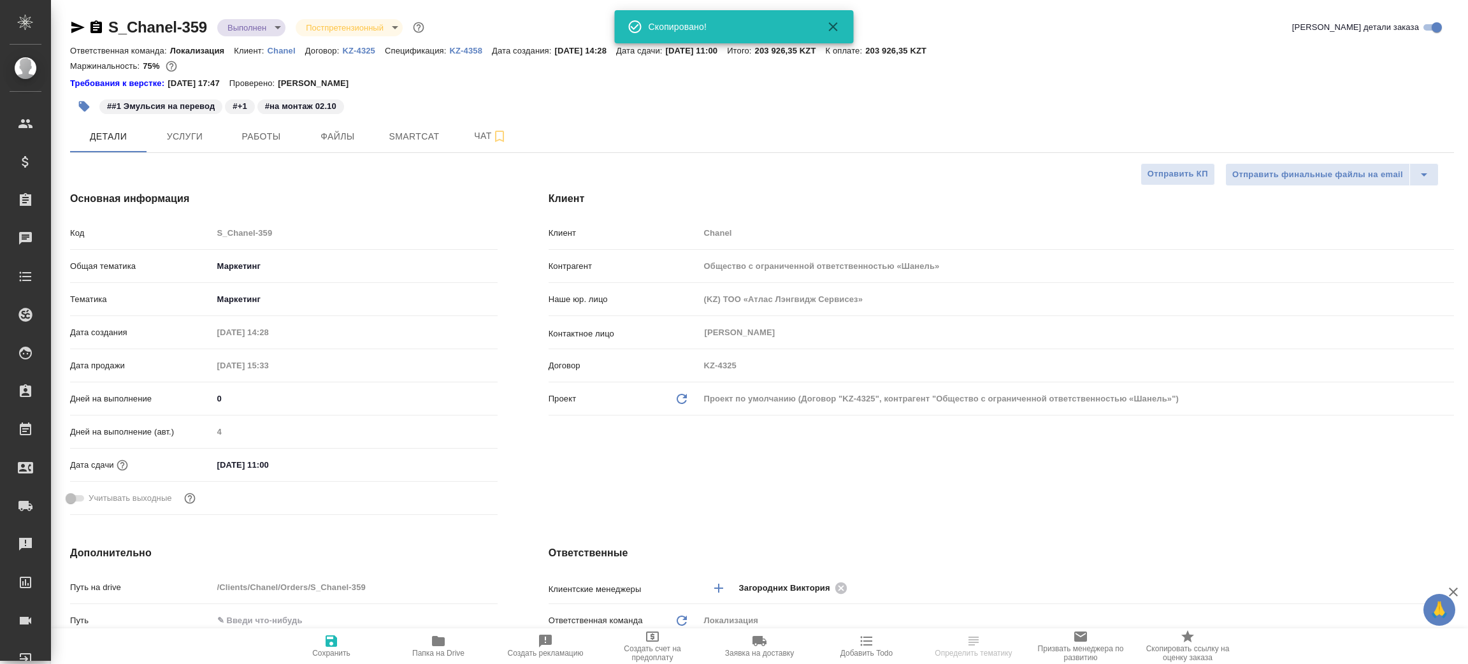
type textarea "x"
select select "RU"
type textarea "x"
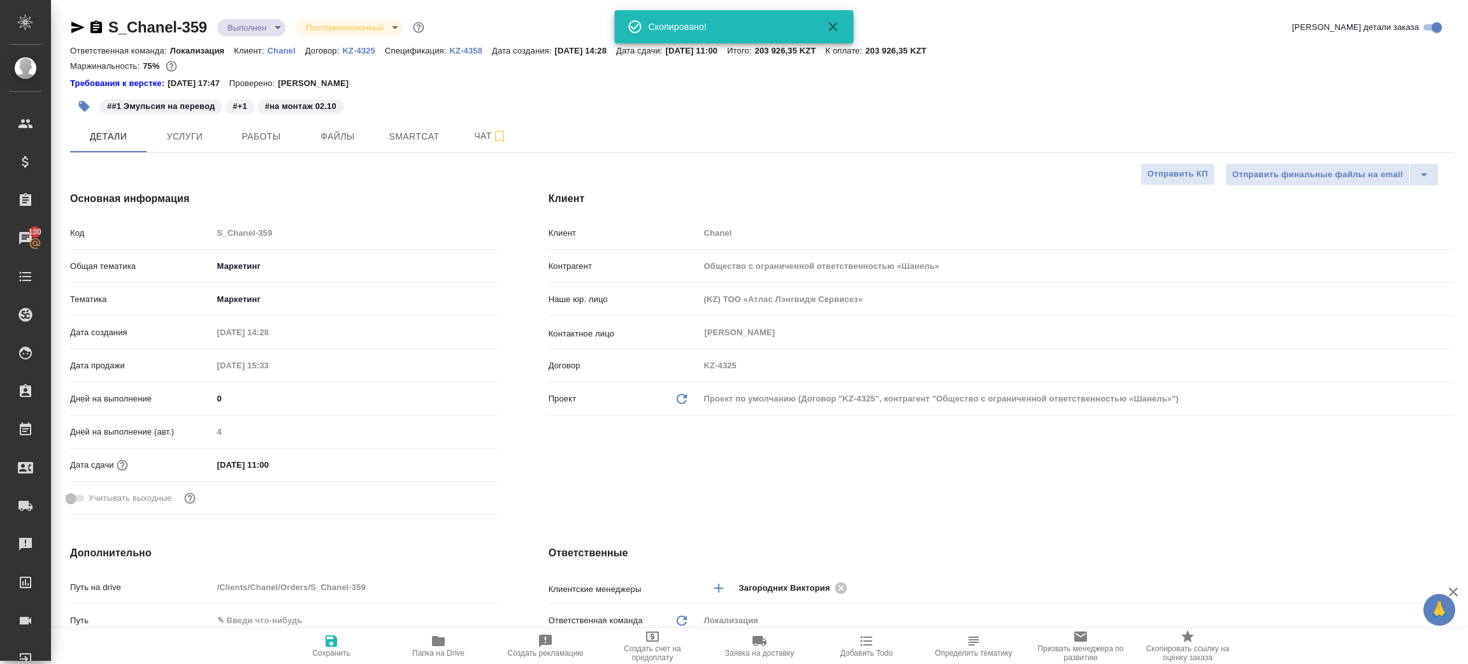
type textarea "x"
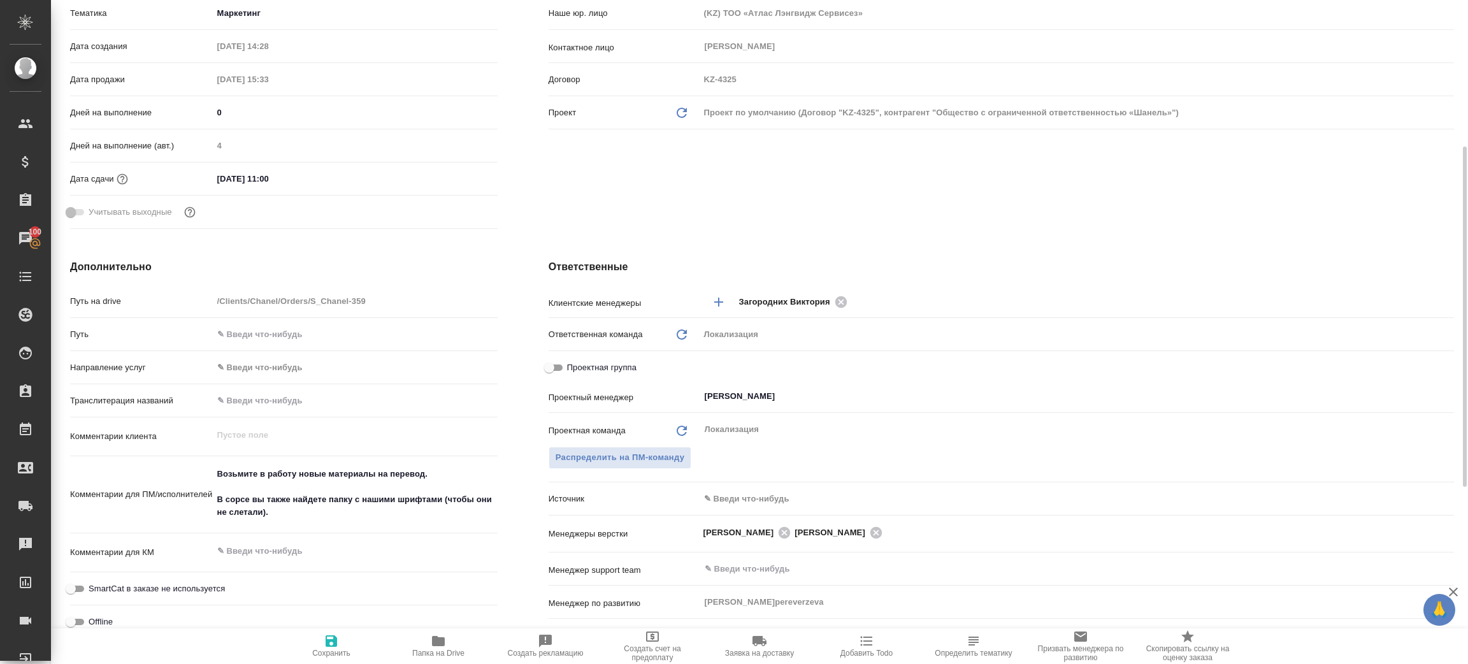
scroll to position [96, 0]
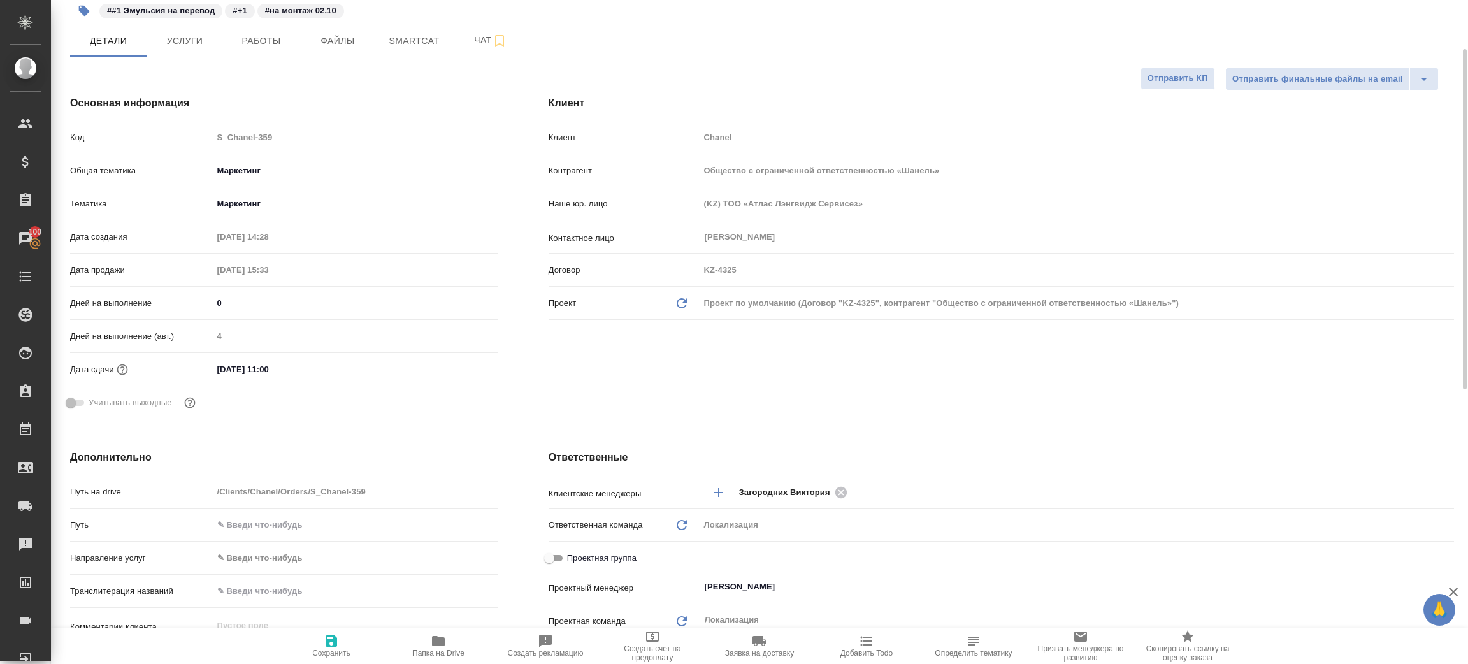
type textarea "x"
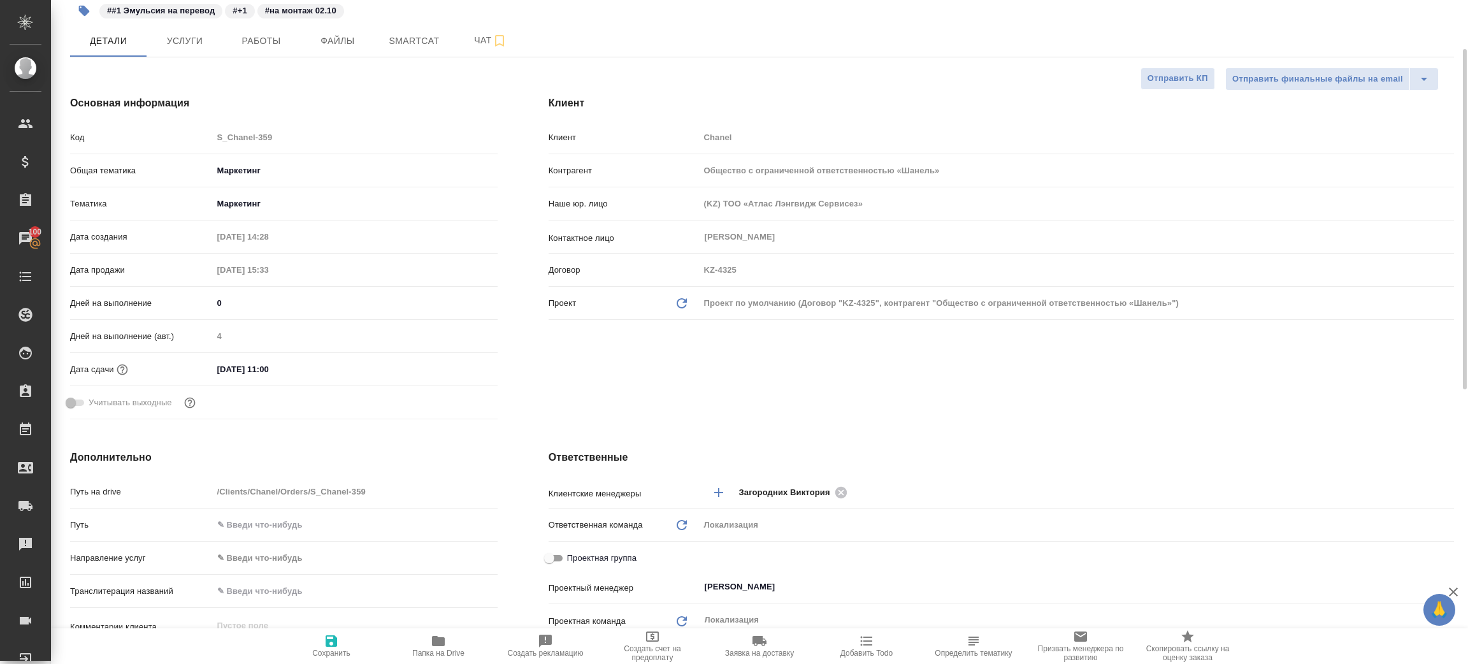
type textarea "x"
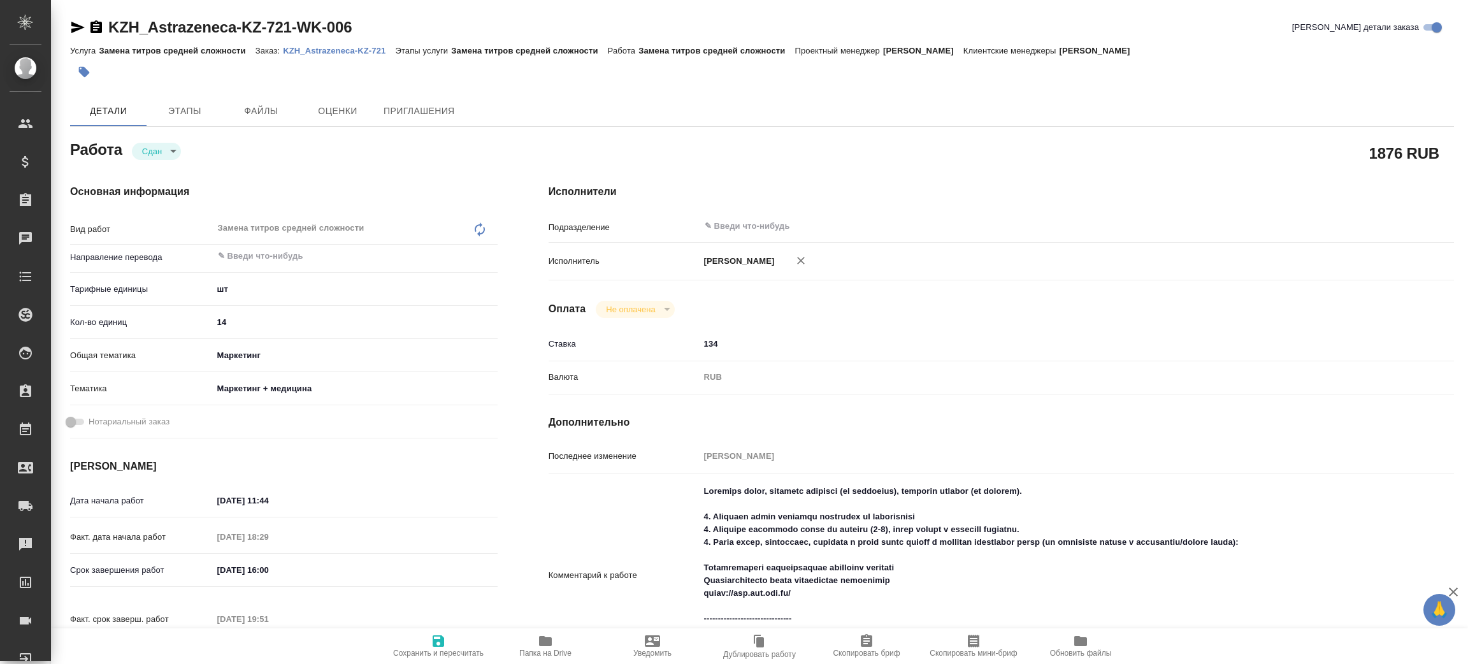
type textarea "x"
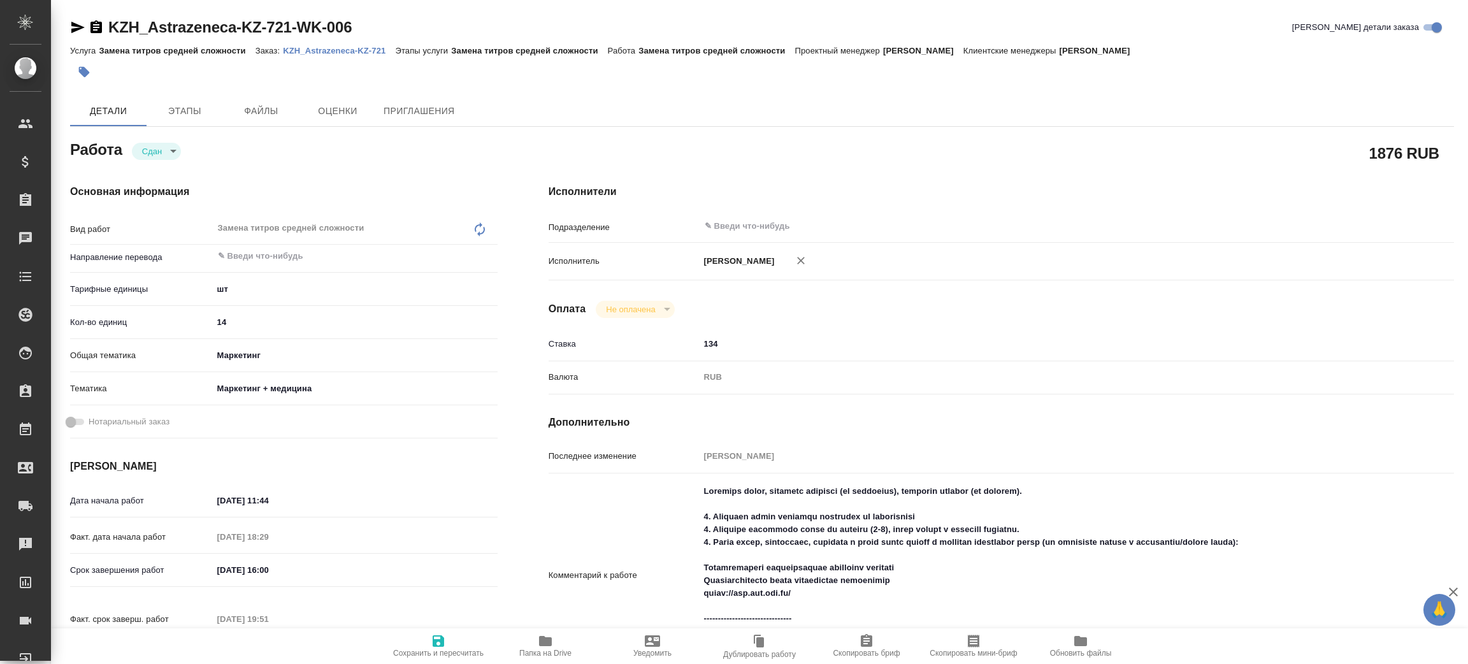
click at [320, 48] on p "KZH_Astrazeneca-KZ-721" at bounding box center [339, 51] width 112 height 10
type textarea "x"
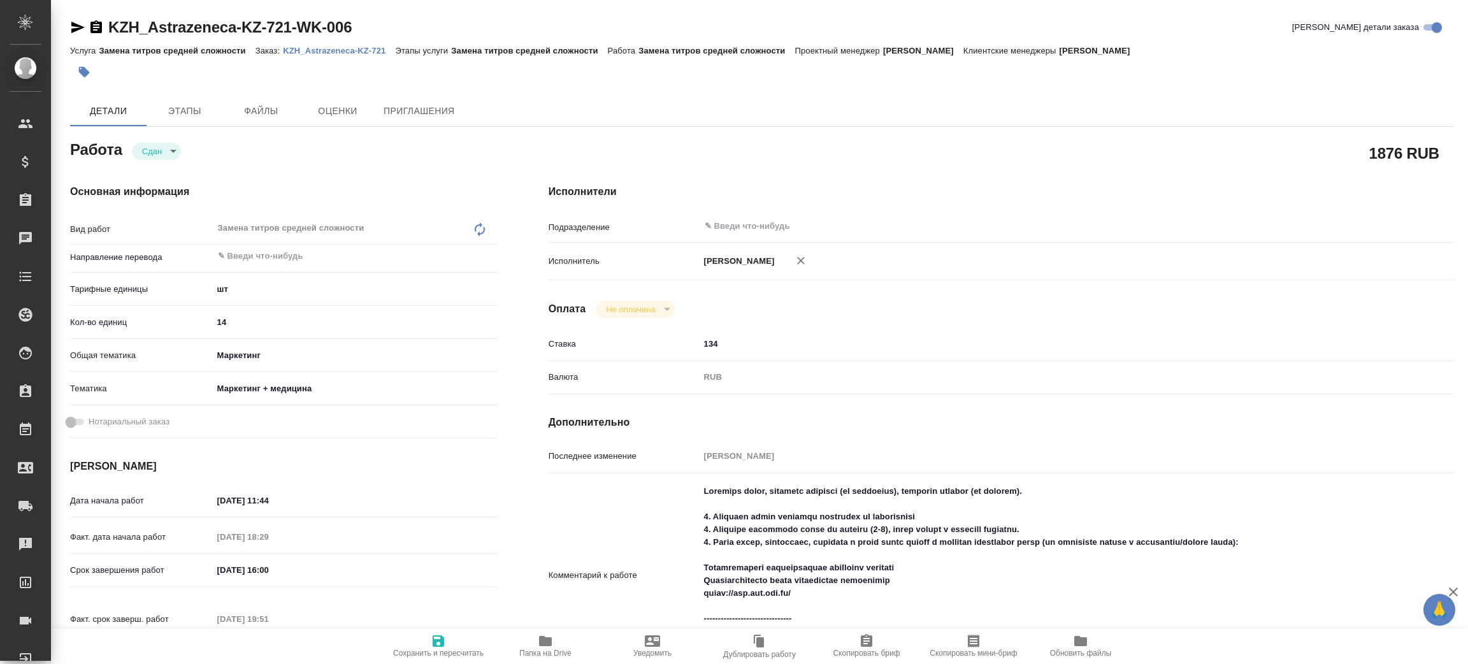
type textarea "x"
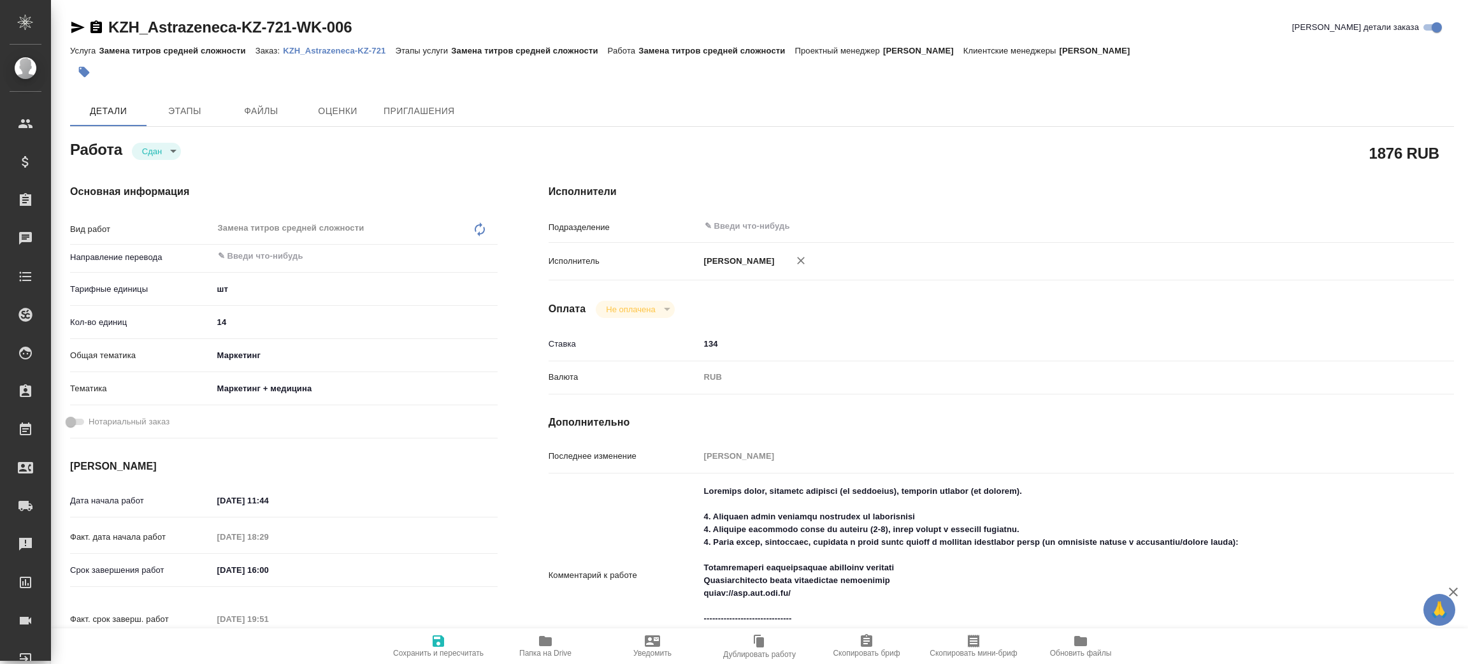
type textarea "x"
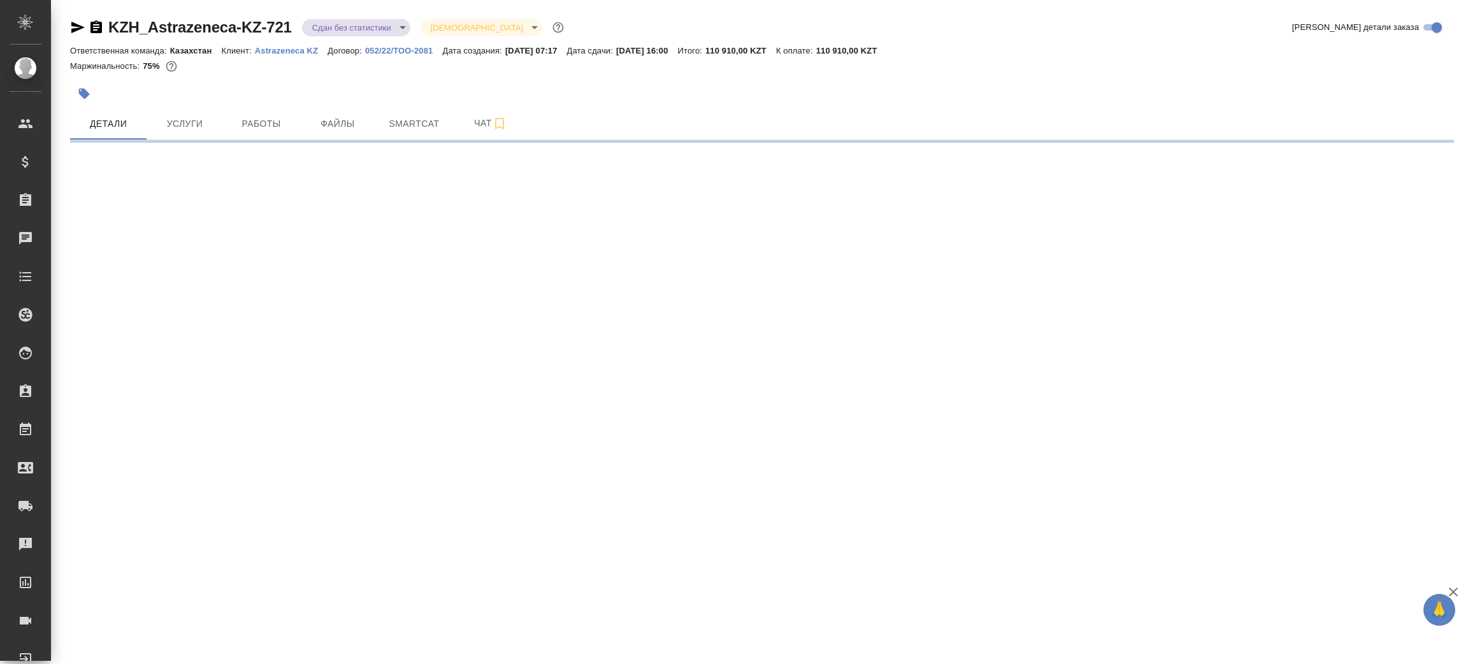
select select "RU"
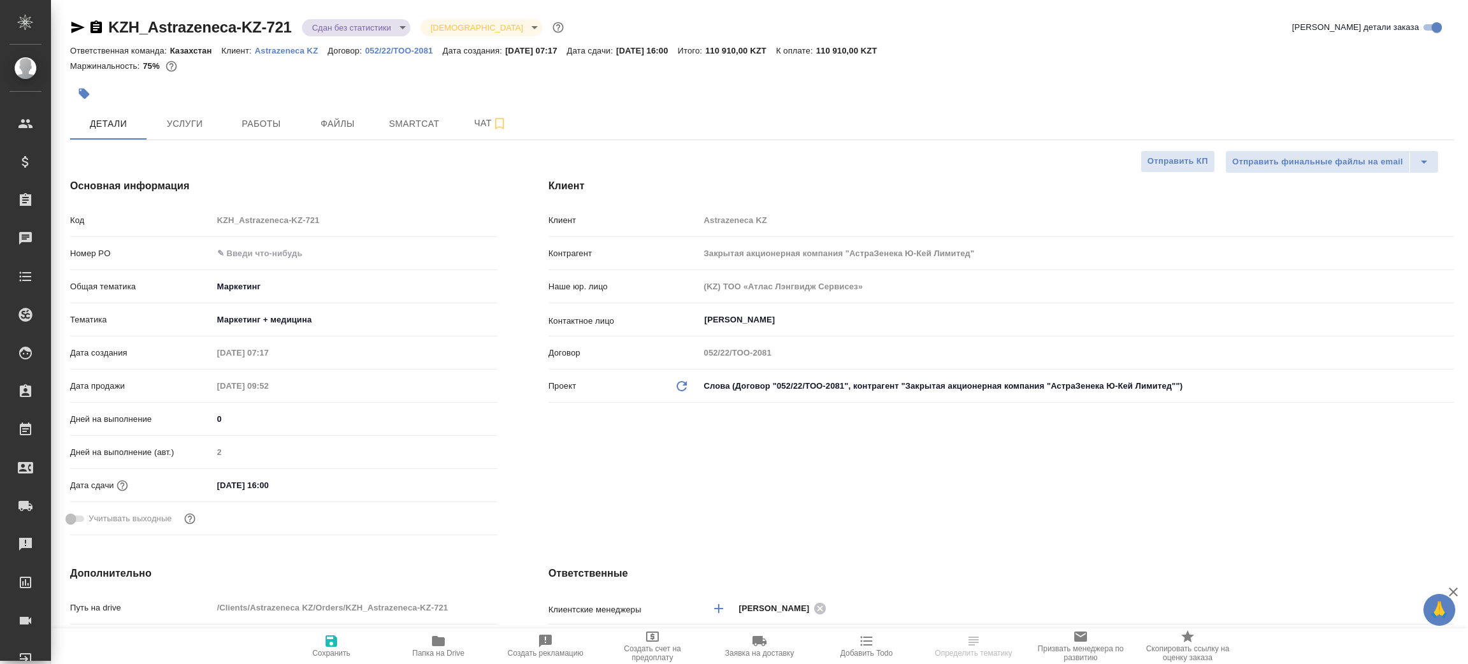
type textarea "x"
click at [100, 25] on icon "button" at bounding box center [95, 26] width 11 height 13
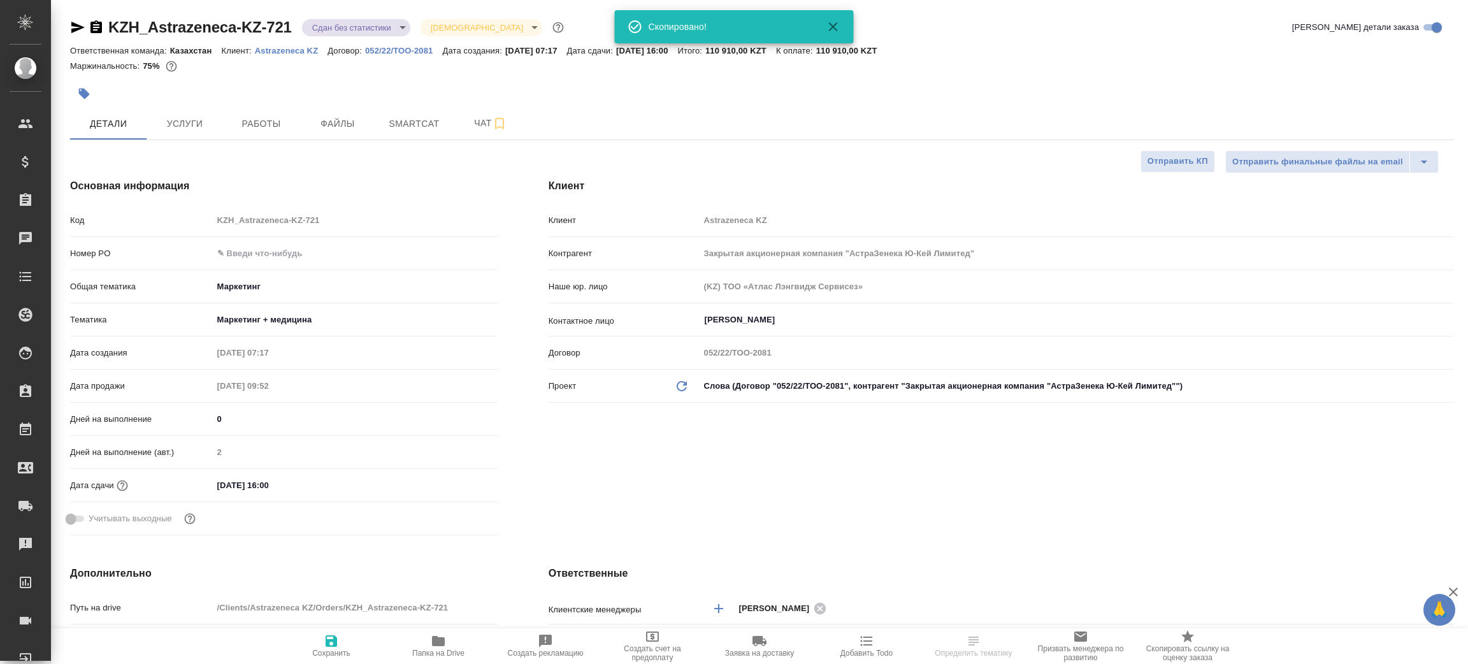
type textarea "x"
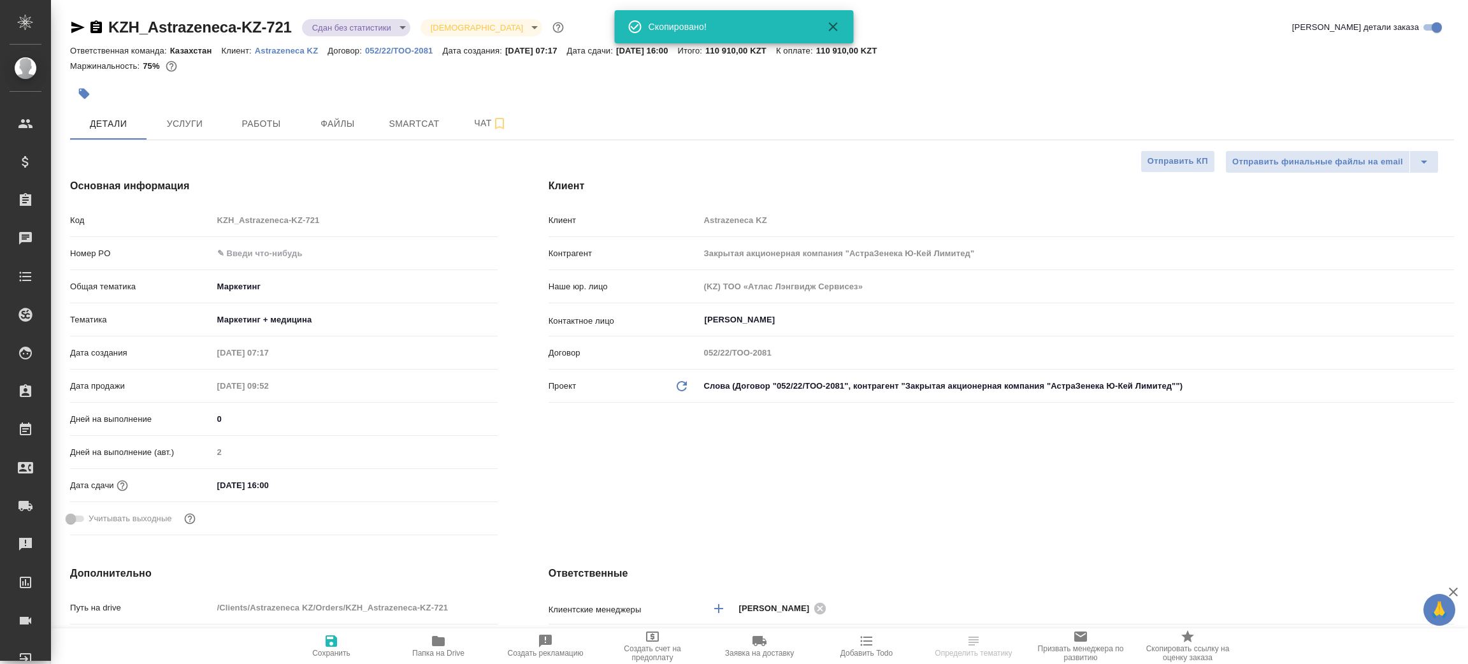
type textarea "x"
select select "RU"
type textarea "x"
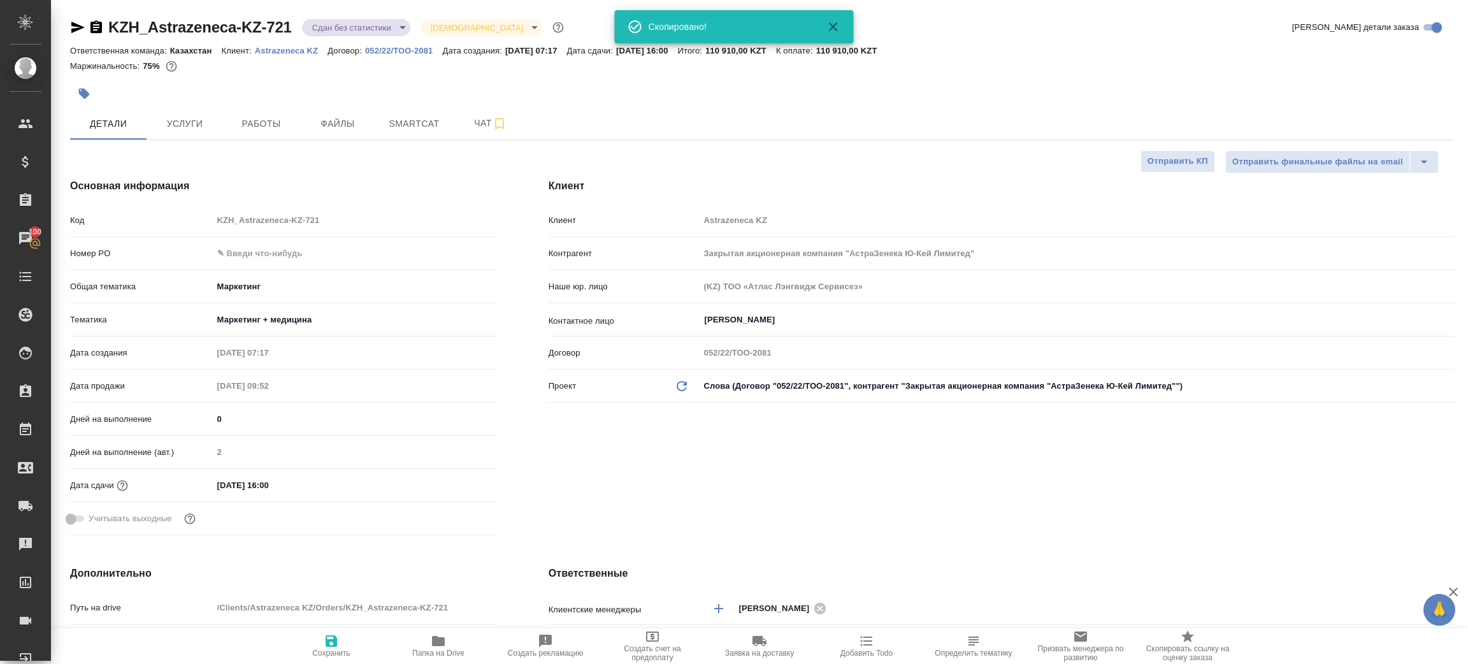
type textarea "x"
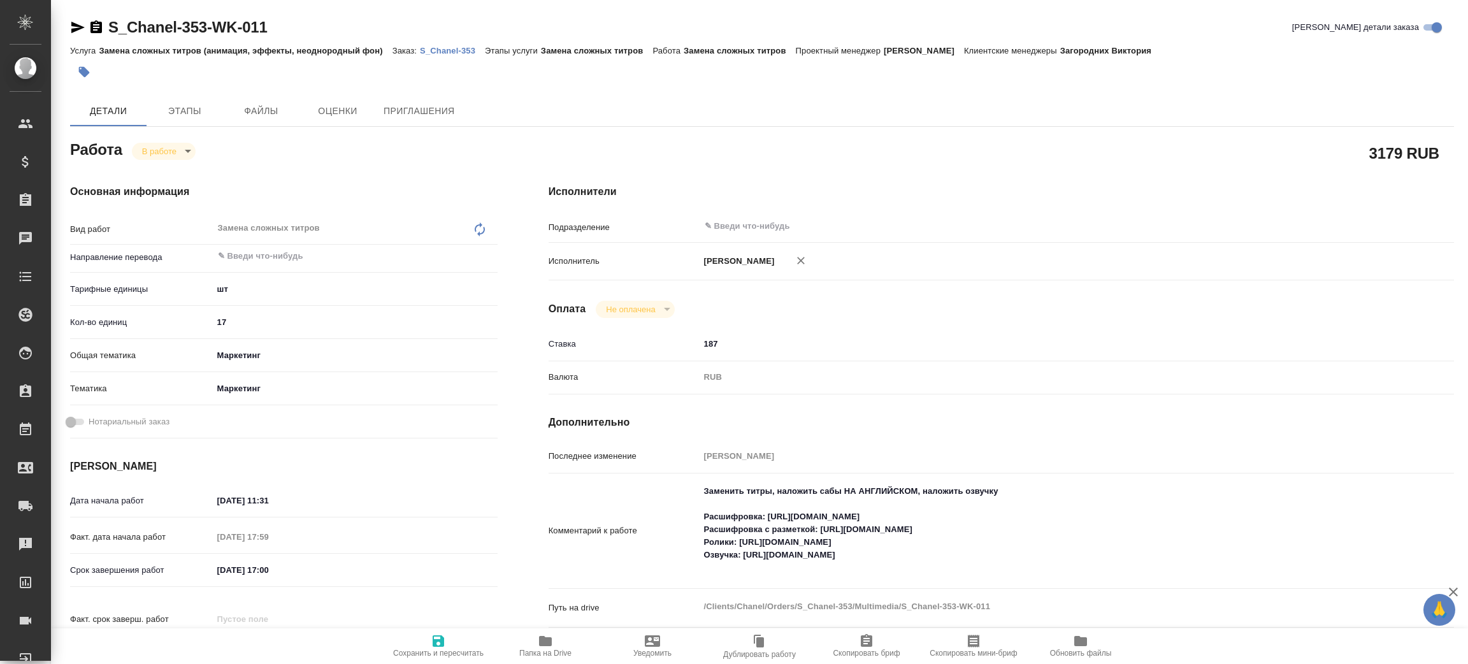
type textarea "x"
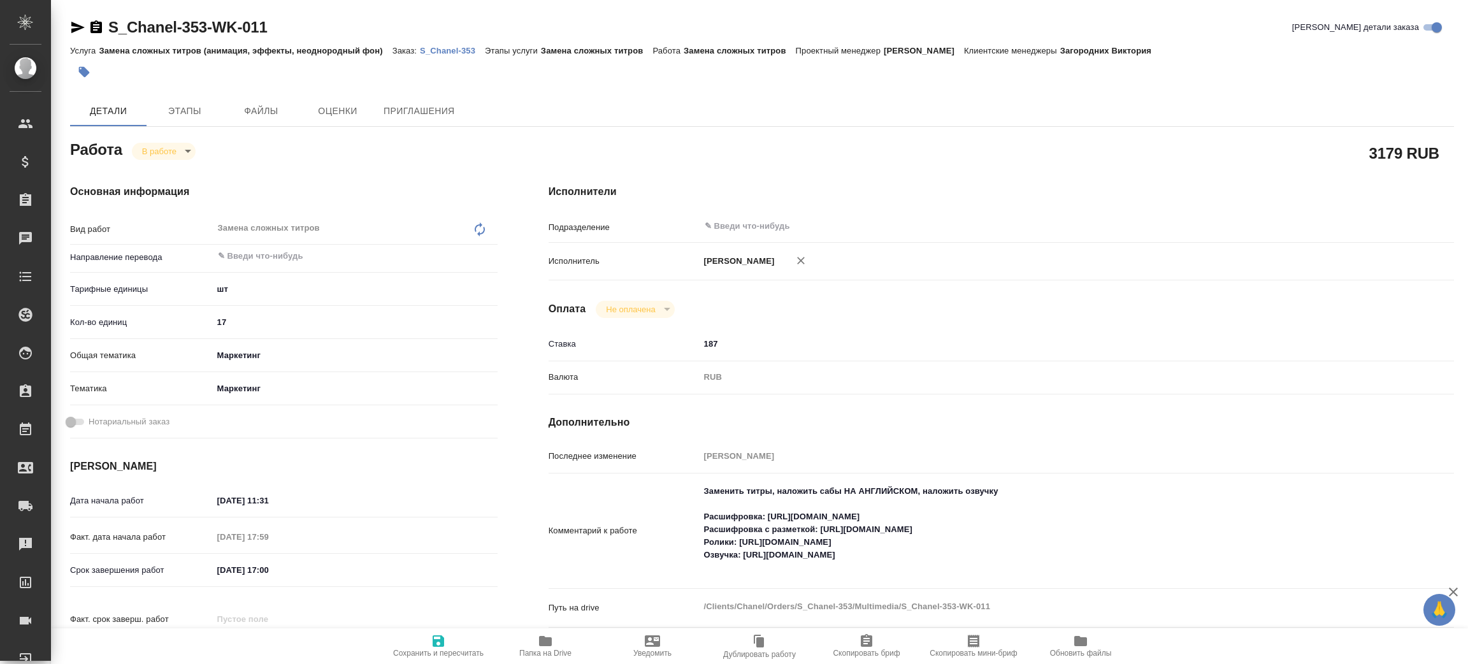
type textarea "x"
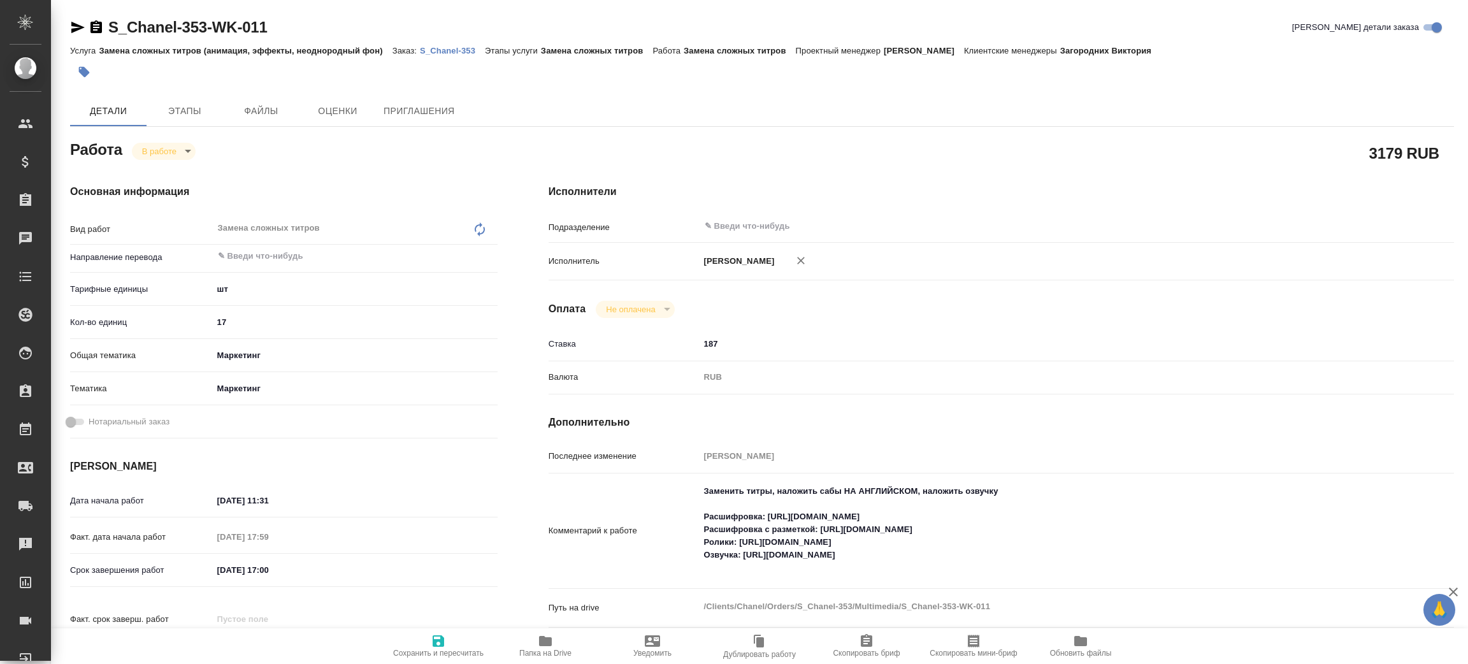
type textarea "x"
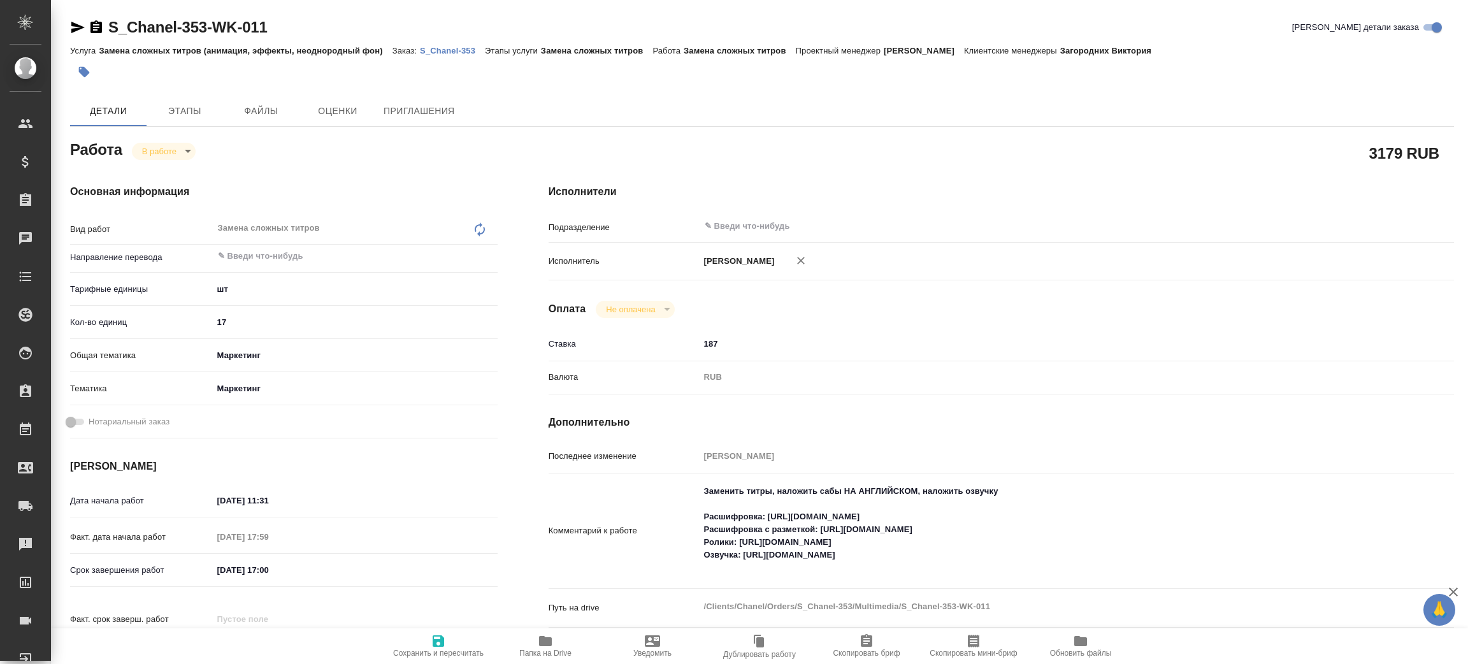
type textarea "x"
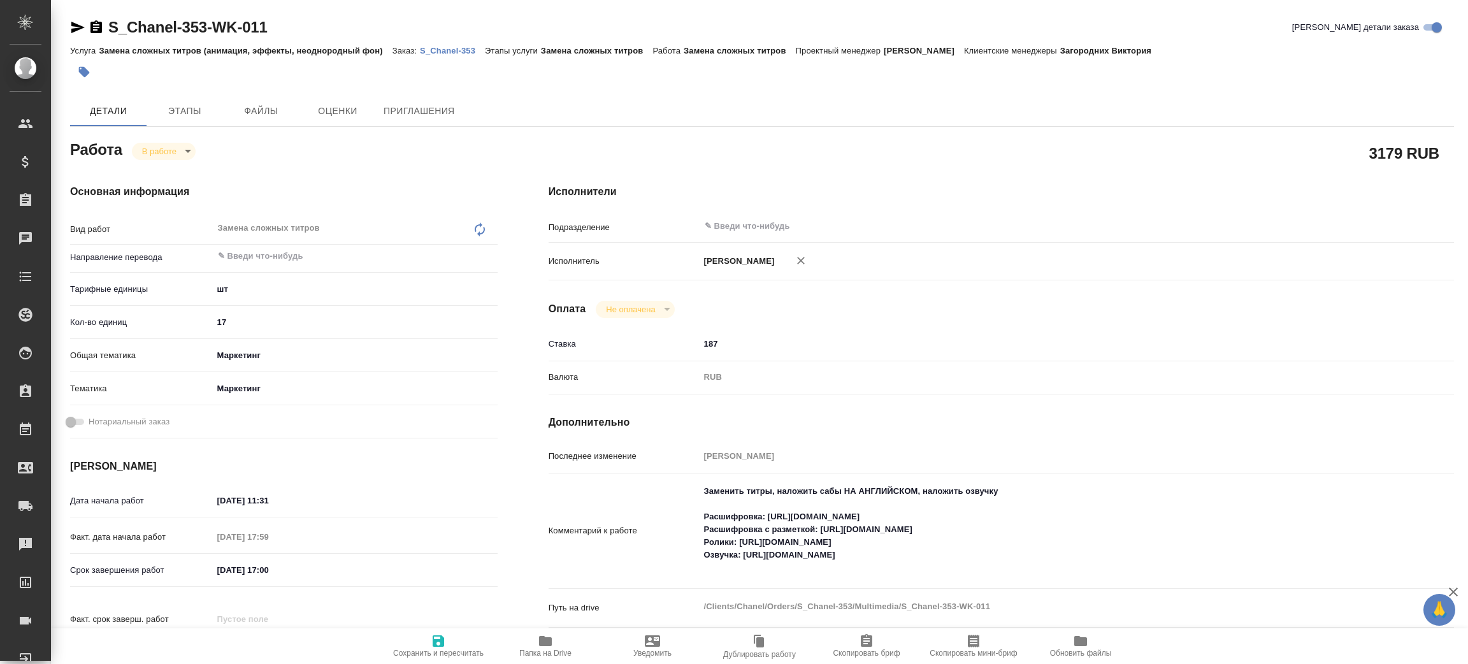
click at [447, 51] on p "S_Chanel-353" at bounding box center [452, 51] width 65 height 10
type textarea "x"
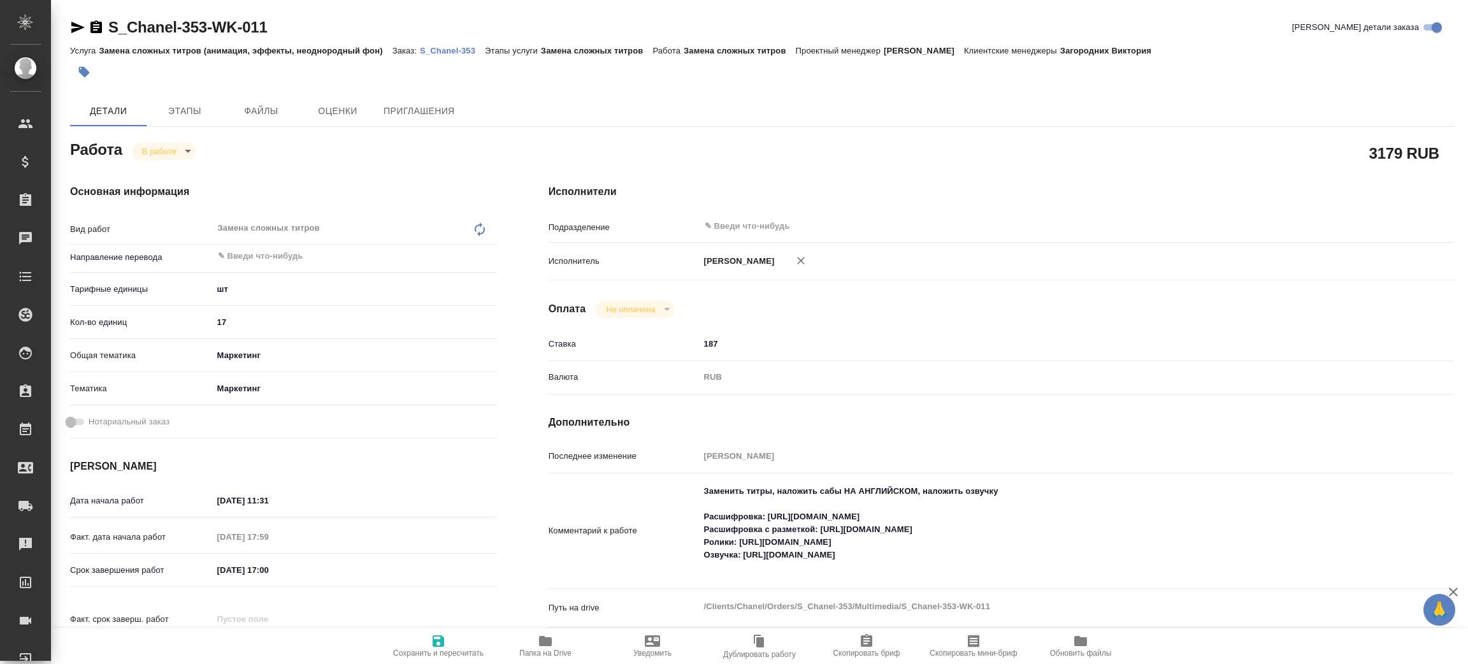
type textarea "x"
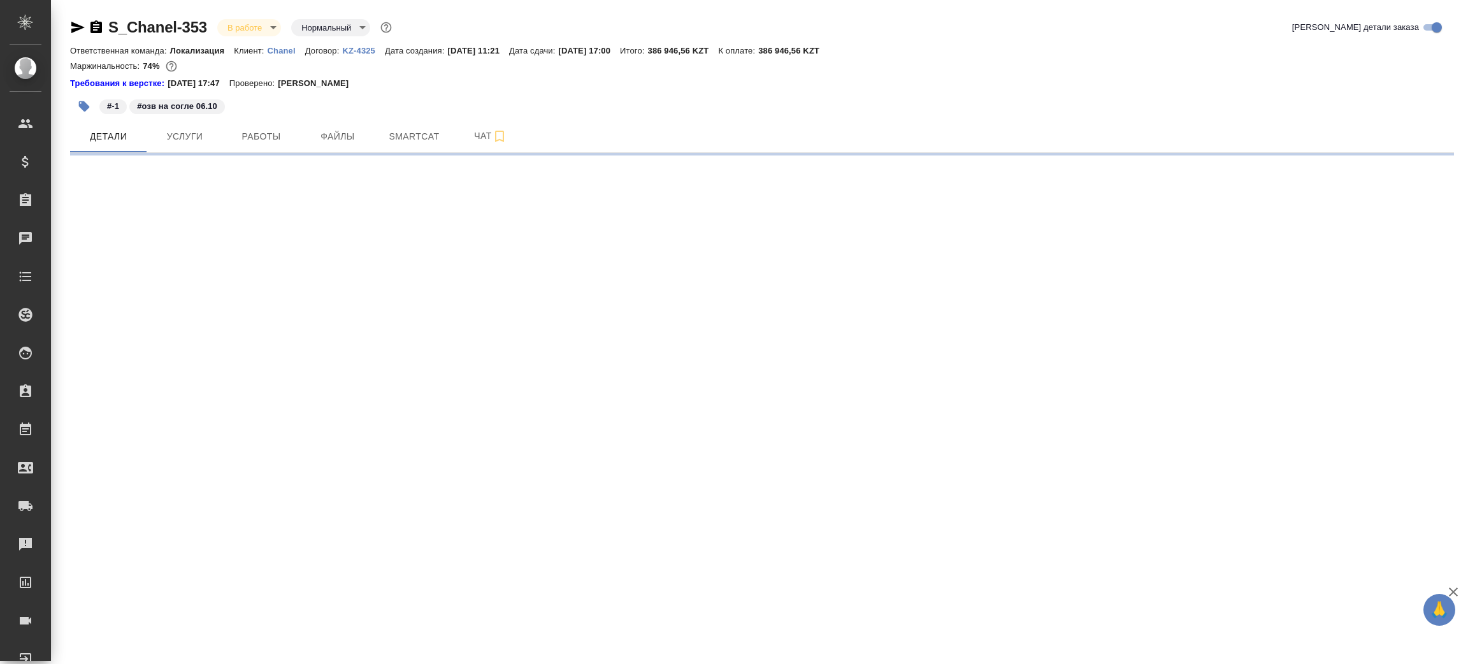
select select "RU"
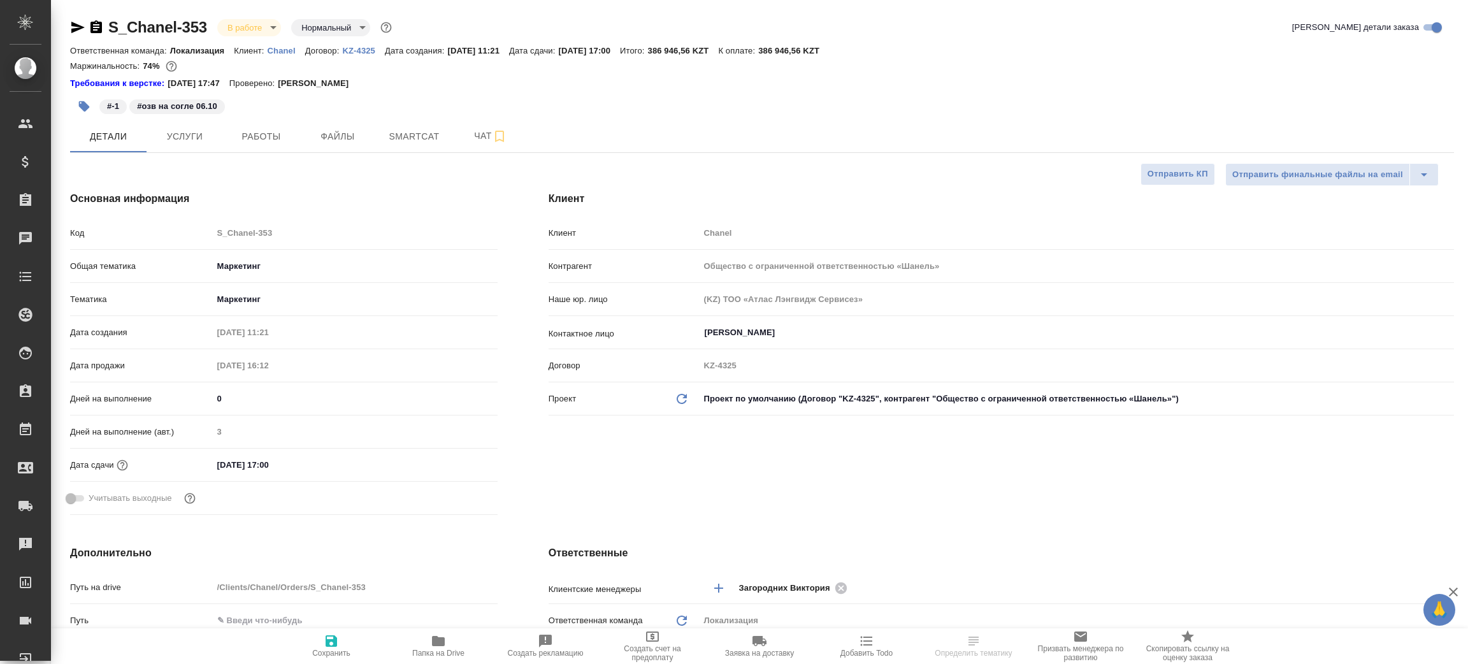
type textarea "x"
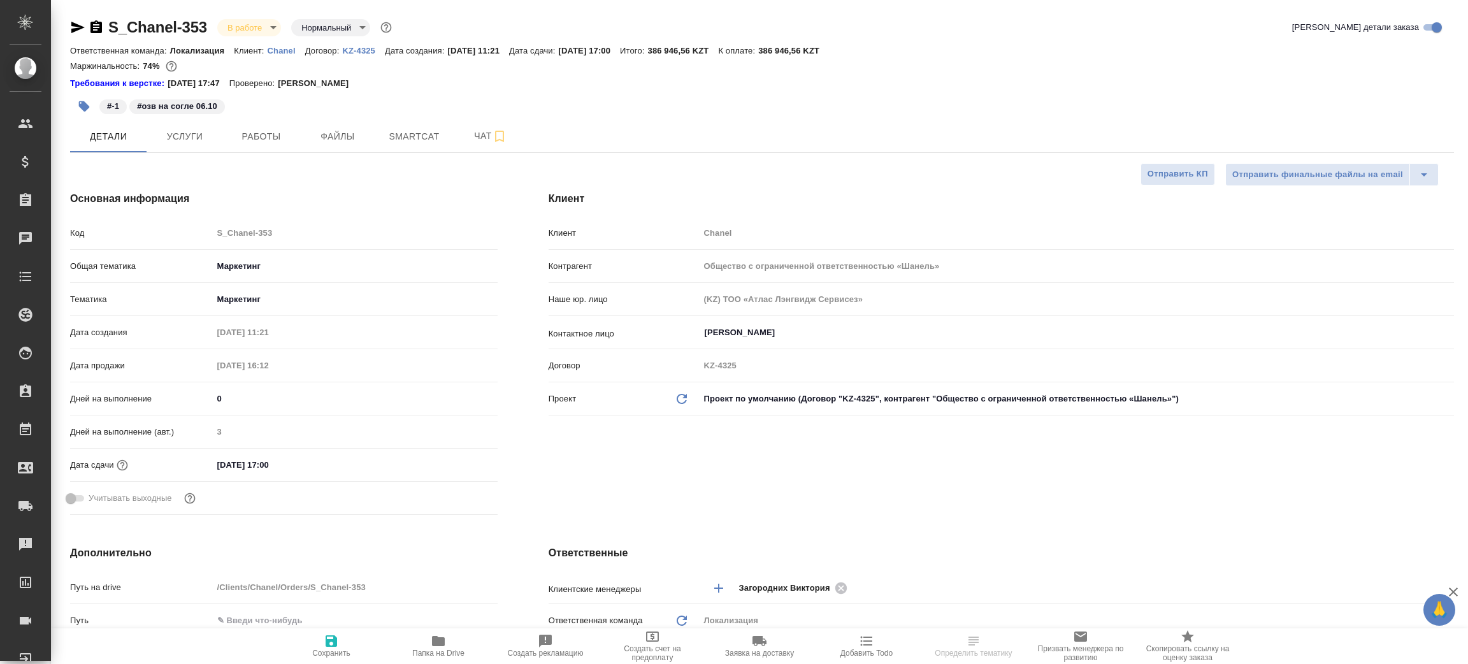
type textarea "x"
click at [98, 27] on icon "button" at bounding box center [96, 27] width 15 height 15
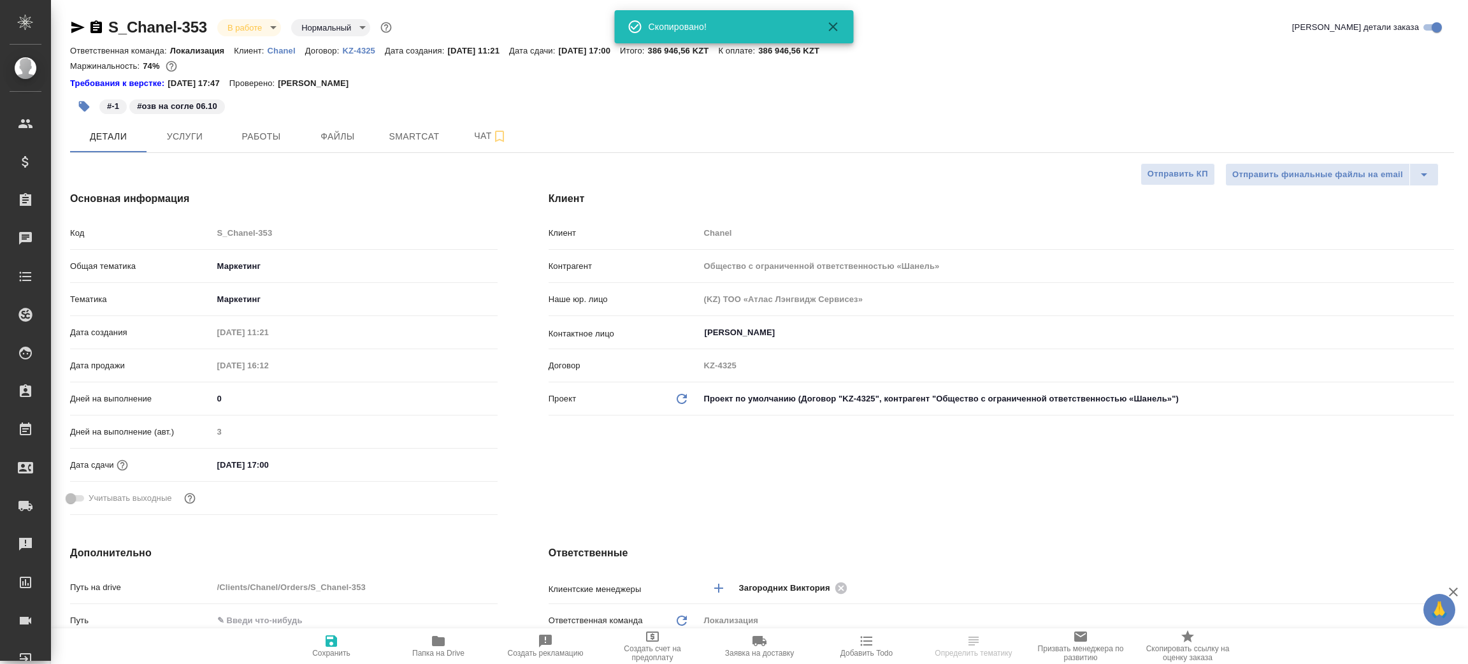
type textarea "x"
select select "RU"
type textarea "x"
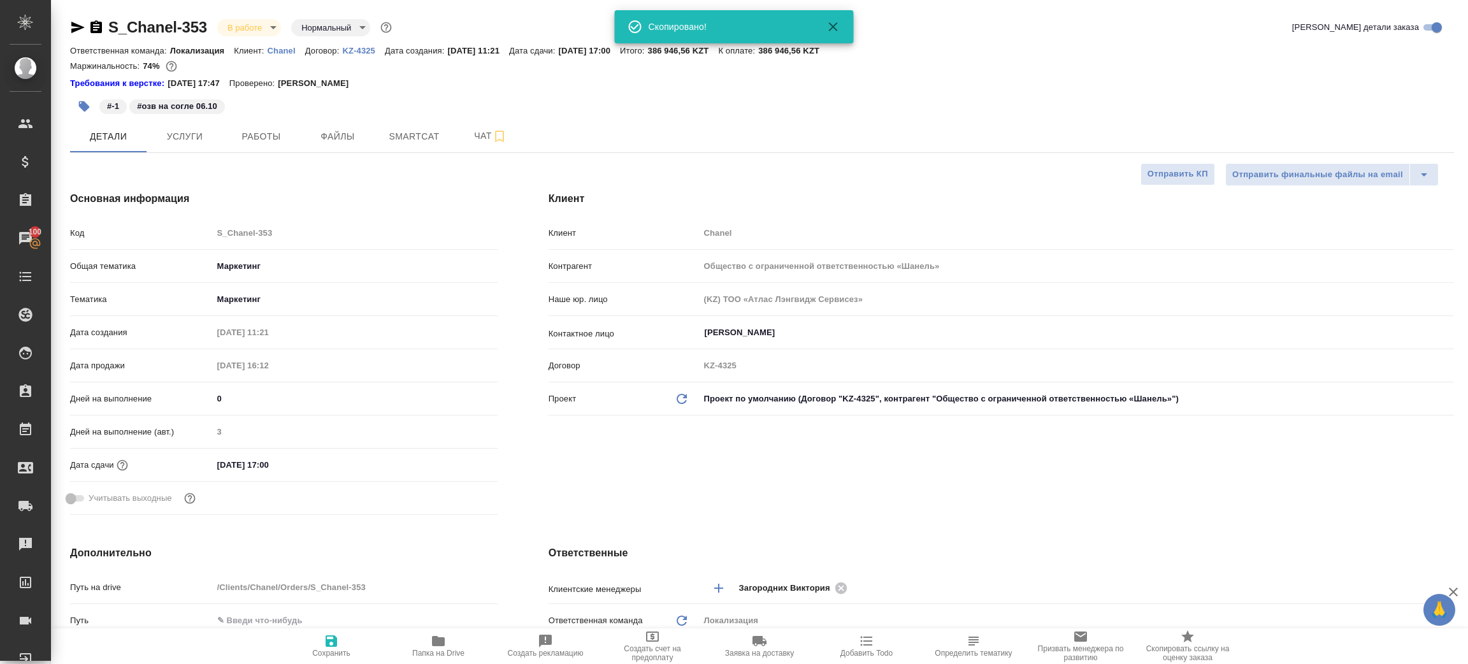
type textarea "x"
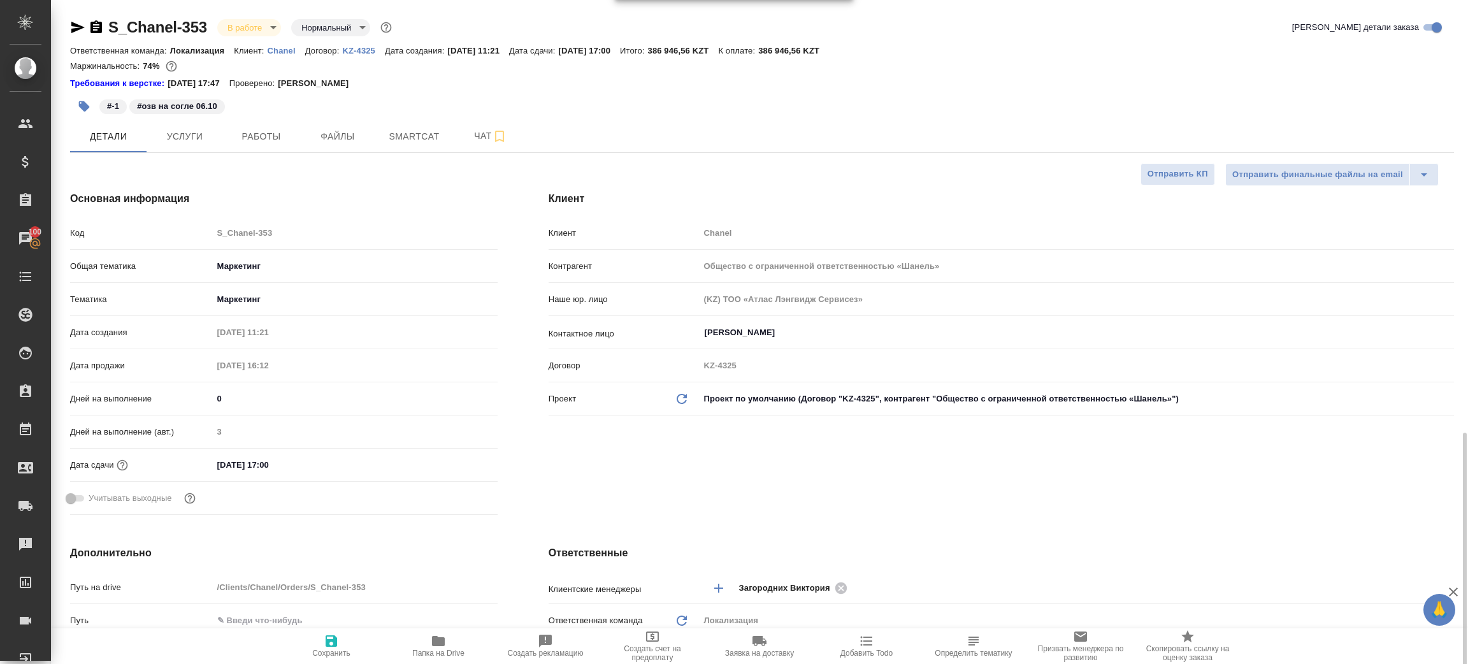
scroll to position [286, 0]
select select "RU"
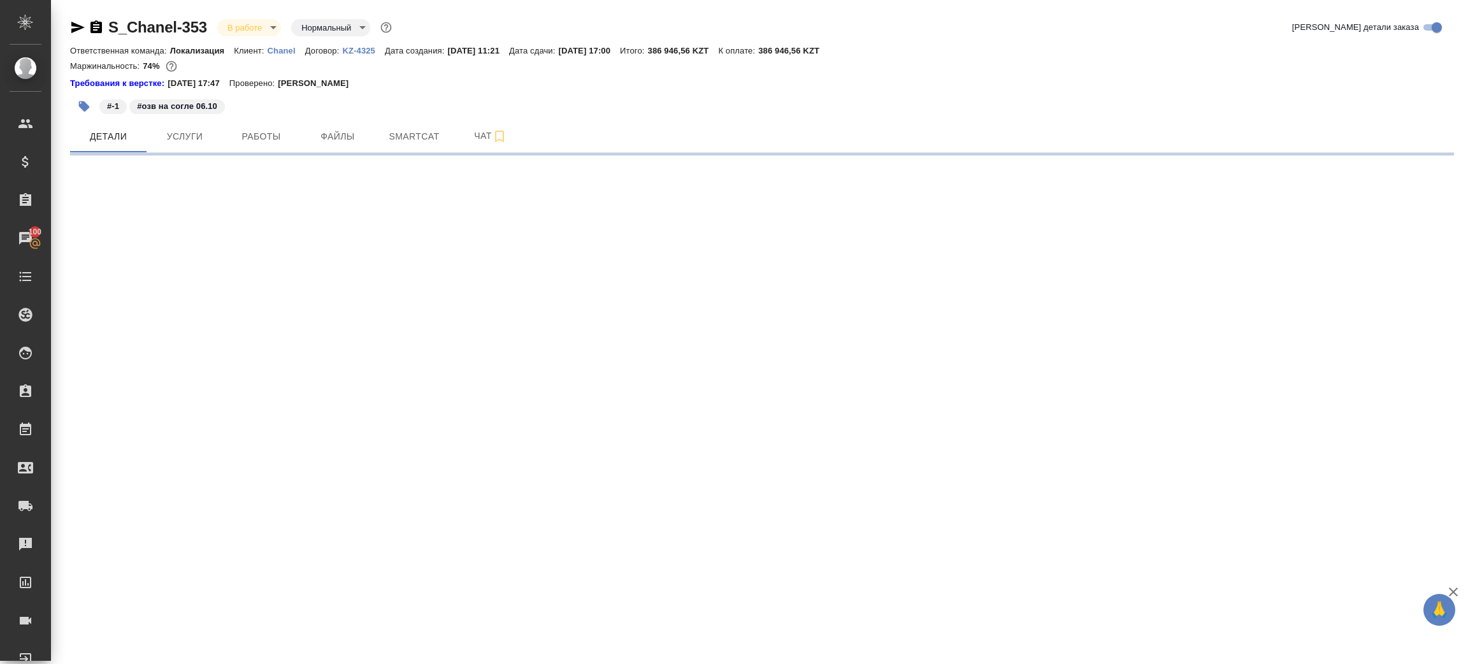
select select "RU"
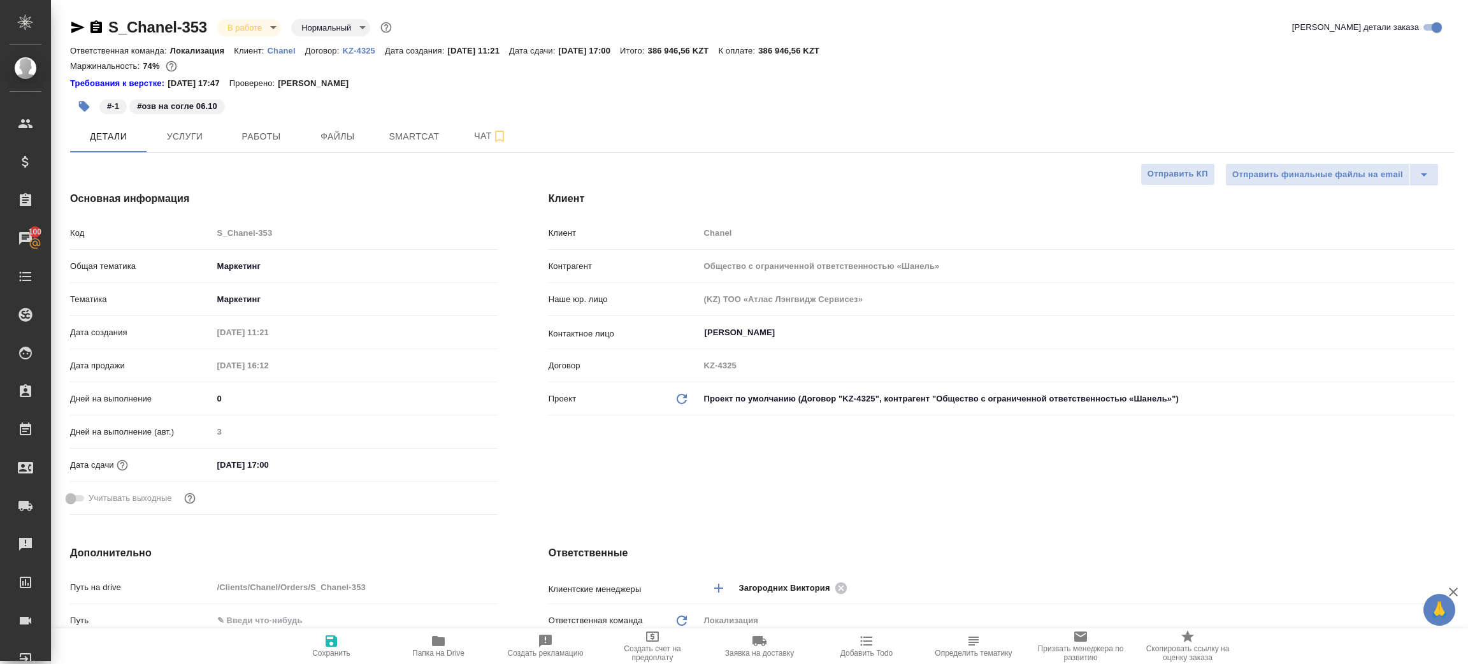
type textarea "x"
click at [1186, 70] on div "Маржинальность: 74%" at bounding box center [762, 66] width 1384 height 17
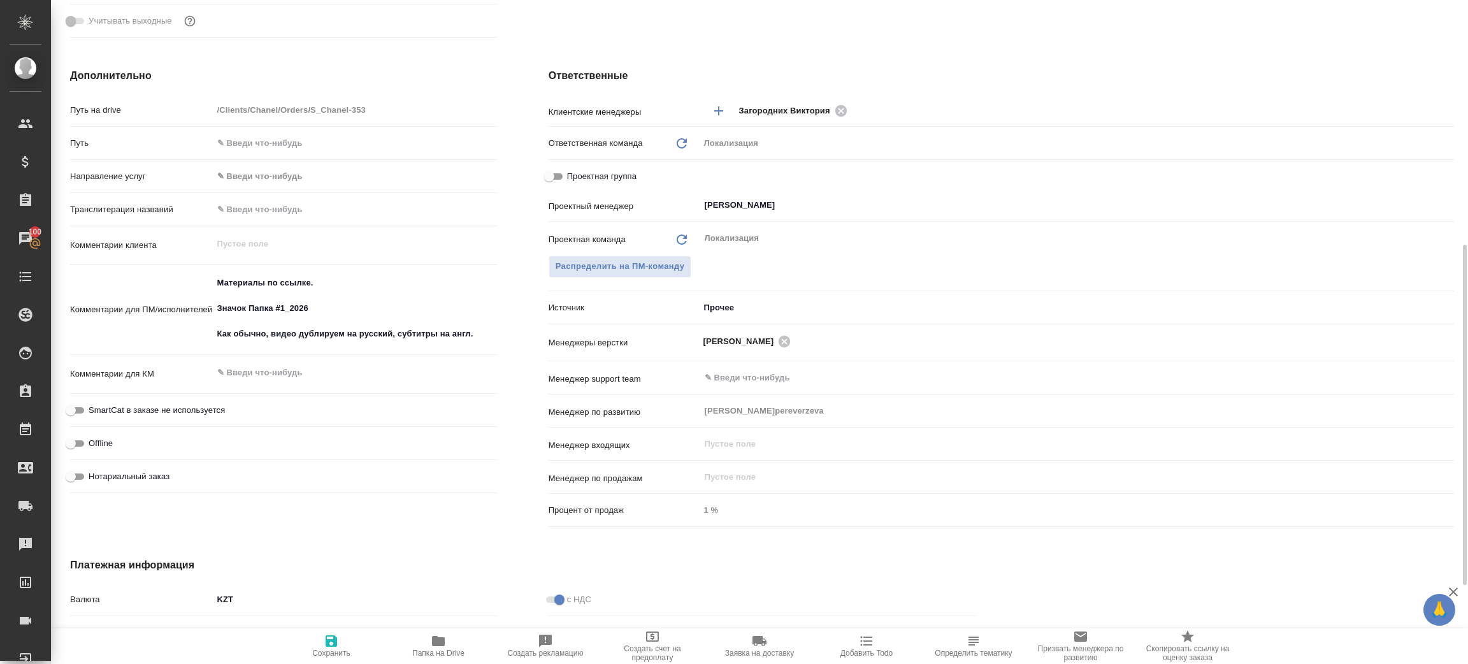
scroll to position [286, 0]
